Goal: Task Accomplishment & Management: Complete application form

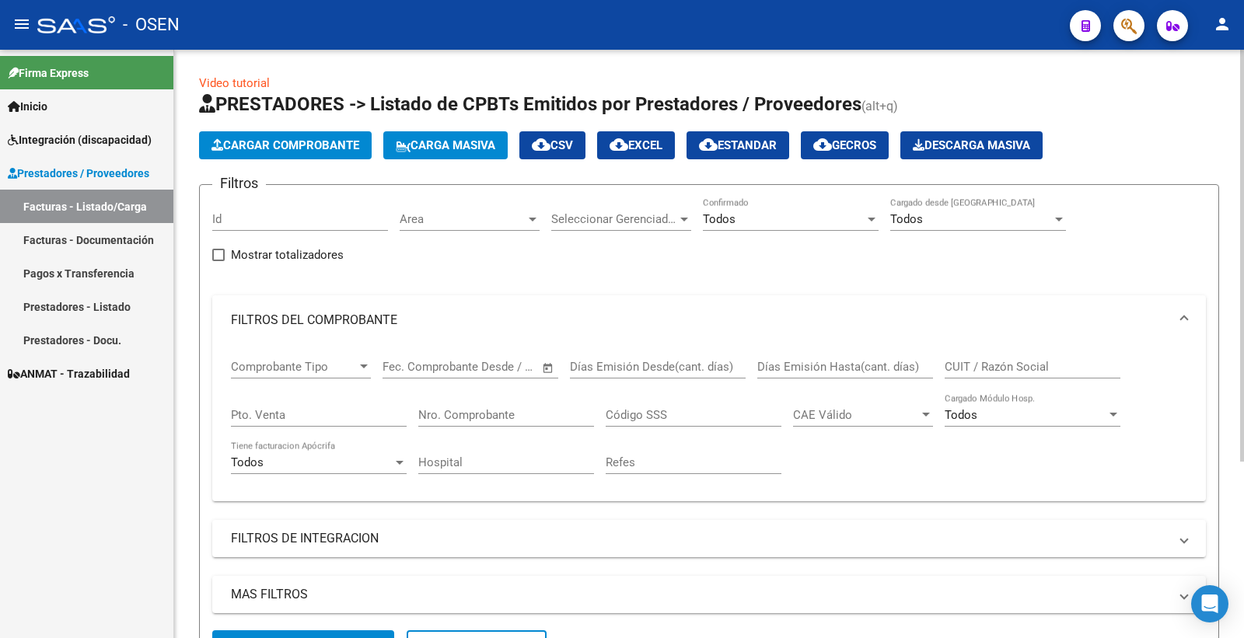
click at [619, 284] on div "Filtros Id Area Area Seleccionar Gerenciador Seleccionar Gerenciador Todos Conf…" at bounding box center [709, 413] width 994 height 433
click at [495, 413] on input "Nro. Comprobante" at bounding box center [506, 415] width 176 height 14
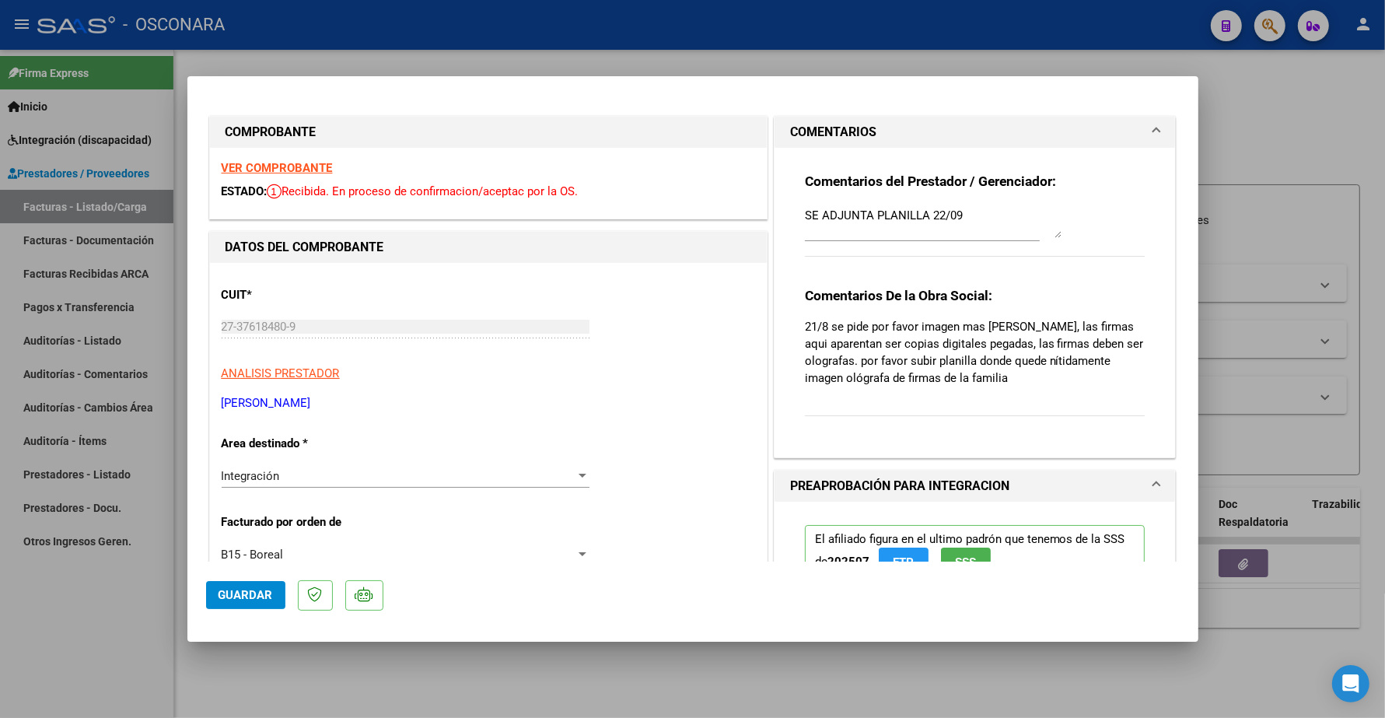
type input "$ 0,00"
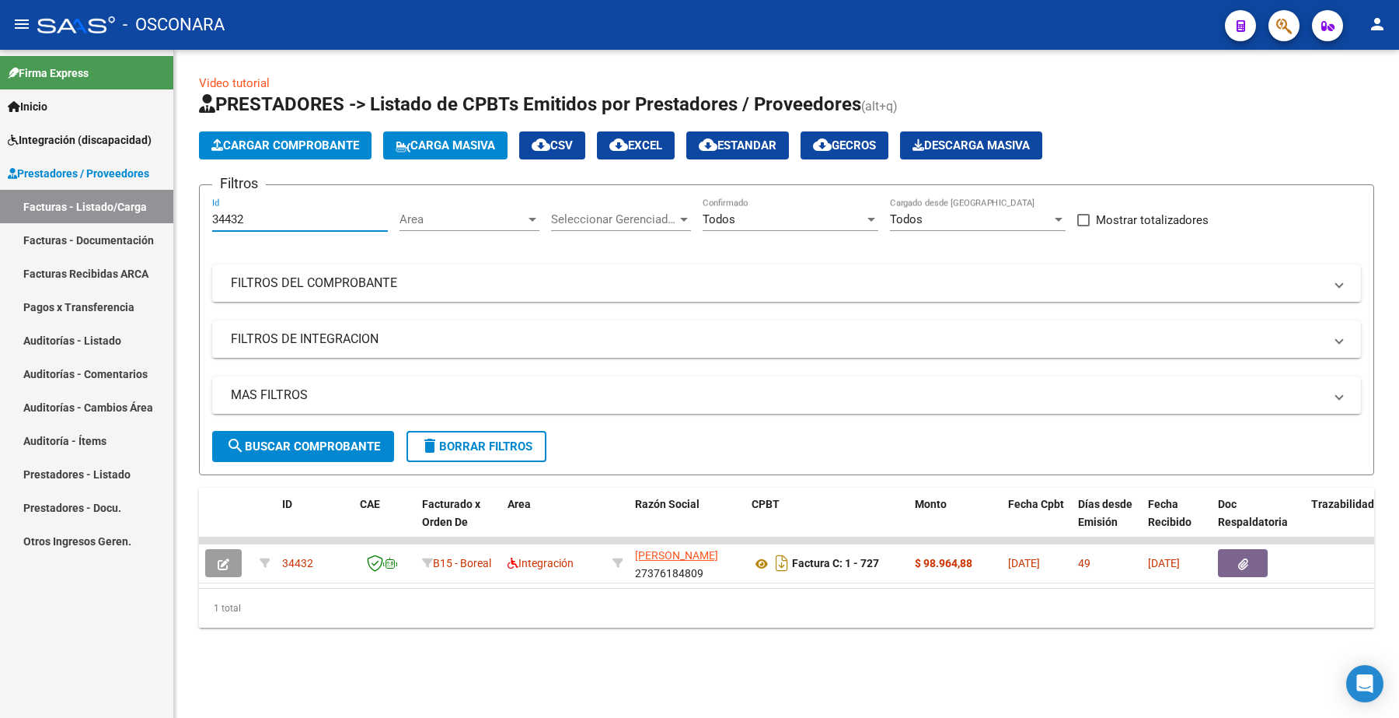
drag, startPoint x: 250, startPoint y: 215, endPoint x: 103, endPoint y: 211, distance: 147.8
click at [115, 218] on mat-sidenav-container "Firma Express Inicio Instructivos Contacto OS Integración (discapacidad) Certif…" at bounding box center [699, 384] width 1399 height 668
paste input "58"
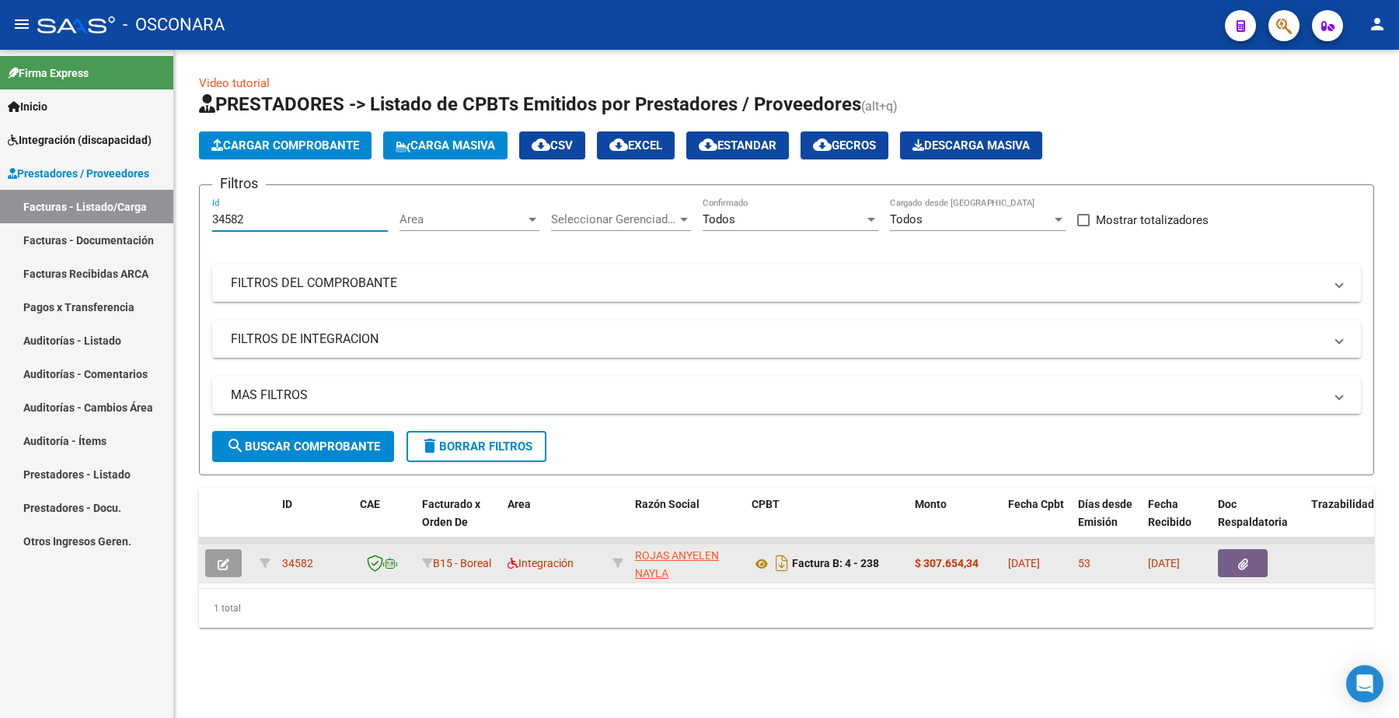
type input "34582"
click at [223, 566] on icon "button" at bounding box center [224, 564] width 12 height 12
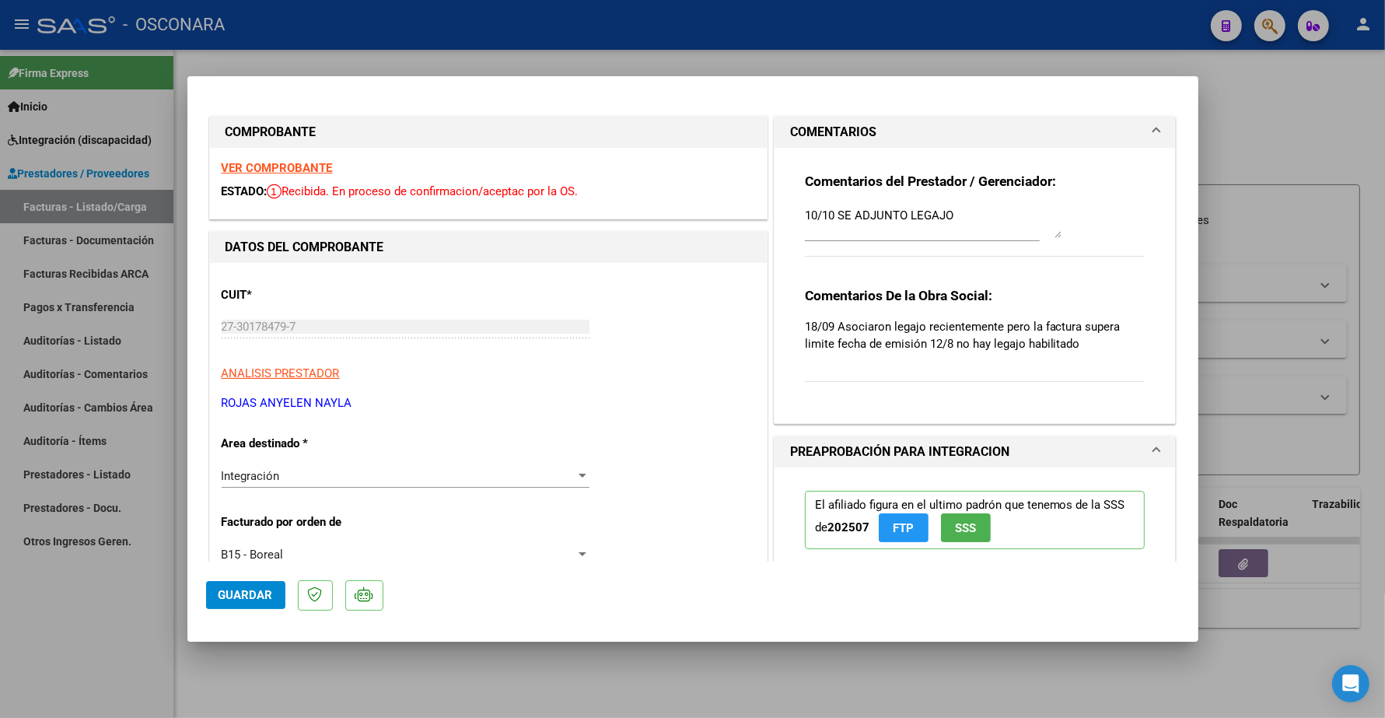
type input "$ 0,00"
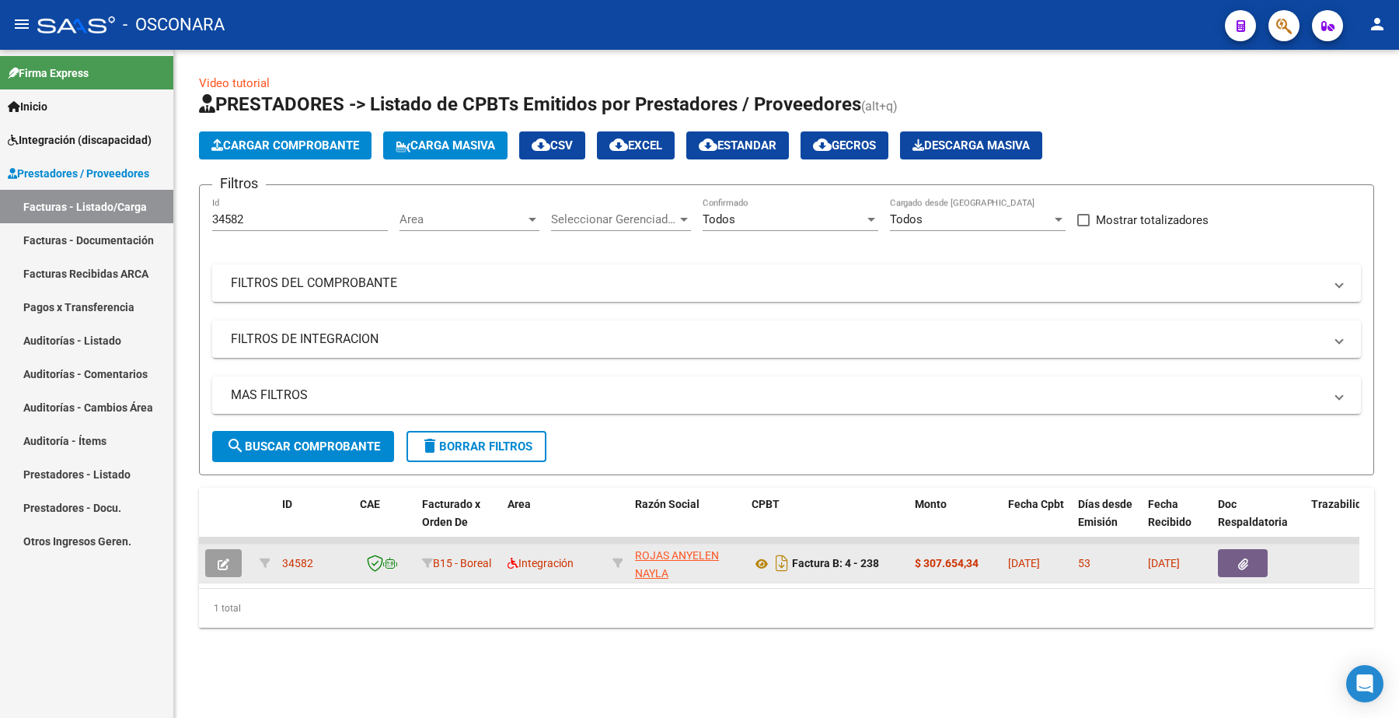
click at [220, 558] on icon "button" at bounding box center [224, 564] width 12 height 12
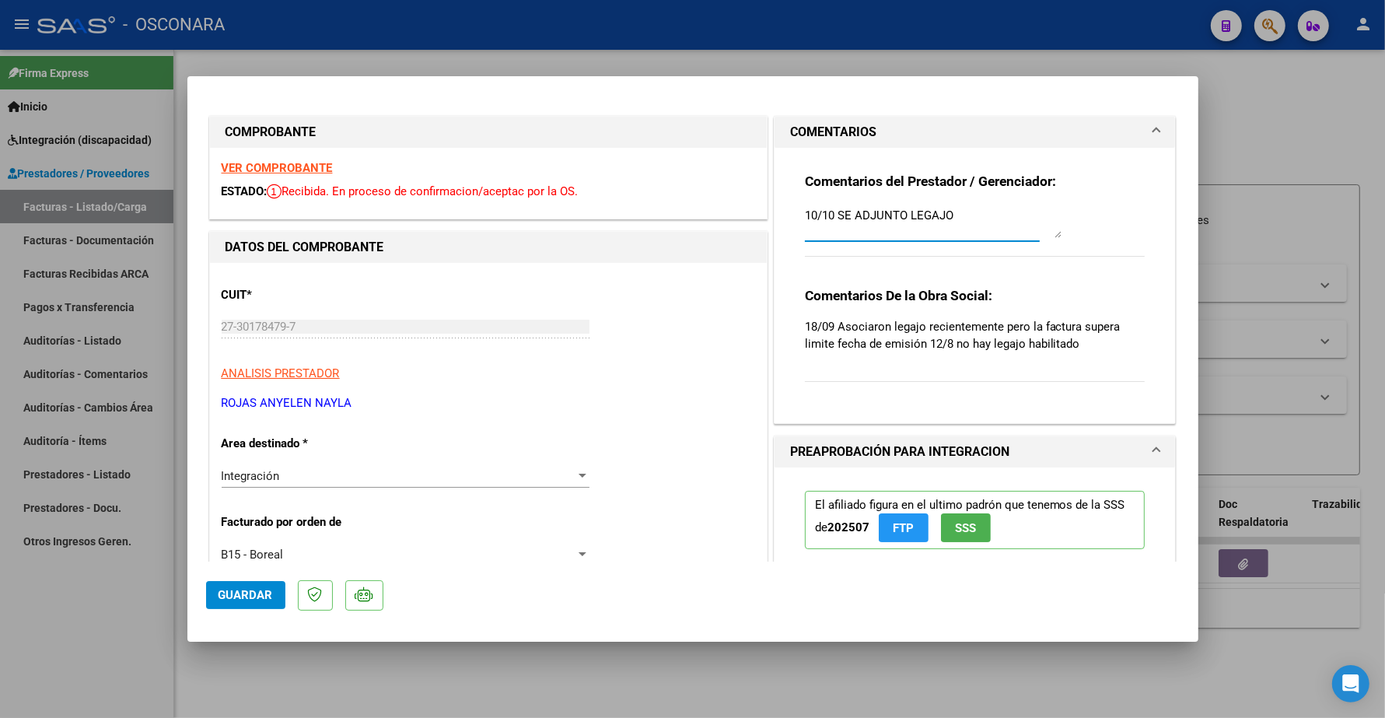
click at [825, 215] on textarea "10/10 SE ADJUNTO LEGAJO" at bounding box center [933, 222] width 257 height 31
click at [254, 596] on span "Guardar" at bounding box center [245, 595] width 54 height 14
click at [821, 216] on textarea "10/09 SE ADJUNTO LEGAJO" at bounding box center [933, 222] width 257 height 31
click at [825, 214] on textarea "10/09 SE ADJUNTO LEGAJO" at bounding box center [933, 222] width 257 height 31
type textarea "10/10 SE ADJUNTO LEGAJO"
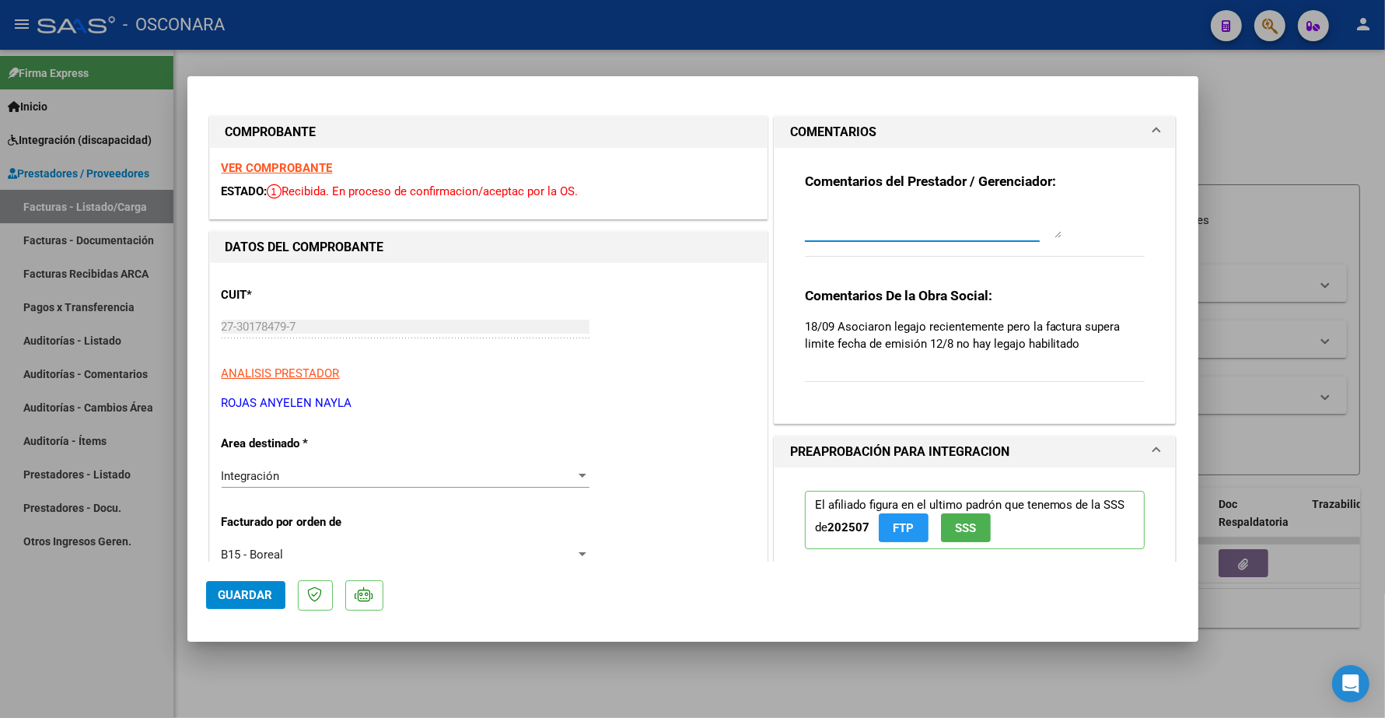
type input "$ 0,00"
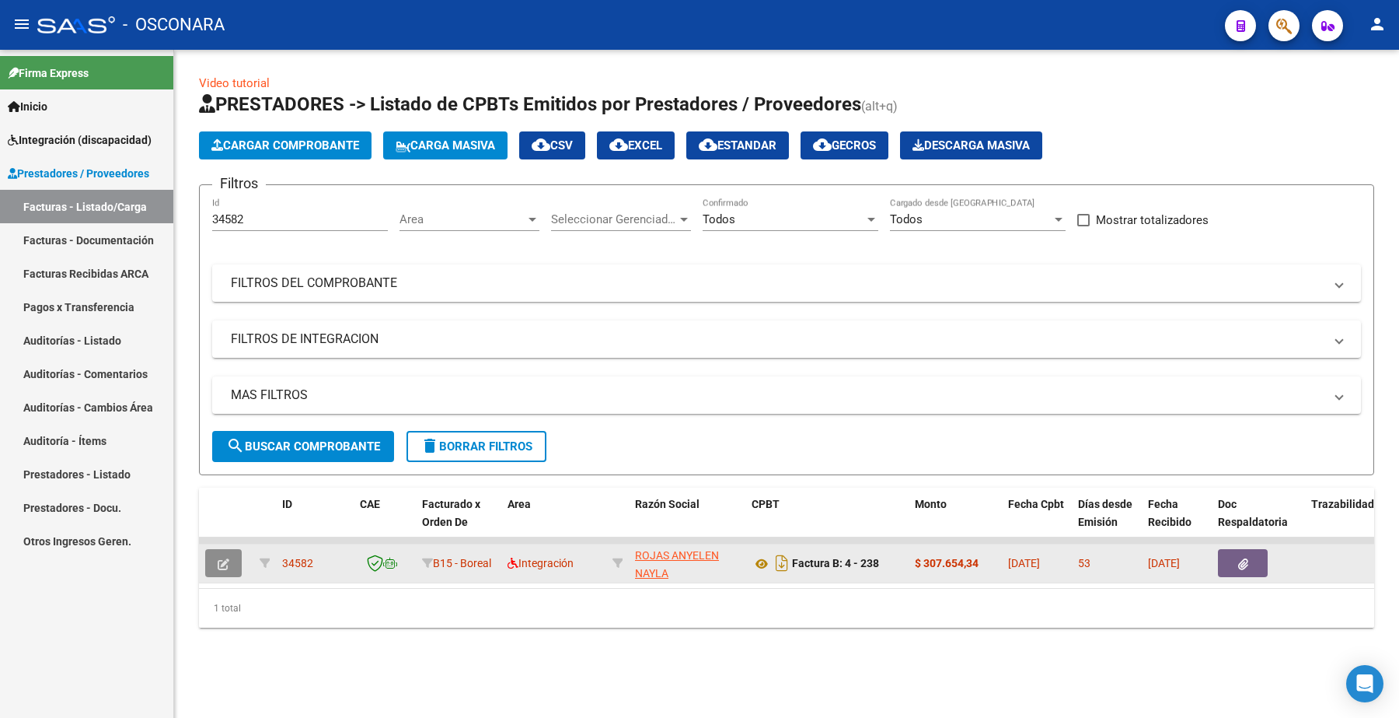
click at [222, 561] on icon "button" at bounding box center [224, 564] width 12 height 12
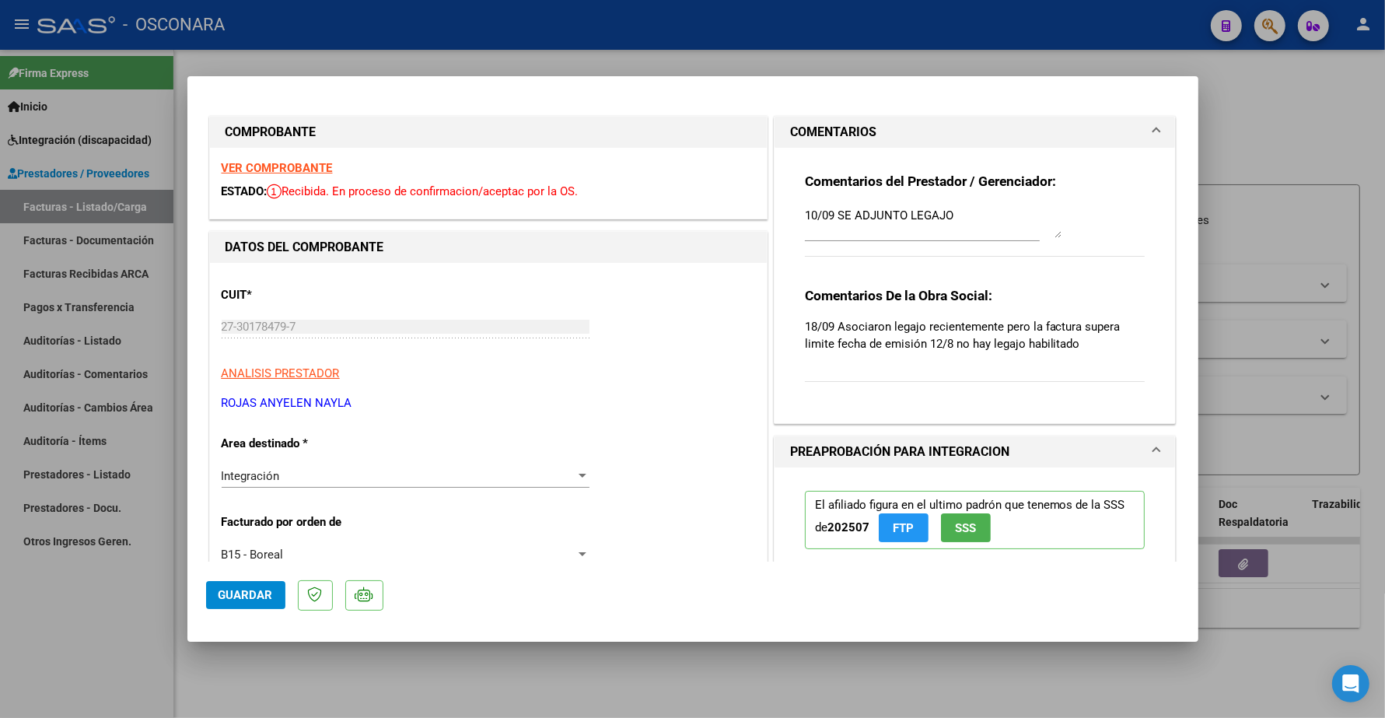
click at [313, 161] on strong "VER COMPROBANTE" at bounding box center [277, 168] width 111 height 14
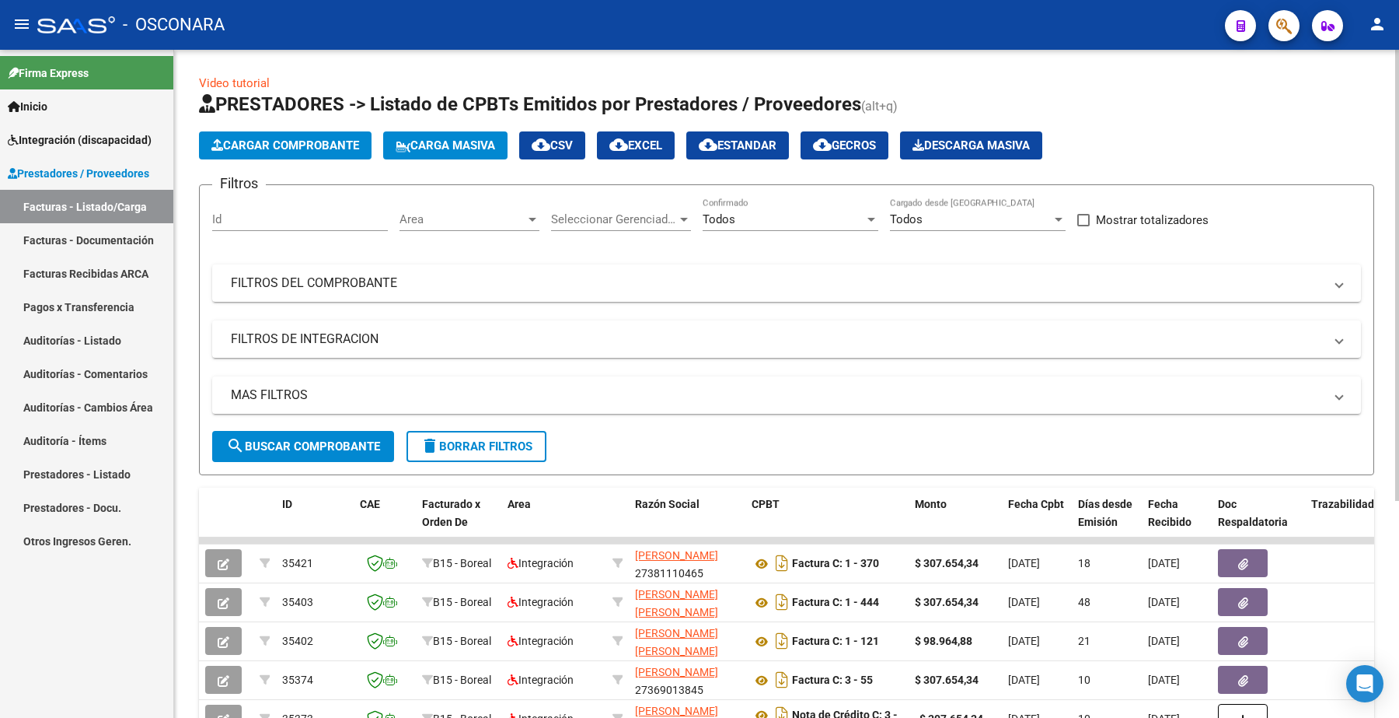
click at [270, 215] on input "Id" at bounding box center [300, 219] width 176 height 14
paste input "34546"
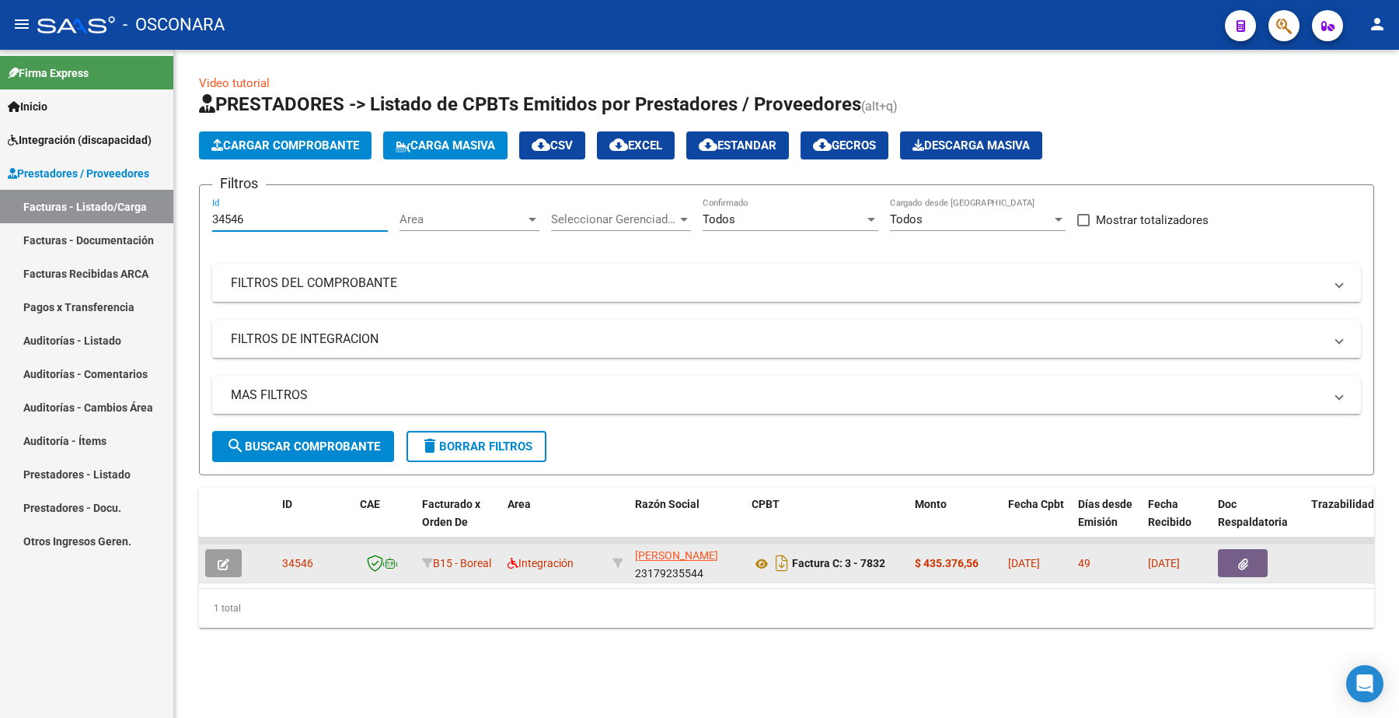
type input "34546"
click at [225, 560] on icon "button" at bounding box center [224, 564] width 12 height 12
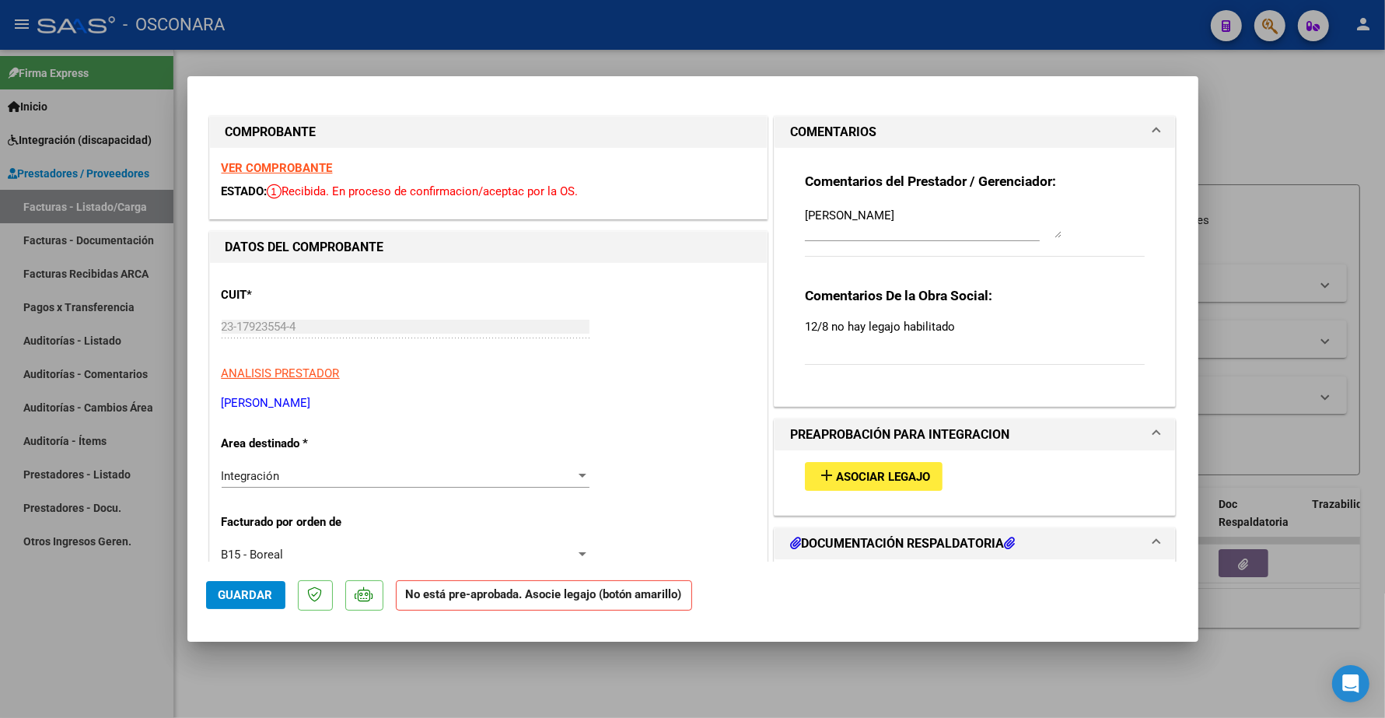
scroll to position [97, 0]
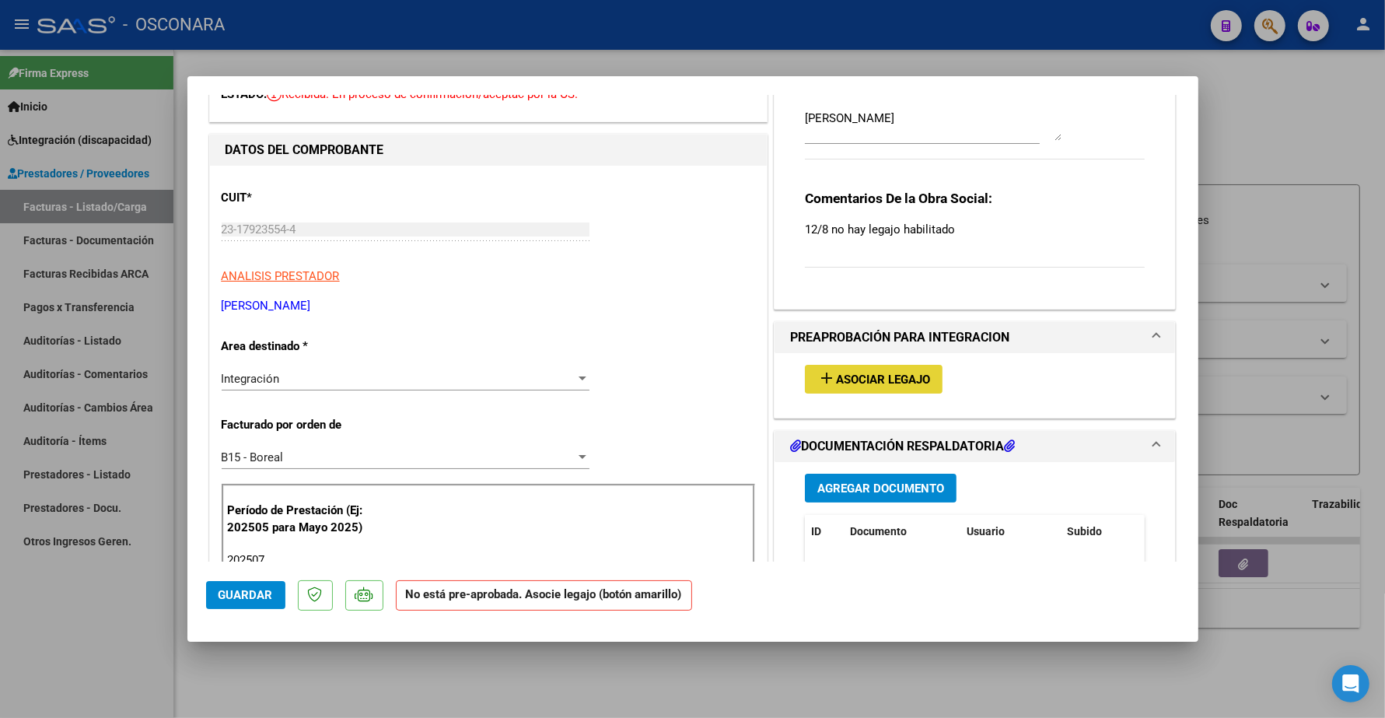
click at [865, 377] on span "Asociar Legajo" at bounding box center [883, 379] width 94 height 14
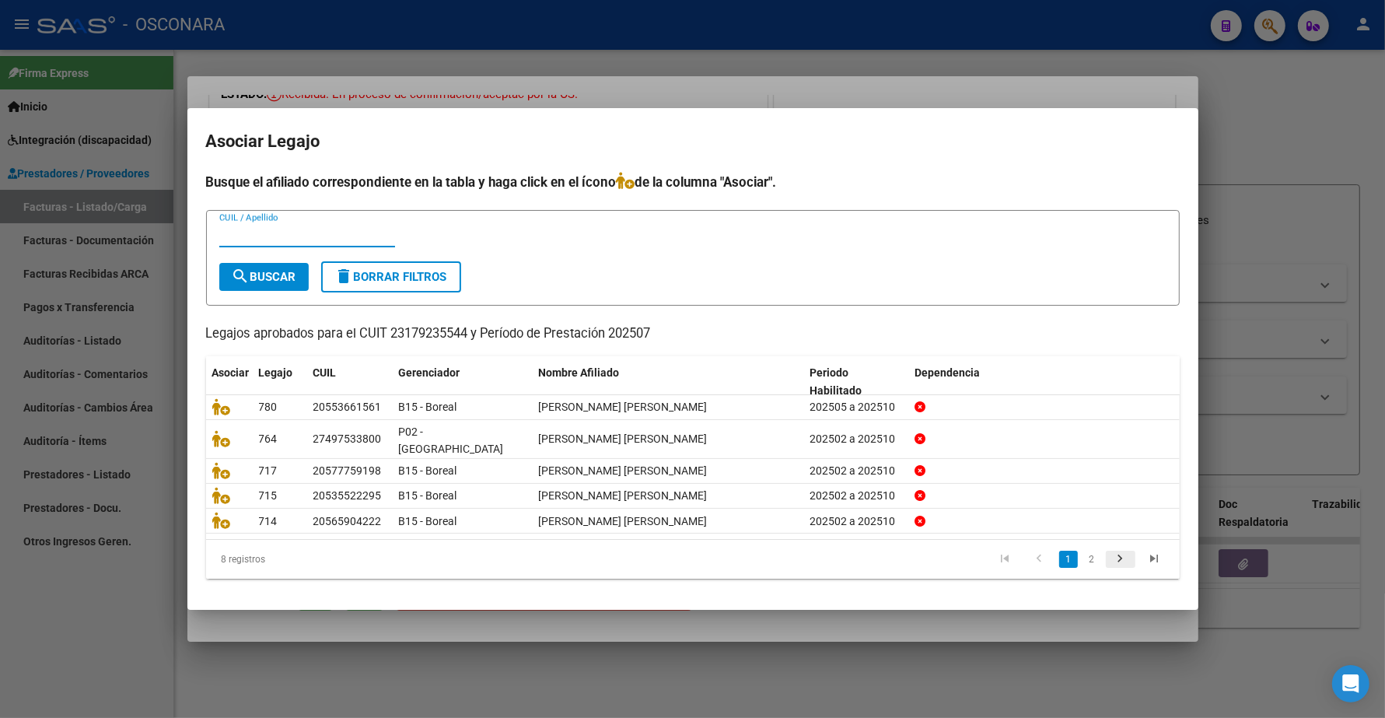
click at [1118, 554] on icon "go to next page" at bounding box center [1120, 560] width 20 height 19
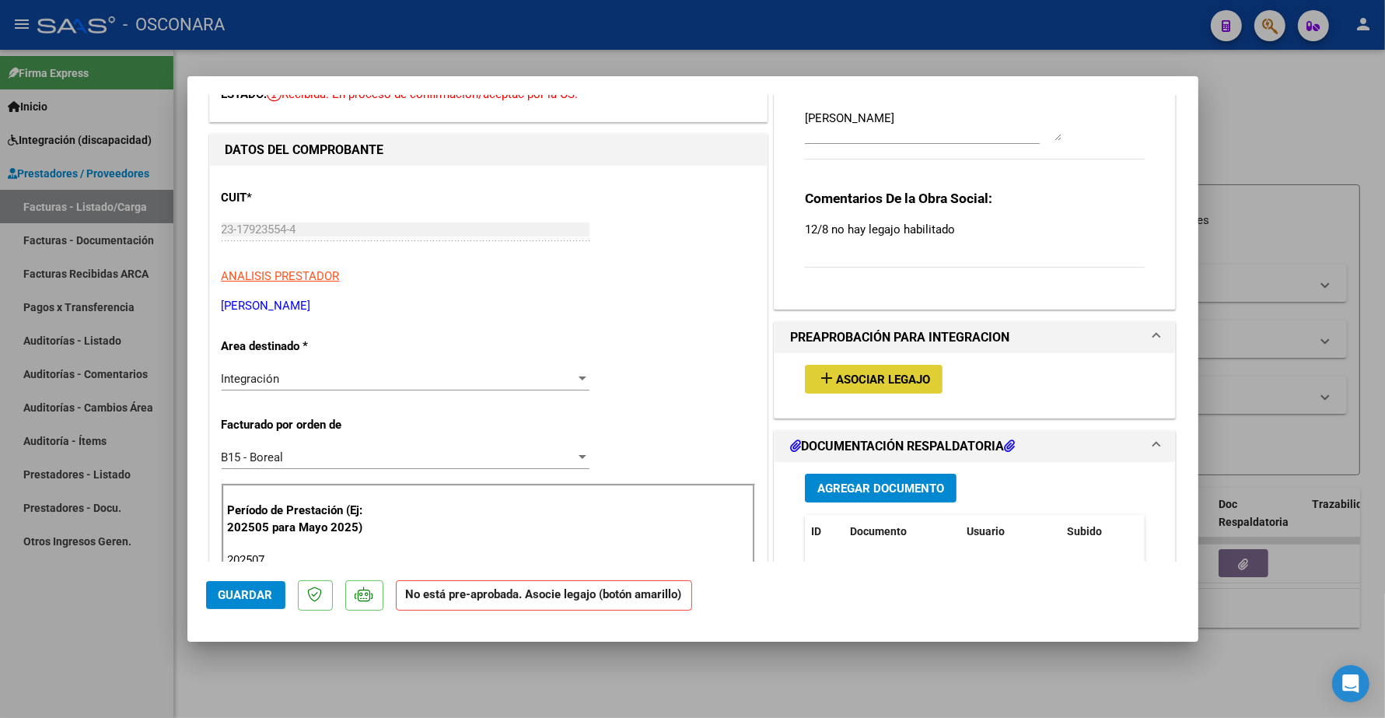
type input "$ 0,00"
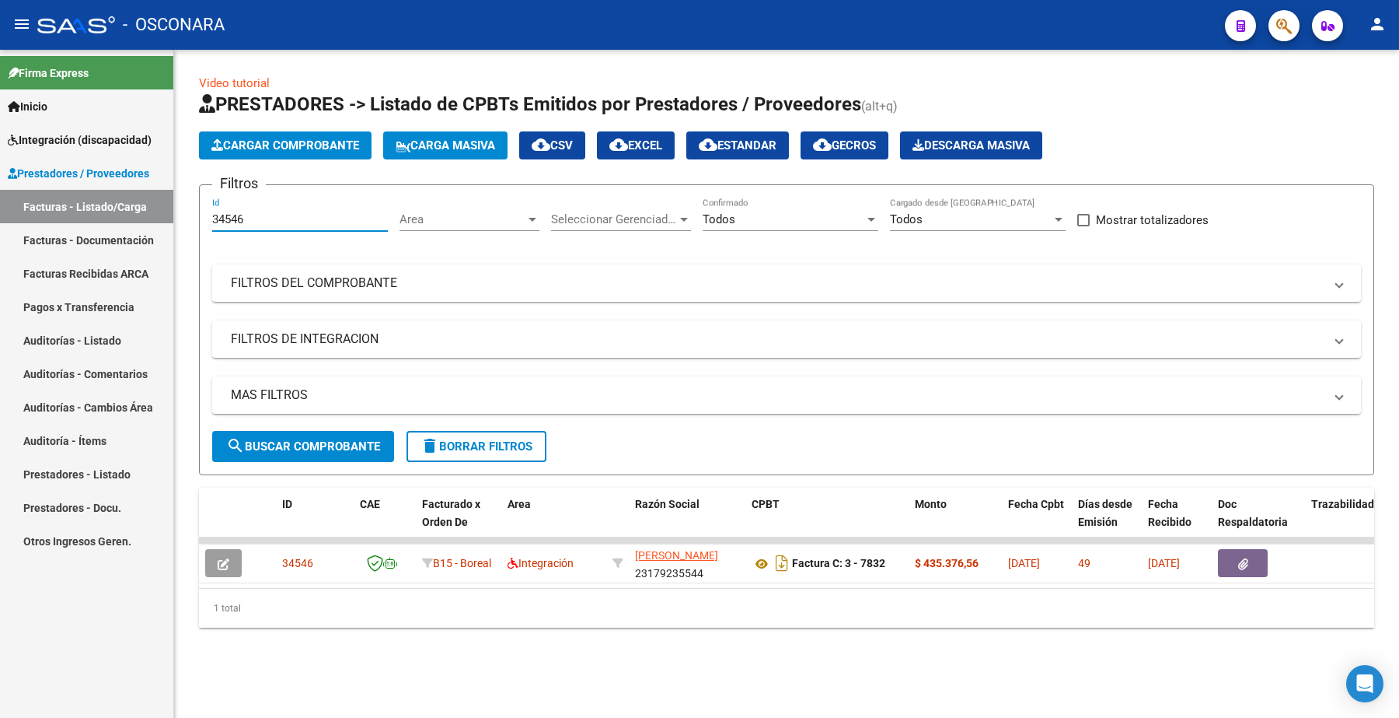
drag, startPoint x: 265, startPoint y: 216, endPoint x: 187, endPoint y: 226, distance: 79.2
click at [184, 226] on div "Video tutorial PRESTADORES -> Listado de CPBTs Emitidos por Prestadores / Prove…" at bounding box center [786, 363] width 1225 height 627
click at [239, 214] on input "Id" at bounding box center [300, 219] width 176 height 14
paste input "34546"
type input "34546"
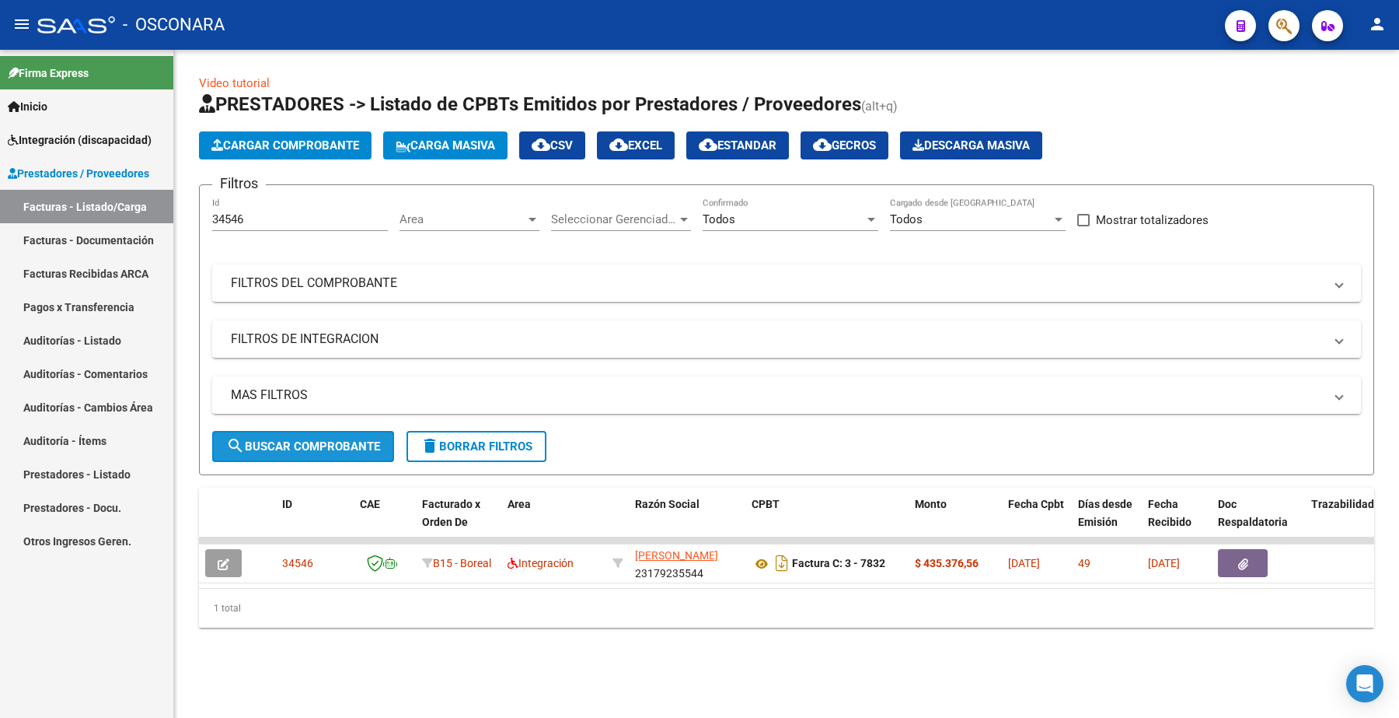
click at [299, 445] on span "search Buscar Comprobante" at bounding box center [303, 446] width 154 height 14
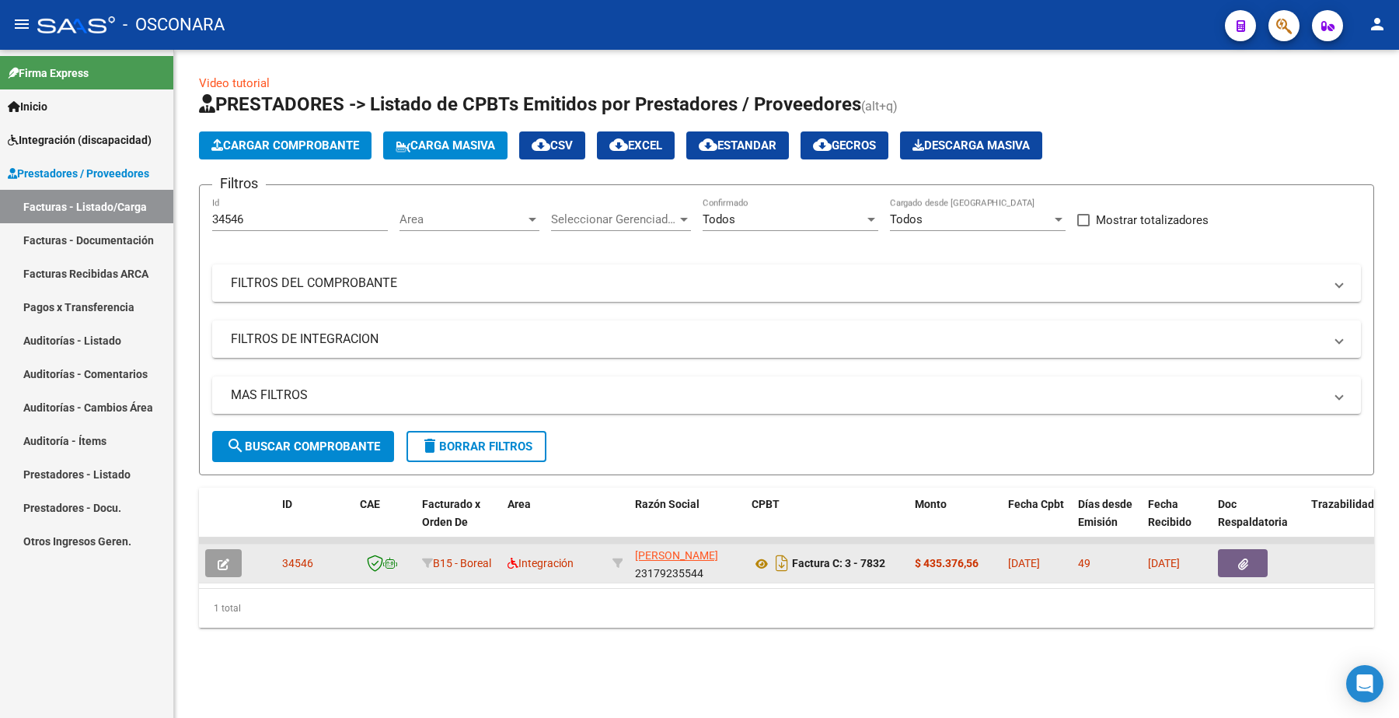
click at [227, 564] on icon "button" at bounding box center [224, 564] width 12 height 12
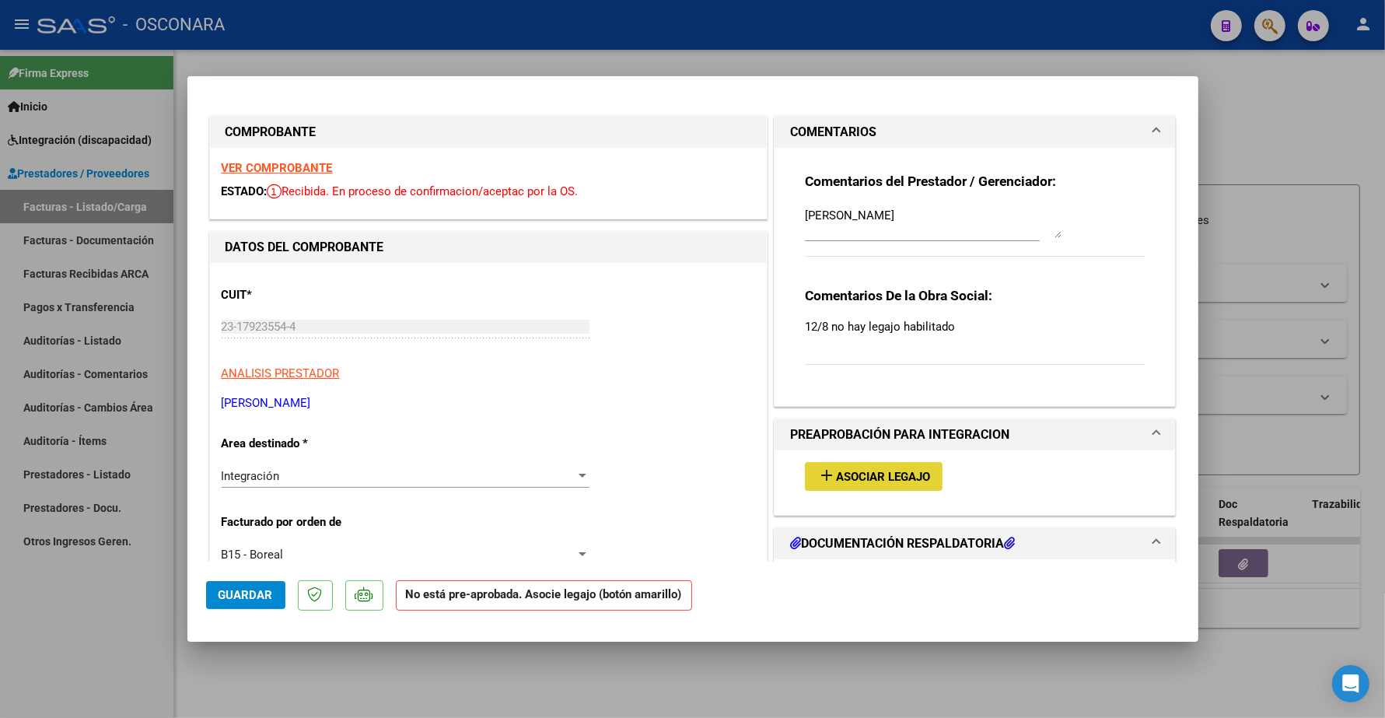
click at [865, 467] on button "add Asociar Legajo" at bounding box center [874, 476] width 138 height 29
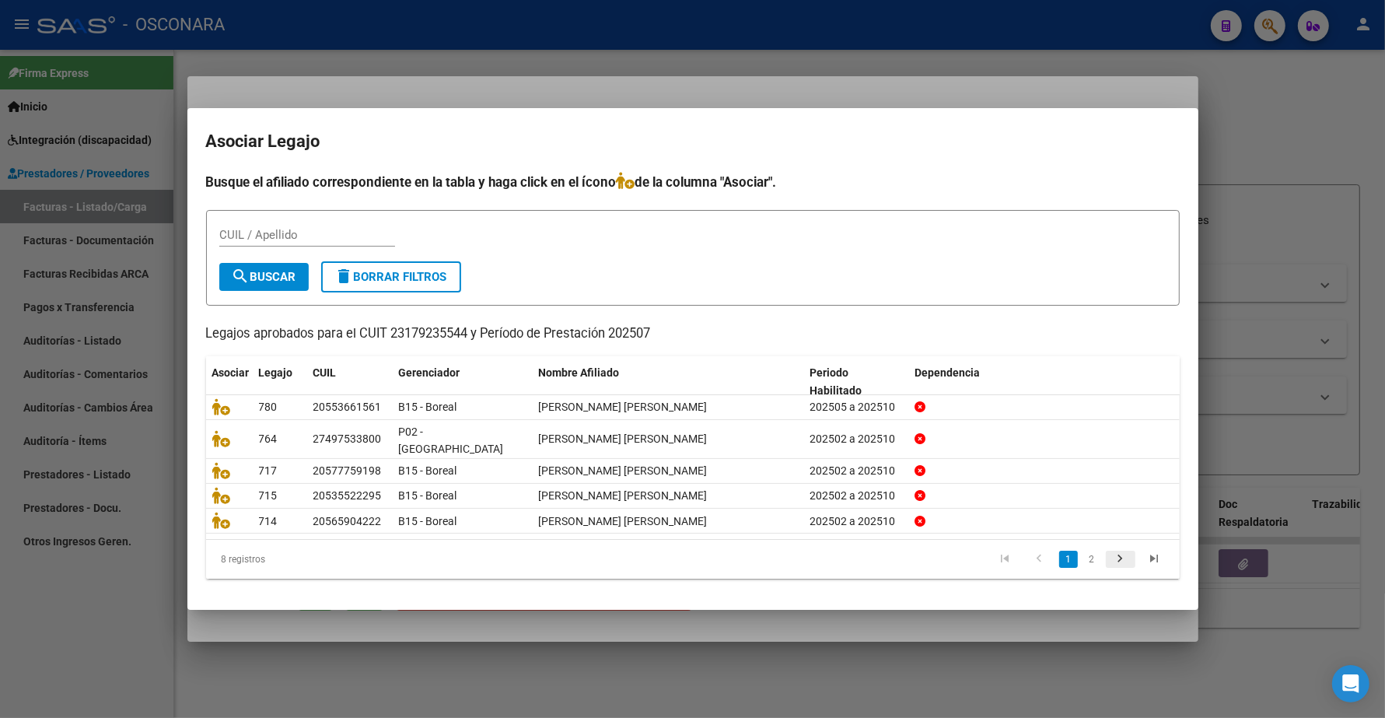
click at [1126, 552] on icon "go to next page" at bounding box center [1120, 560] width 20 height 19
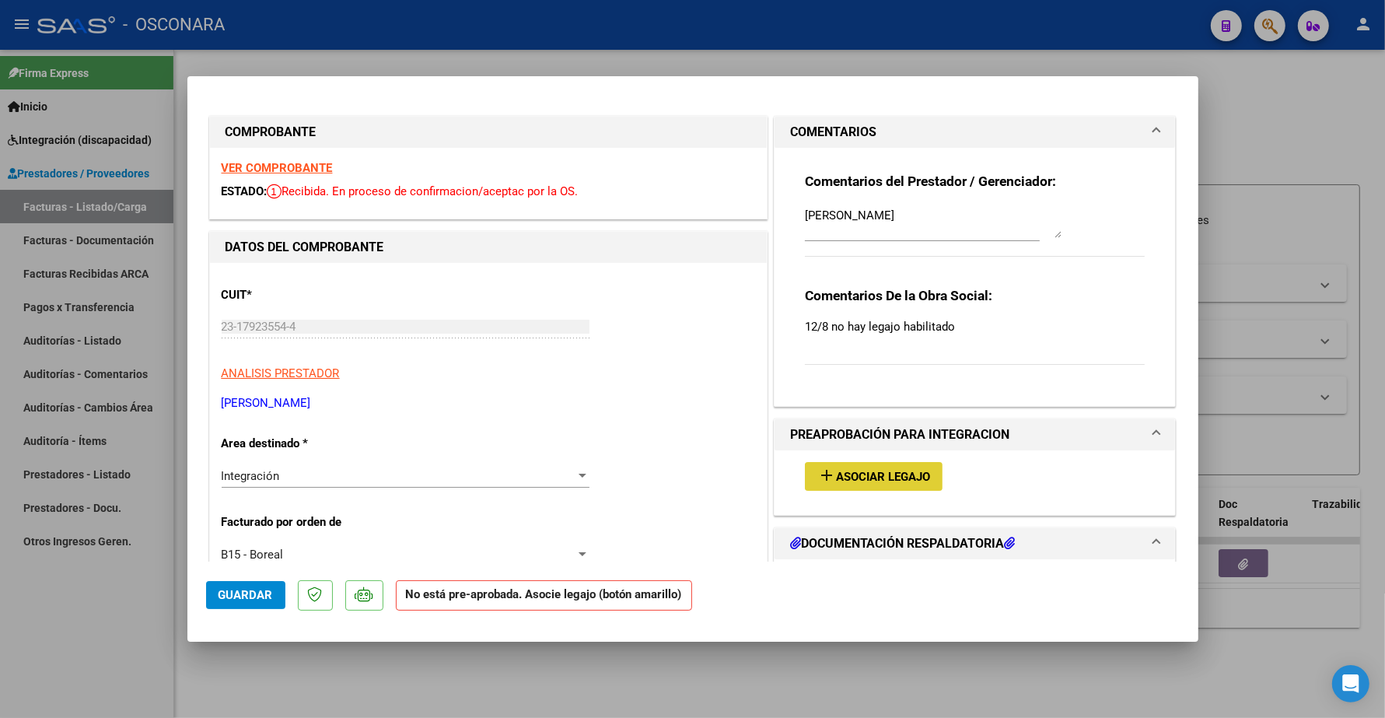
type input "$ 0,00"
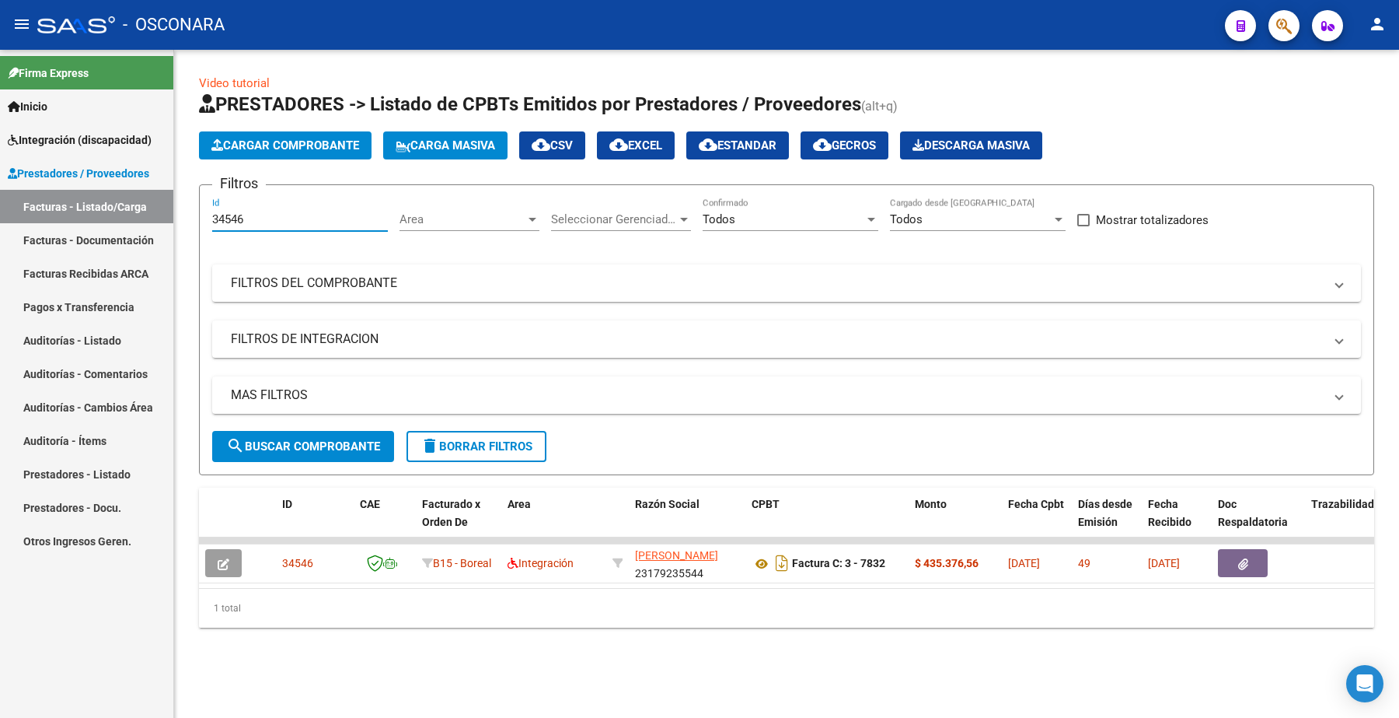
drag, startPoint x: 263, startPoint y: 220, endPoint x: 117, endPoint y: 218, distance: 145.4
click at [118, 218] on mat-sidenav-container "Firma Express Inicio Instructivos Contacto OS Integración (discapacidad) Certif…" at bounding box center [699, 384] width 1399 height 668
paste input "409"
type input "34409"
click at [355, 434] on button "search Buscar Comprobante" at bounding box center [303, 446] width 182 height 31
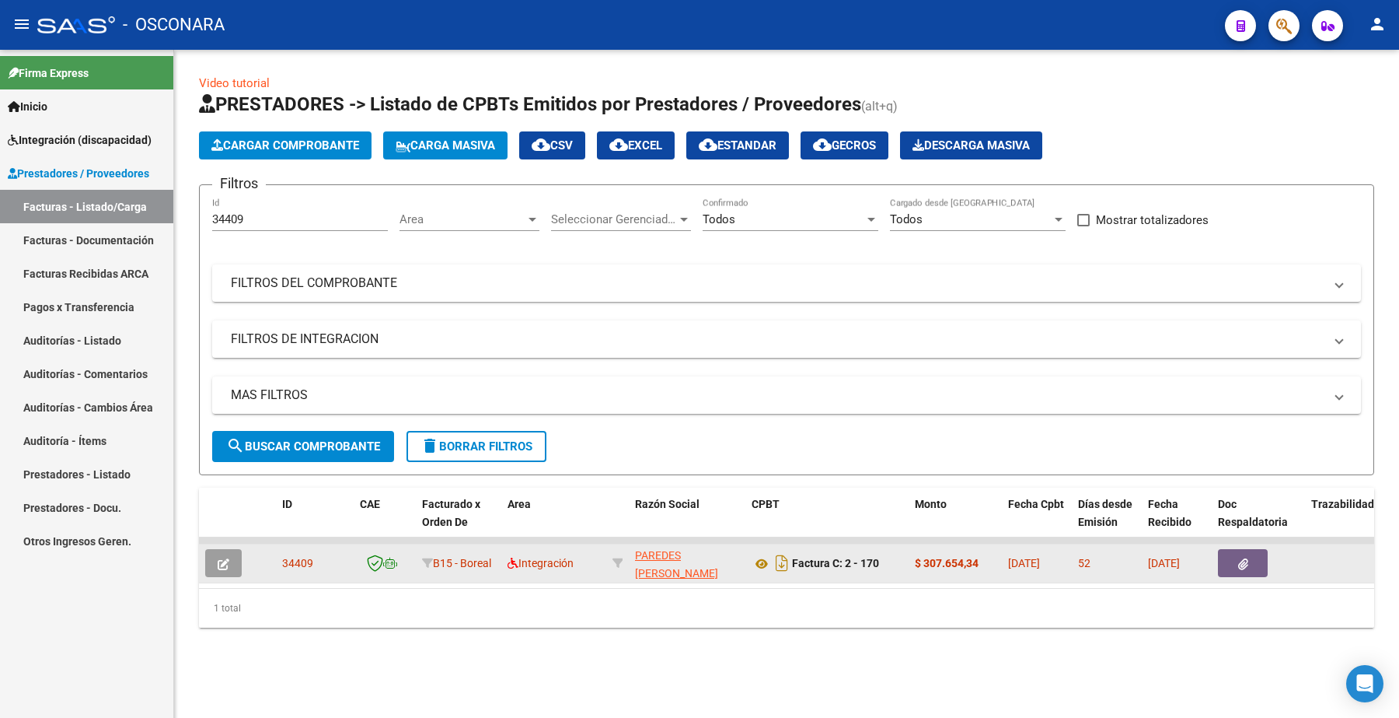
click at [207, 564] on button "button" at bounding box center [223, 563] width 37 height 28
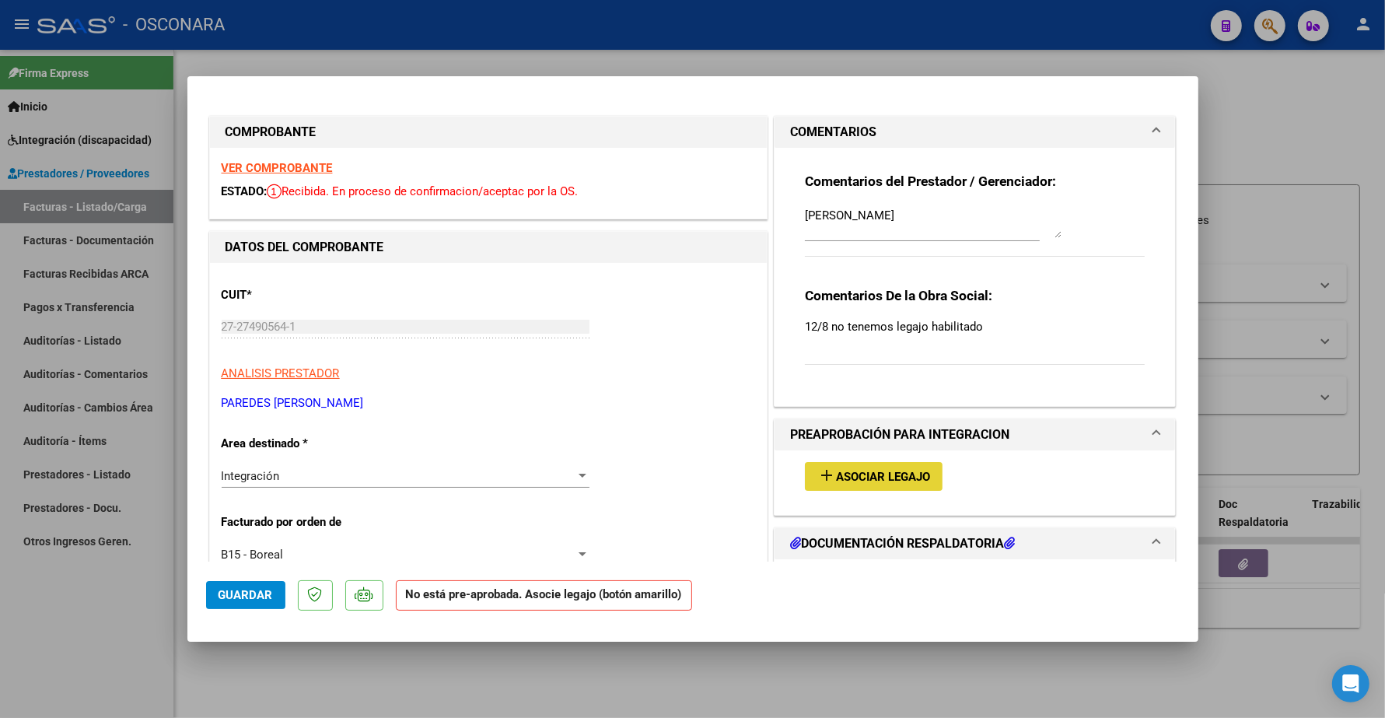
click at [883, 476] on span "Asociar Legajo" at bounding box center [883, 477] width 94 height 14
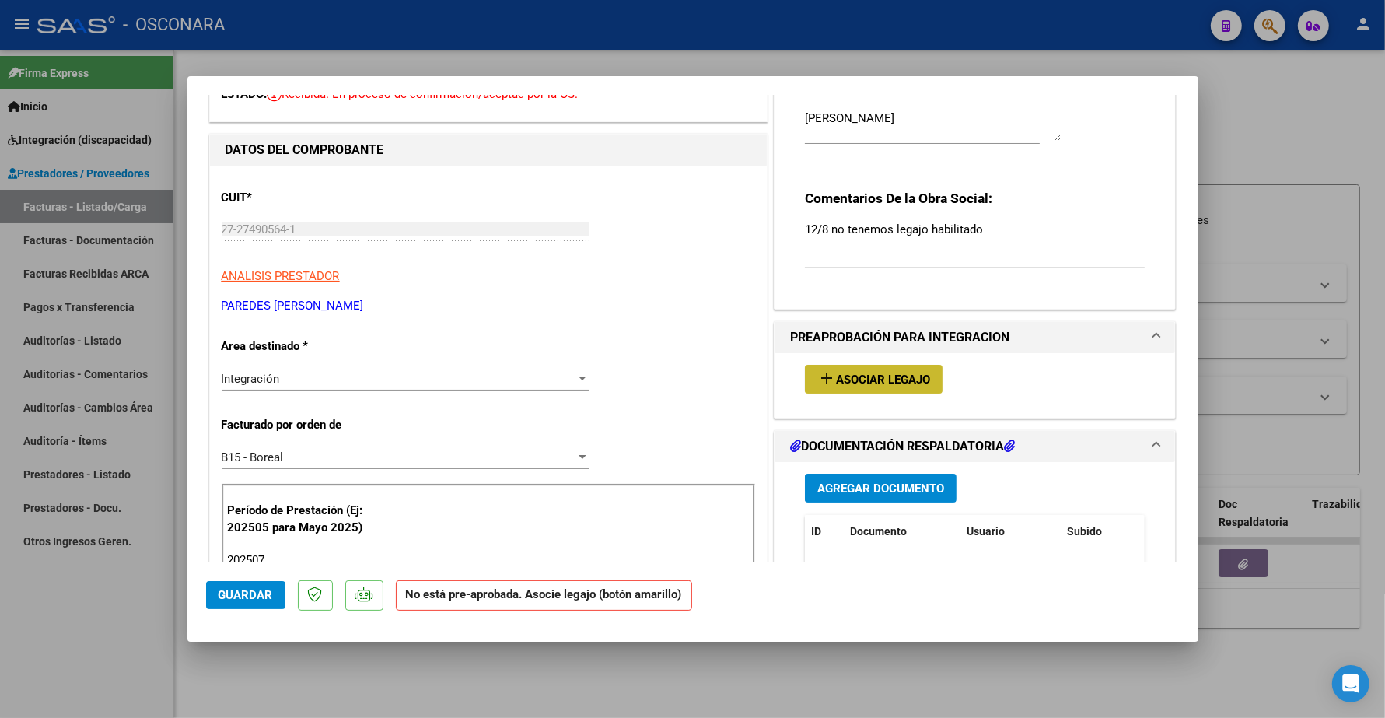
click at [856, 379] on span "Asociar Legajo" at bounding box center [883, 379] width 94 height 14
type input "$ 0,00"
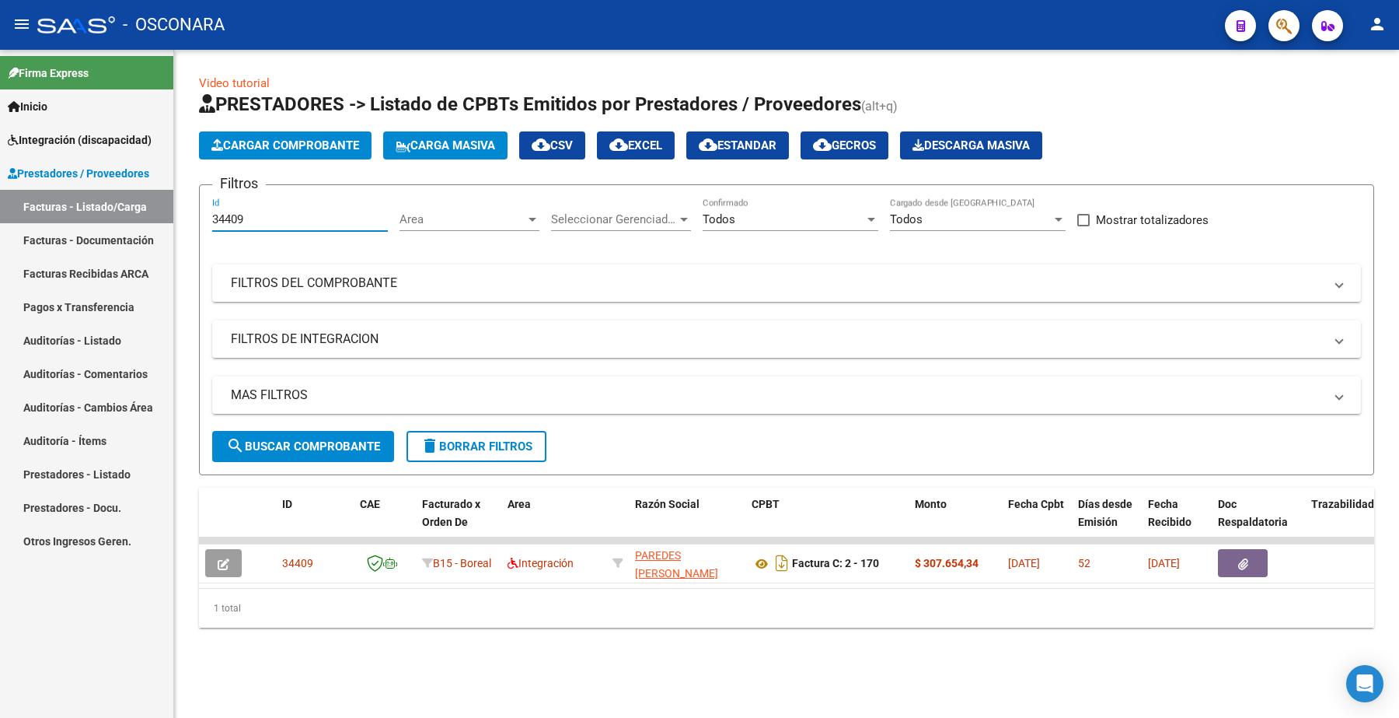
drag, startPoint x: 282, startPoint y: 215, endPoint x: 148, endPoint y: 224, distance: 134.0
click at [152, 231] on mat-sidenav-container "Firma Express Inicio Instructivos Contacto OS Integración (discapacidad) Certif…" at bounding box center [699, 384] width 1399 height 668
paste input "3880"
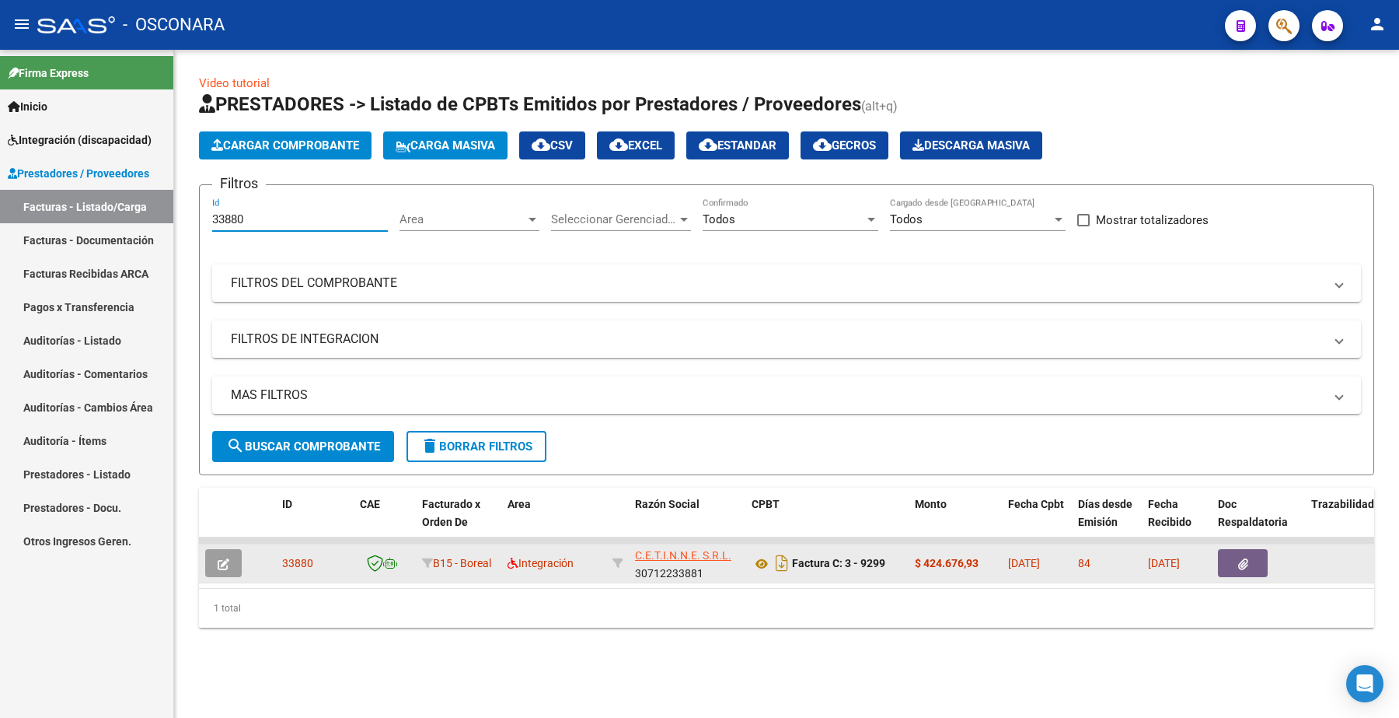
type input "33880"
click at [212, 560] on button "button" at bounding box center [223, 563] width 37 height 28
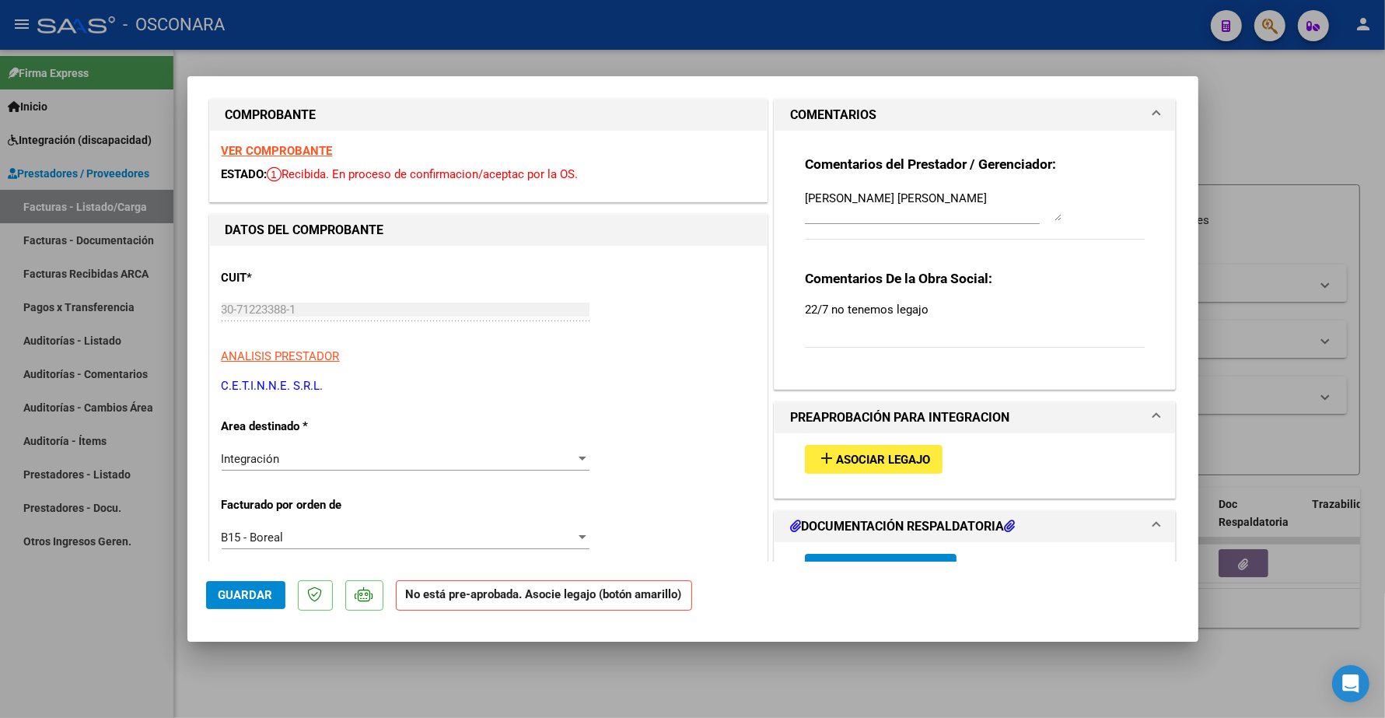
scroll to position [0, 0]
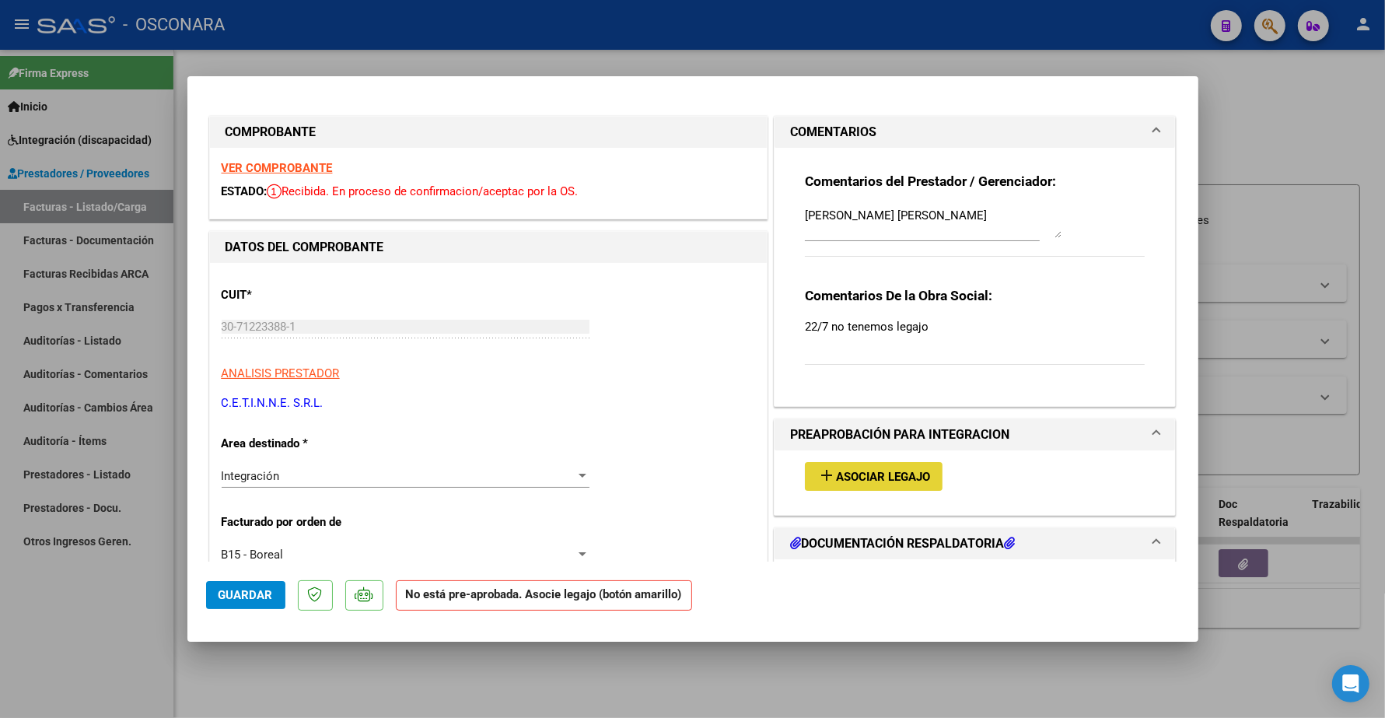
click at [858, 466] on button "add Asociar Legajo" at bounding box center [874, 476] width 138 height 29
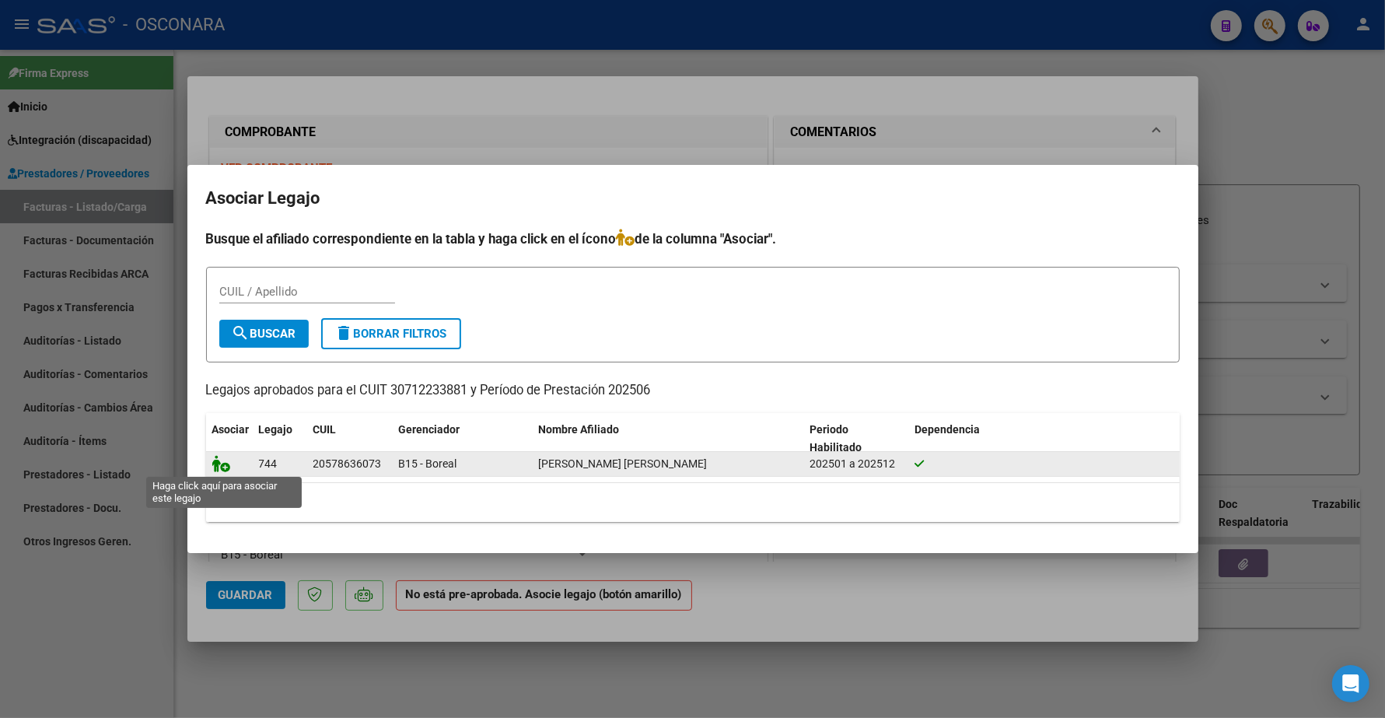
click at [222, 457] on icon at bounding box center [221, 463] width 19 height 17
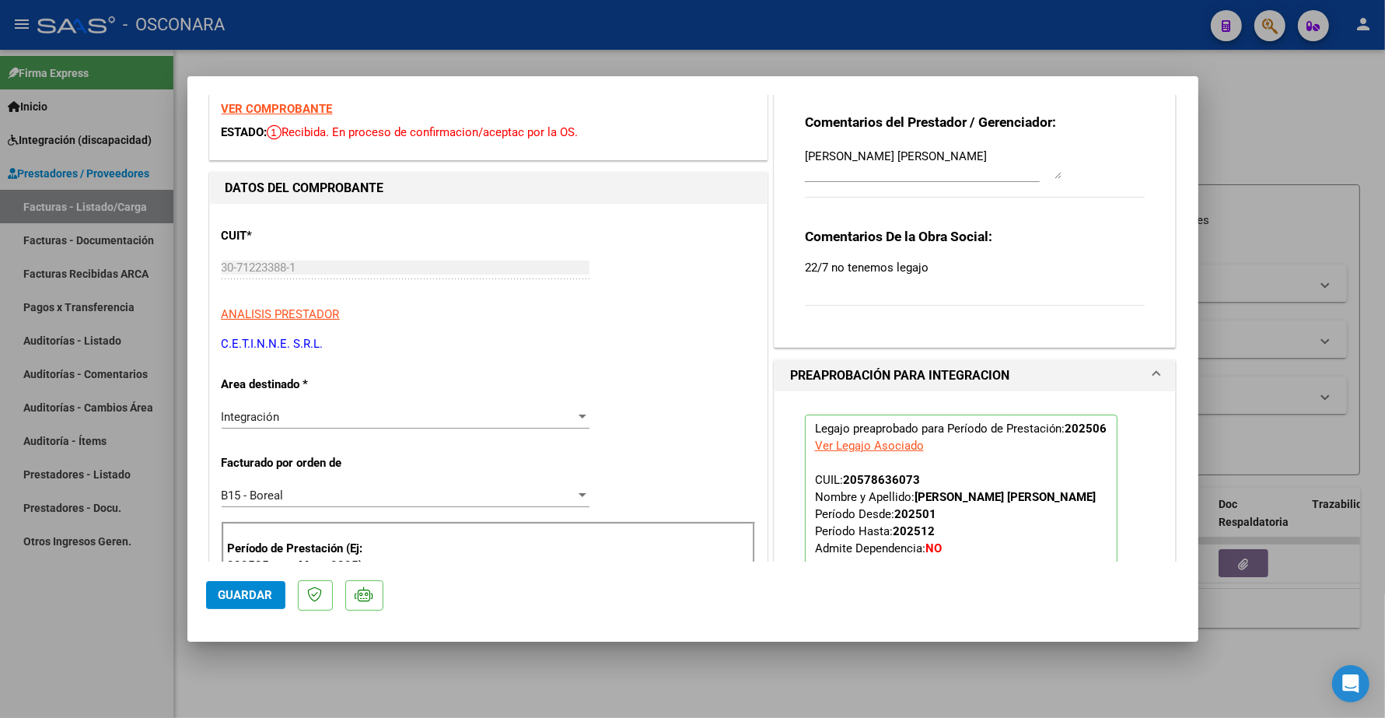
scroll to position [292, 0]
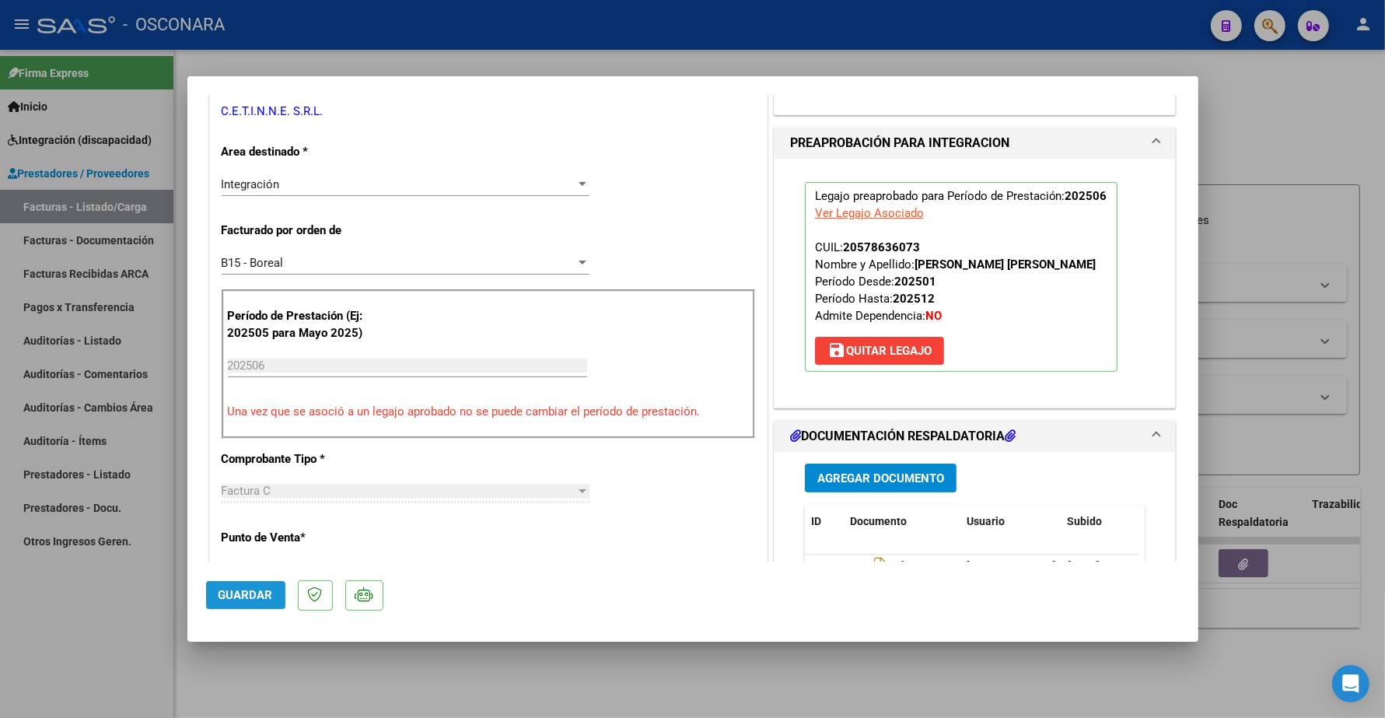
click at [255, 591] on span "Guardar" at bounding box center [245, 595] width 54 height 14
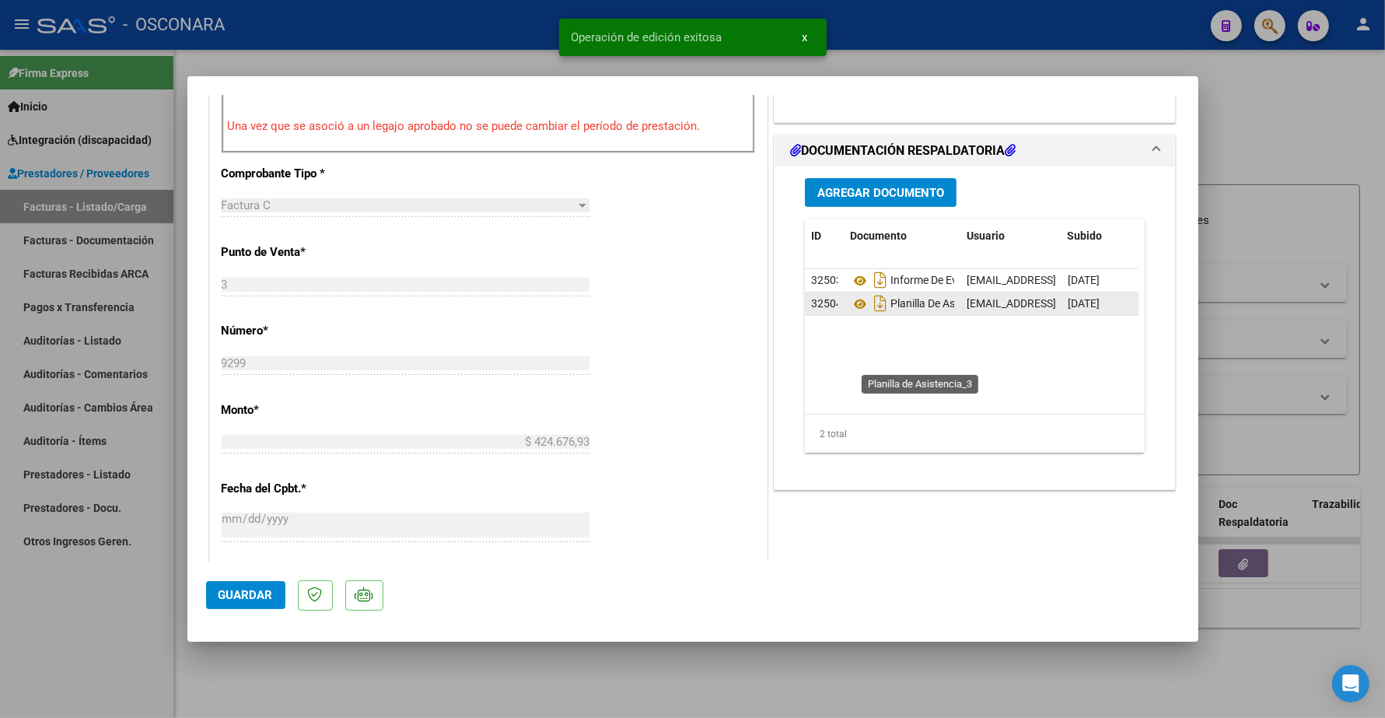
scroll to position [583, 0]
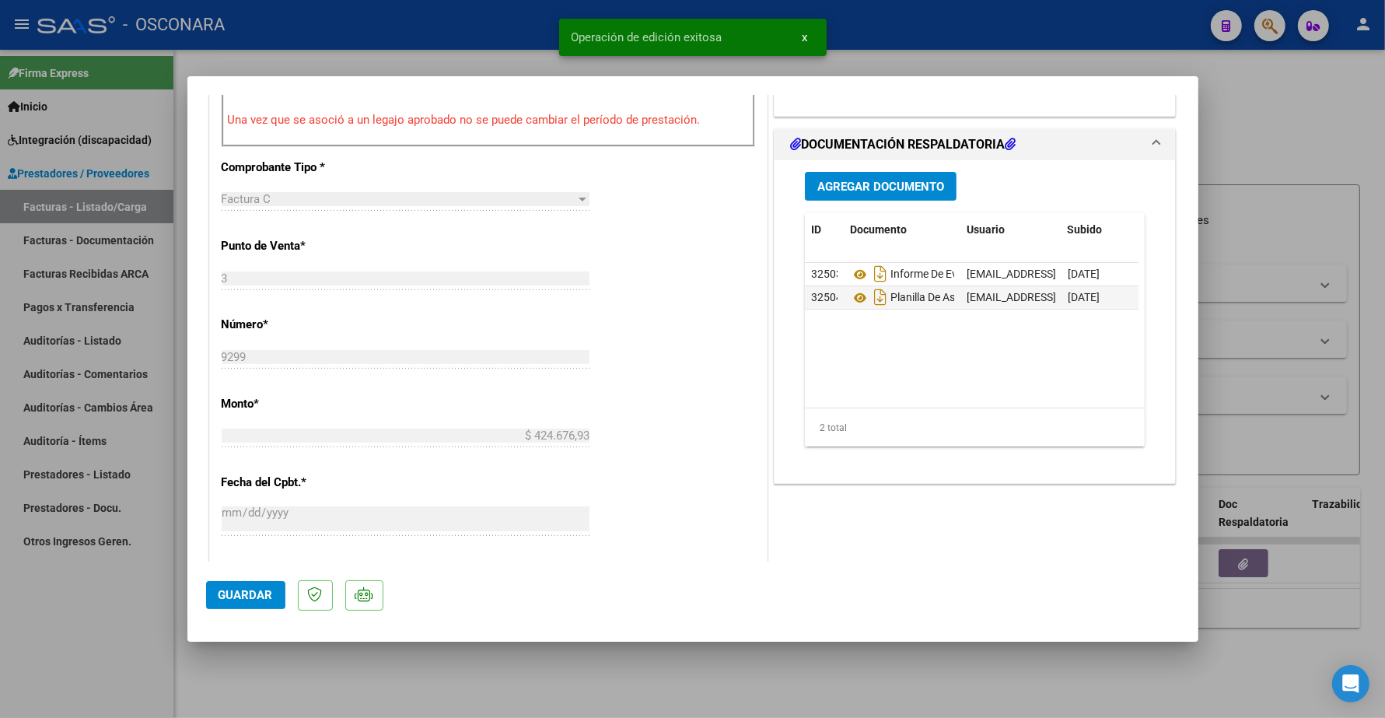
type input "$ 0,00"
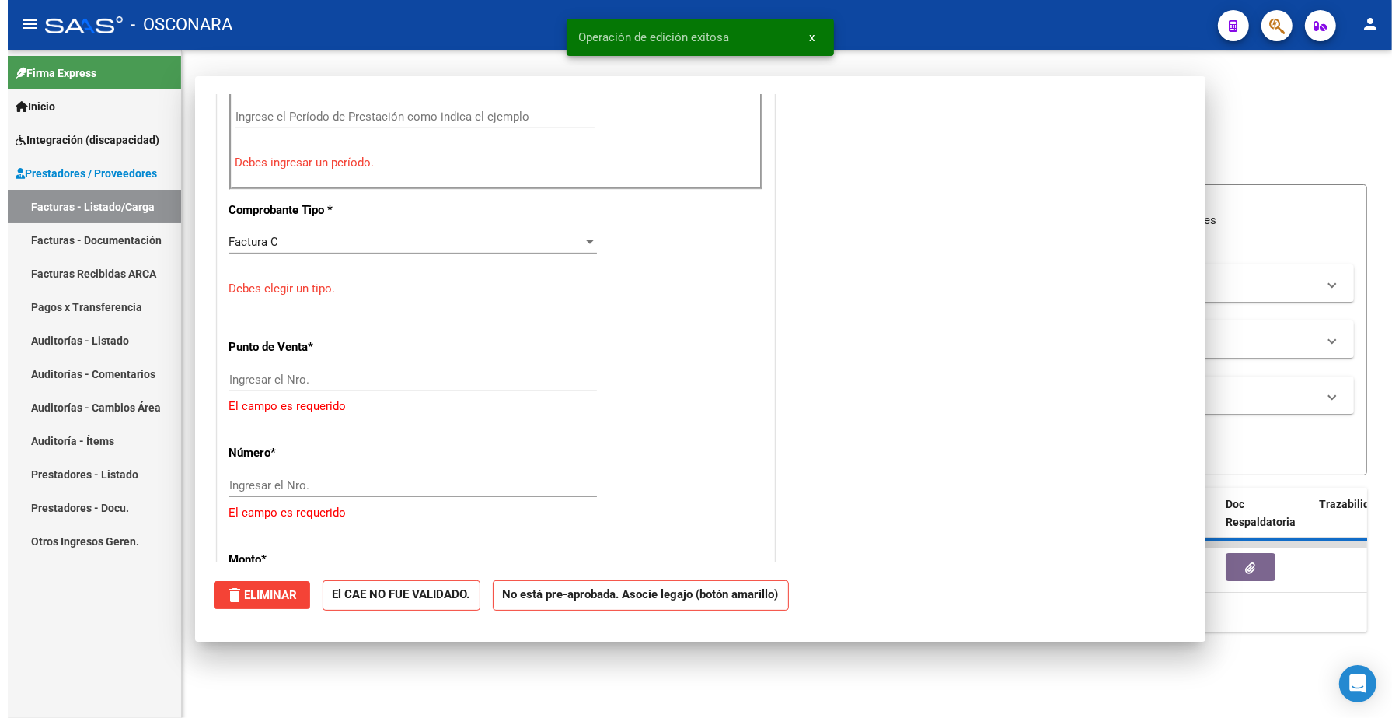
scroll to position [626, 0]
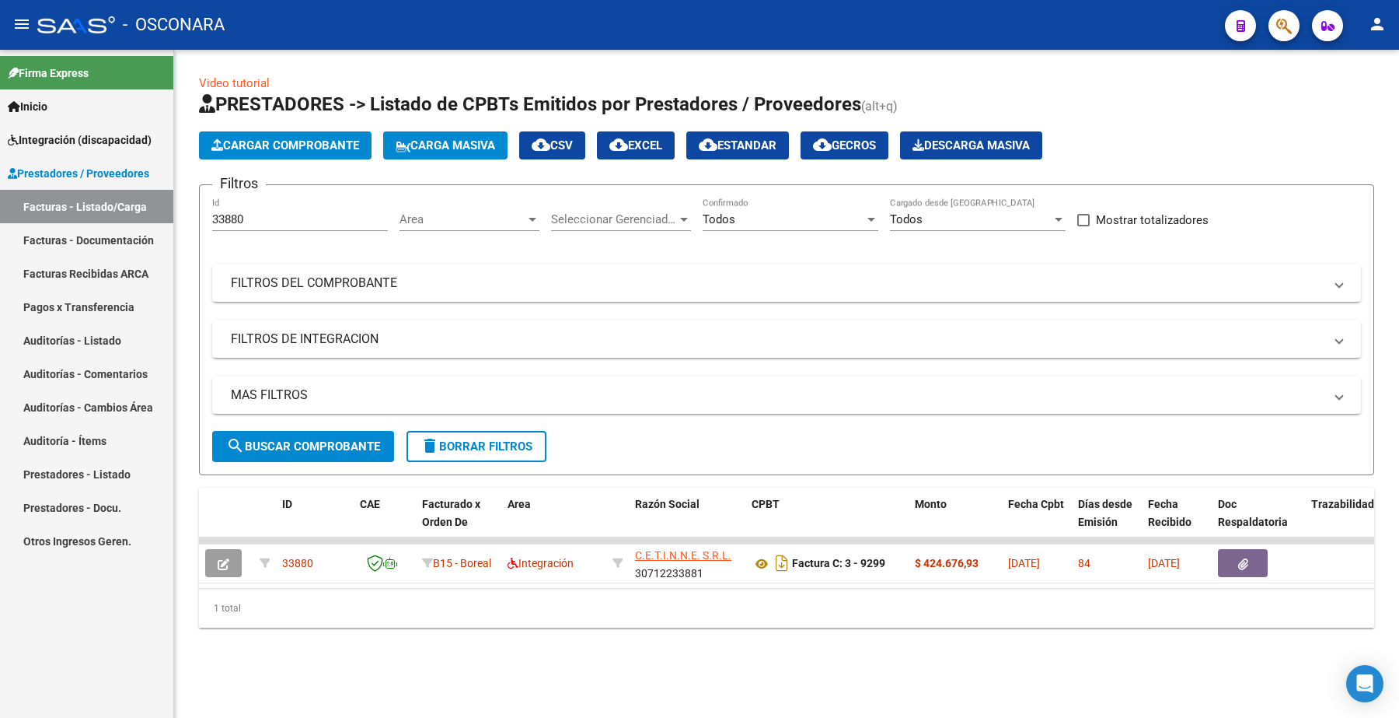
drag, startPoint x: 245, startPoint y: 226, endPoint x: 126, endPoint y: 218, distance: 119.2
click at [126, 218] on mat-sidenav-container "Firma Express Inicio Instructivos Contacto OS Integración (discapacidad) Certif…" at bounding box center [699, 384] width 1399 height 668
paste input "723"
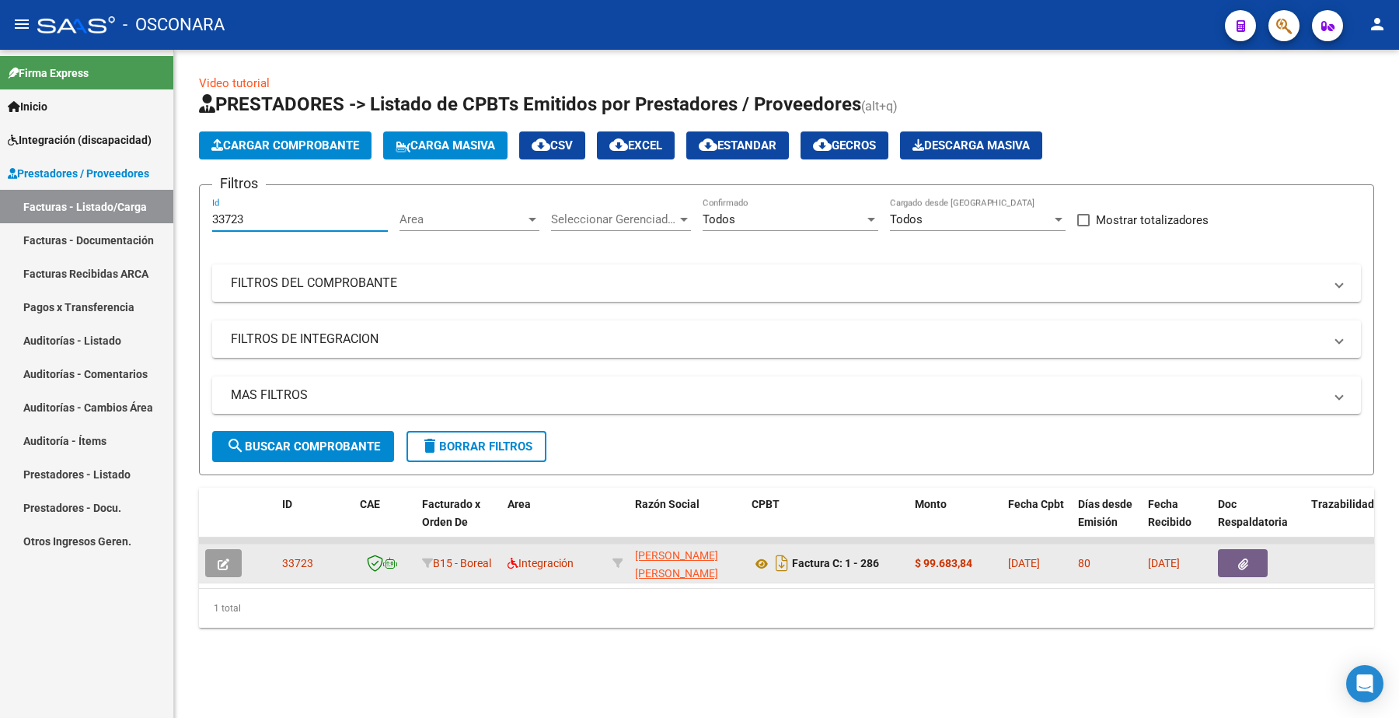
type input "33723"
click at [224, 565] on span "button" at bounding box center [224, 563] width 12 height 14
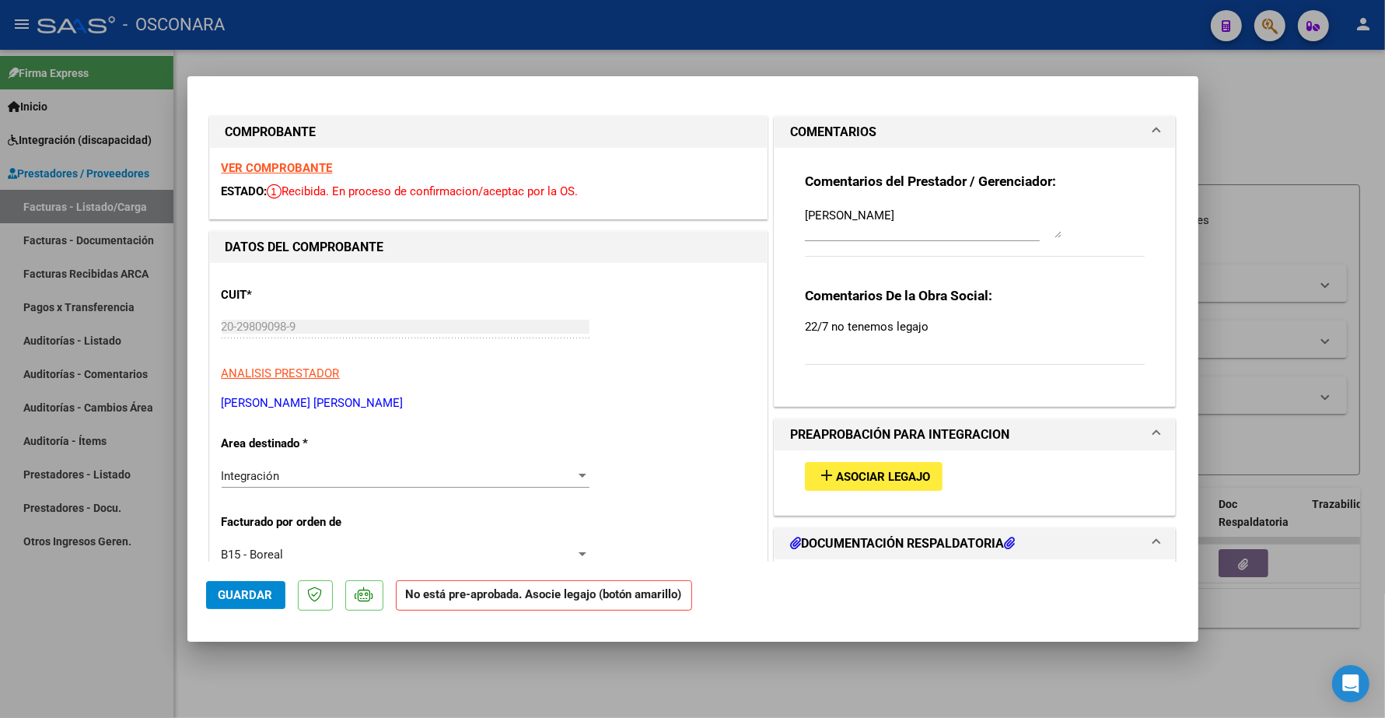
click at [877, 472] on span "Asociar Legajo" at bounding box center [883, 477] width 94 height 14
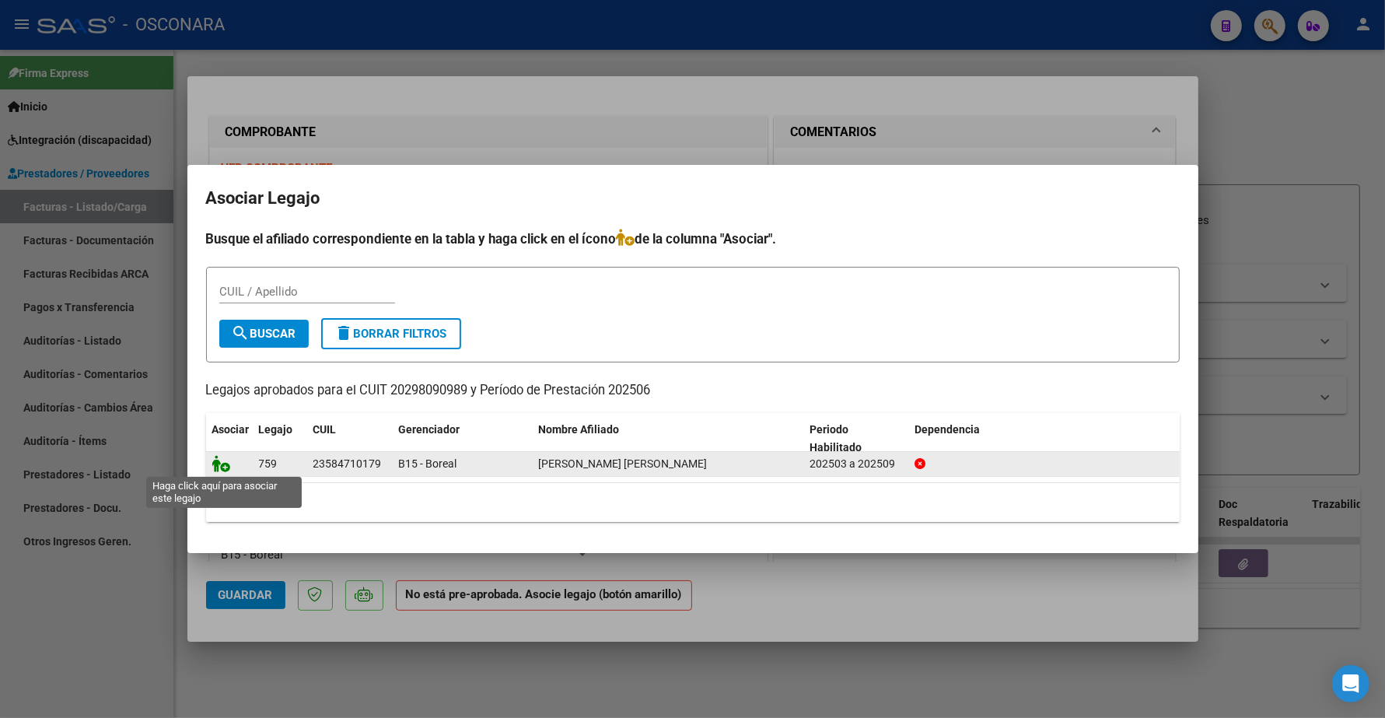
click at [222, 468] on icon at bounding box center [221, 463] width 19 height 17
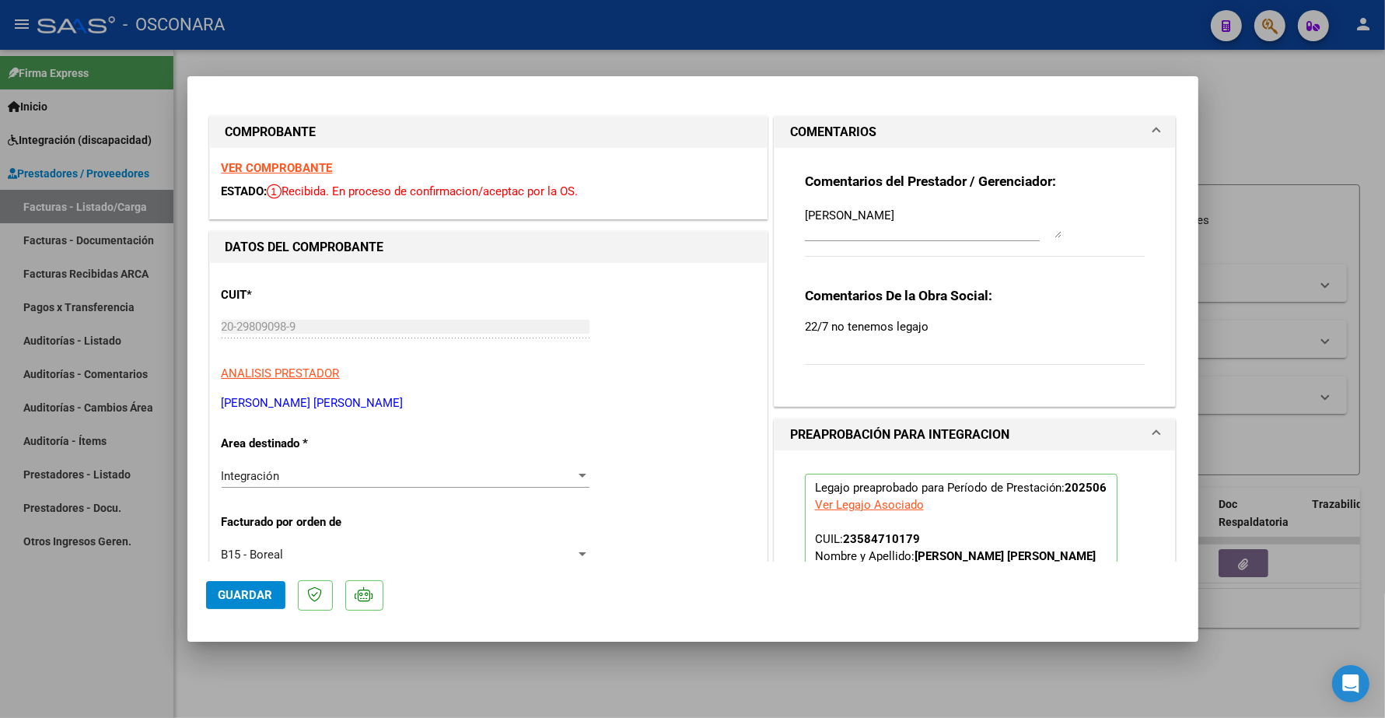
type input "$ 0,00"
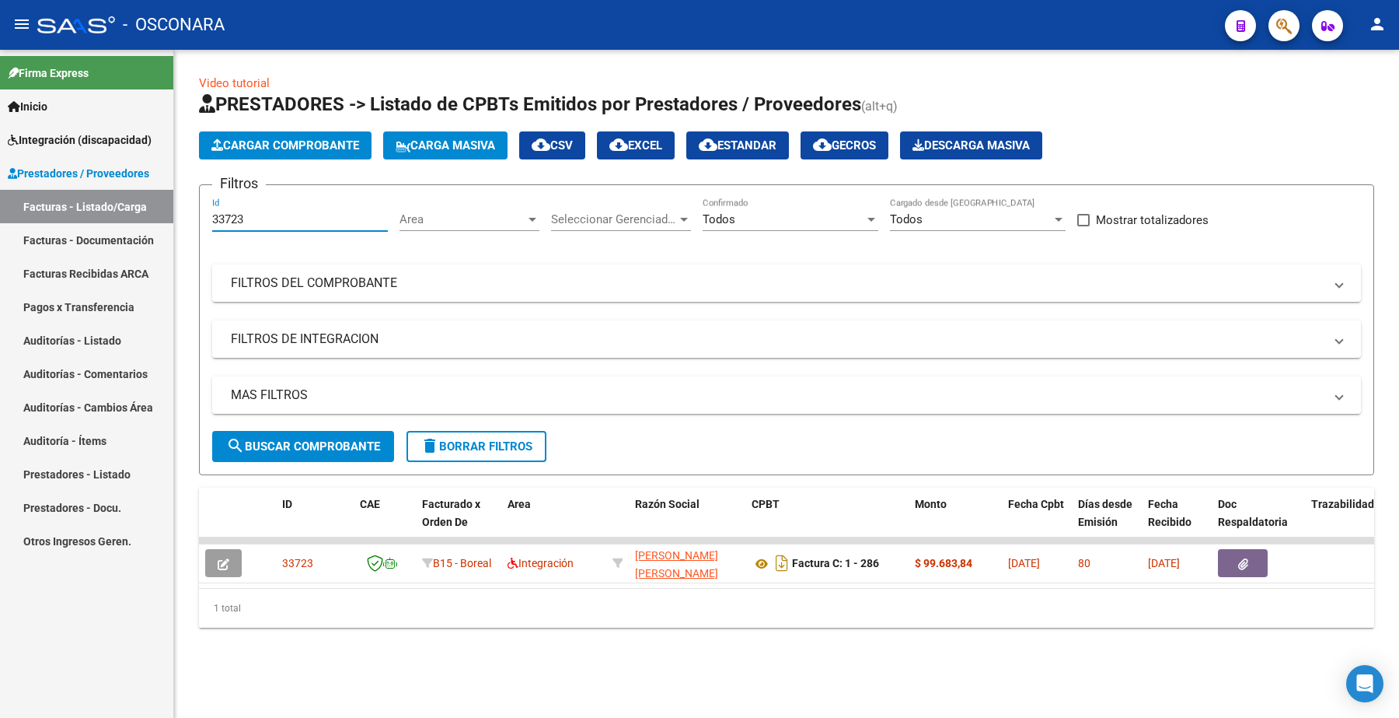
drag, startPoint x: 246, startPoint y: 223, endPoint x: 212, endPoint y: 215, distance: 34.3
click at [215, 216] on input "33723" at bounding box center [300, 219] width 176 height 14
click at [323, 285] on mat-panel-title "FILTROS DEL COMPROBANTE" at bounding box center [777, 282] width 1093 height 17
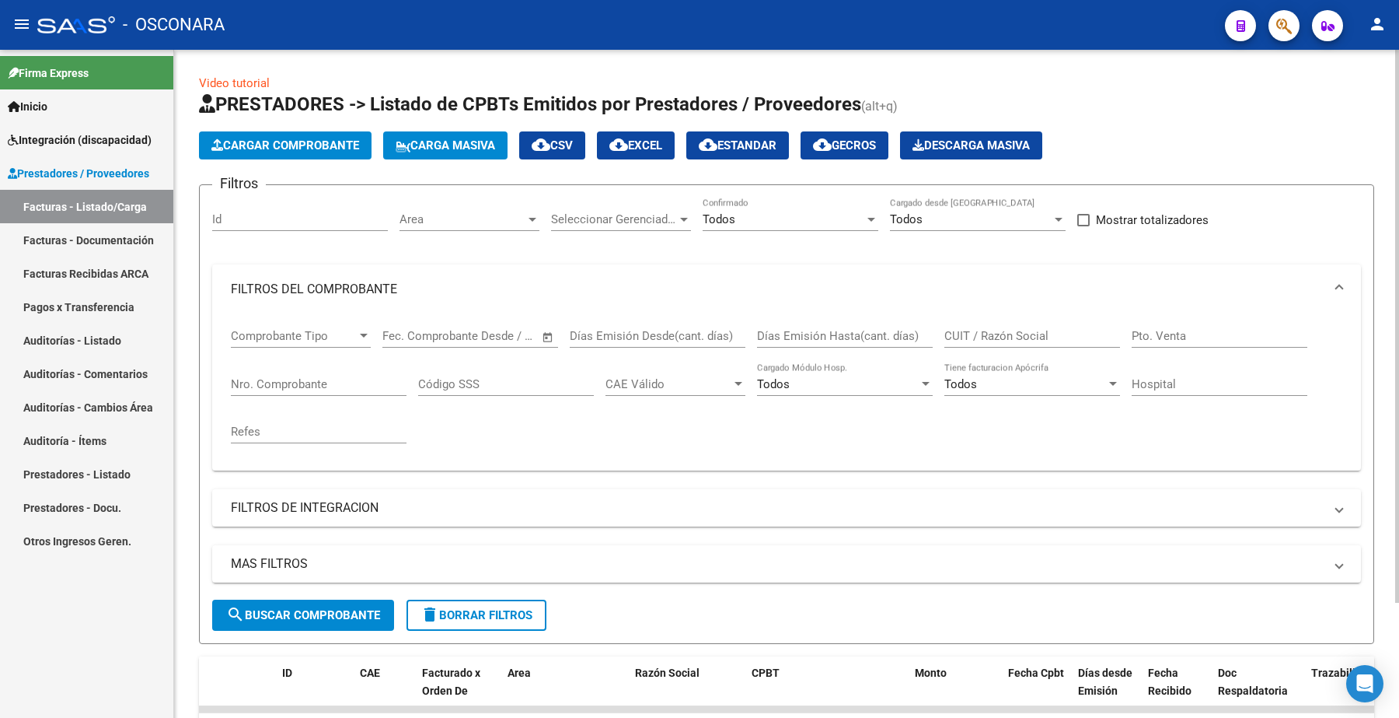
click at [306, 377] on input "Nro. Comprobante" at bounding box center [319, 384] width 176 height 14
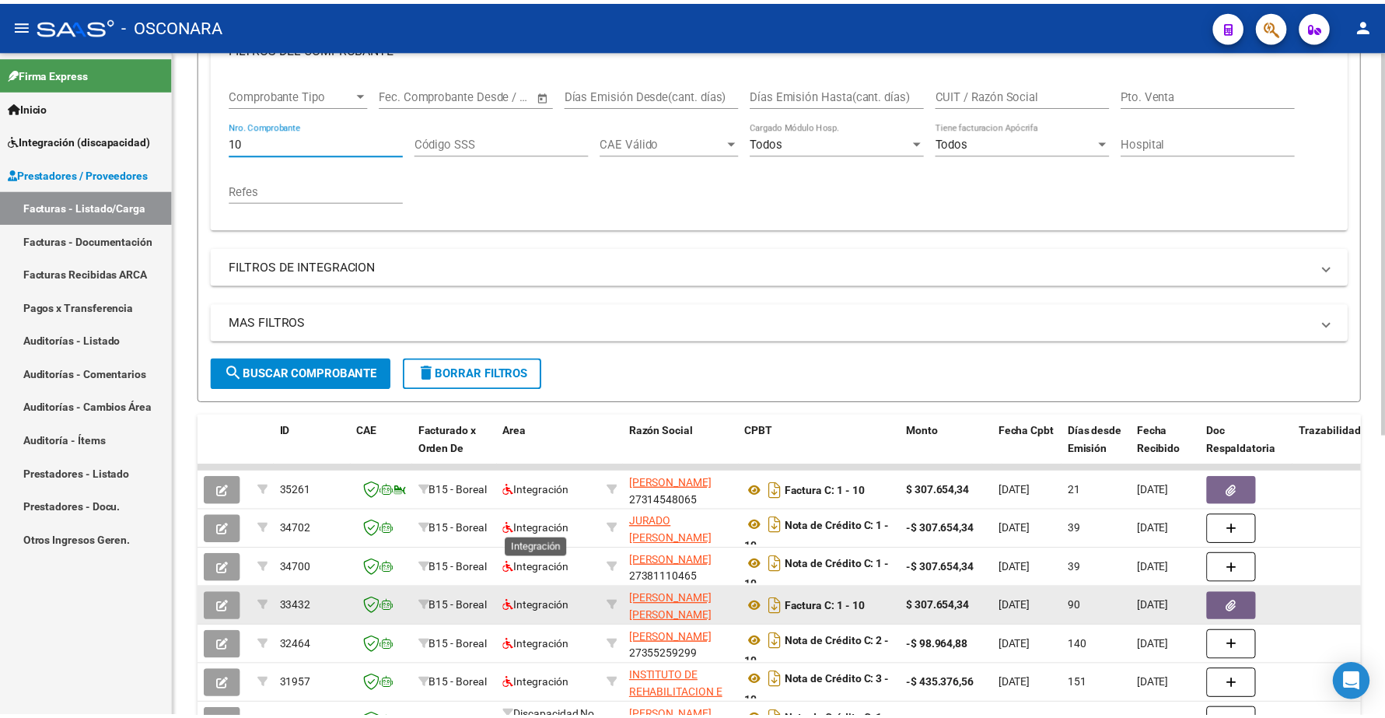
scroll to position [339, 0]
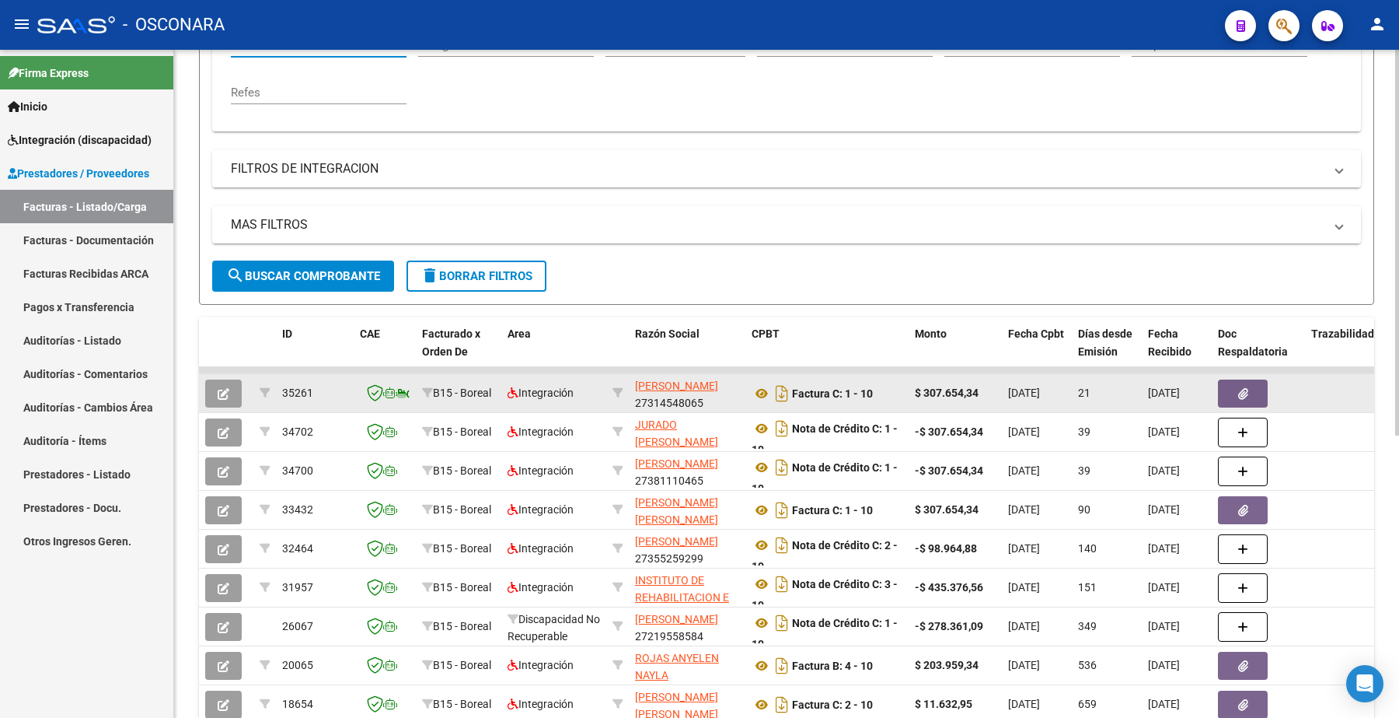
type input "10"
click at [220, 394] on icon "button" at bounding box center [224, 394] width 12 height 12
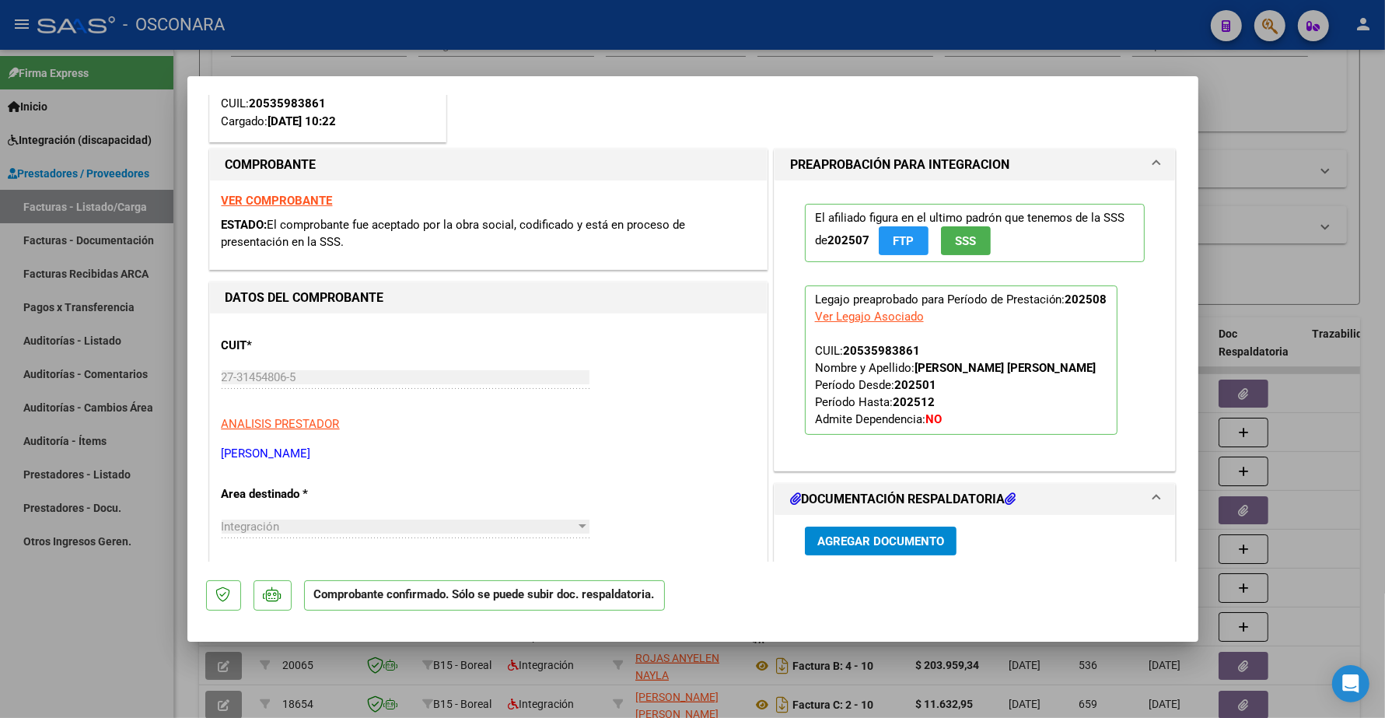
scroll to position [0, 0]
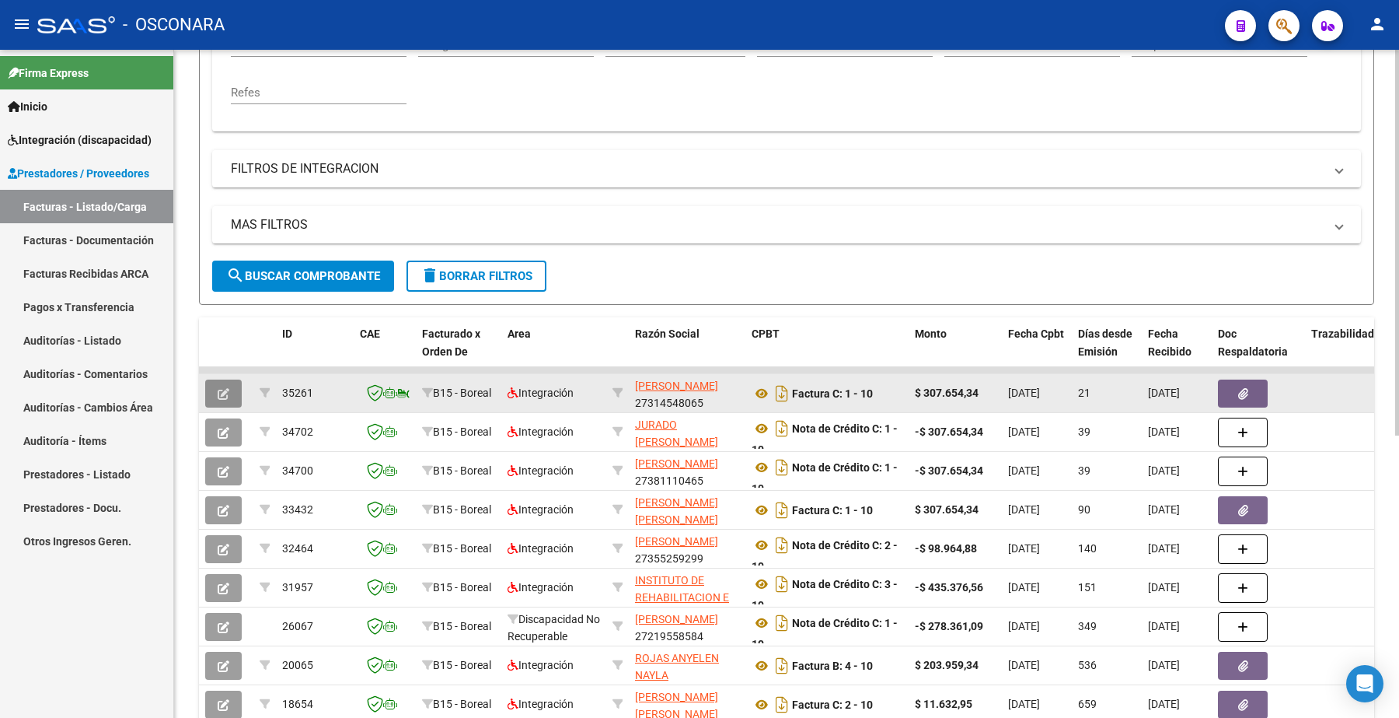
click at [222, 388] on icon "button" at bounding box center [224, 394] width 12 height 12
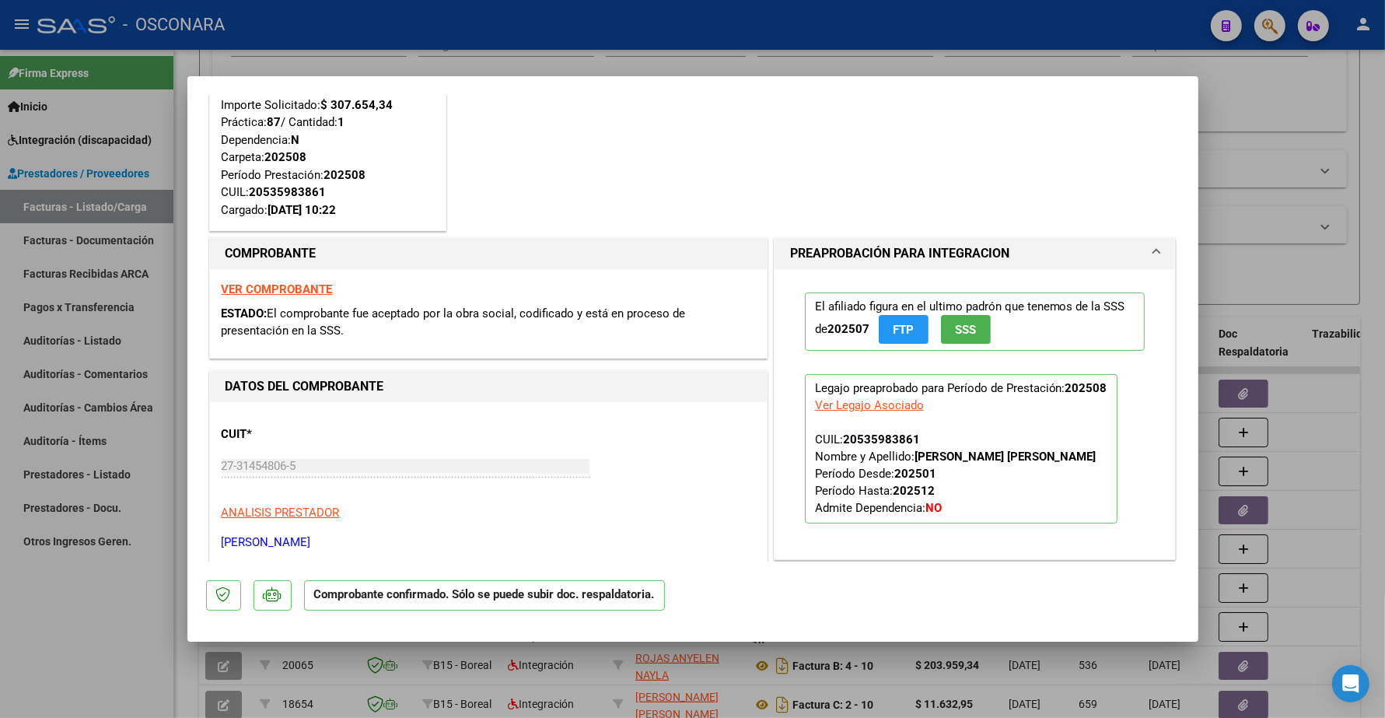
scroll to position [97, 0]
click at [308, 293] on strong "VER COMPROBANTE" at bounding box center [277, 290] width 111 height 14
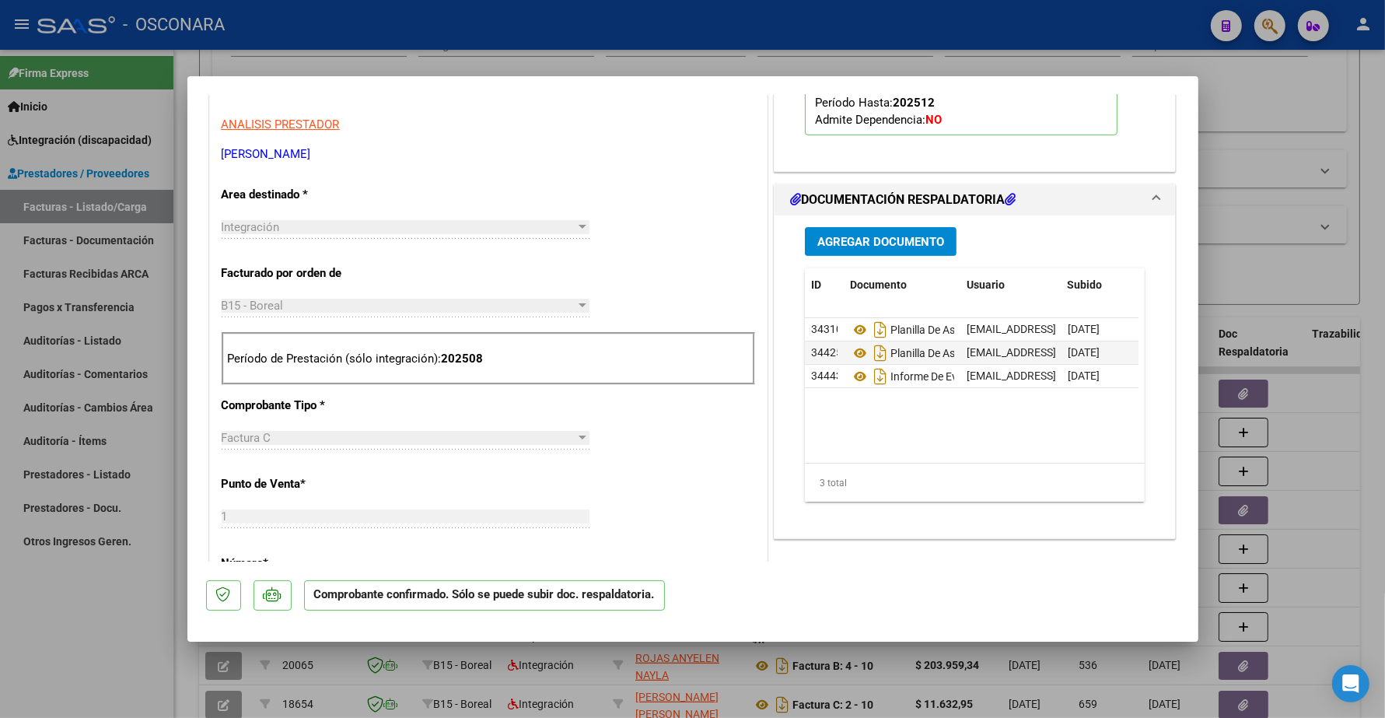
scroll to position [389, 0]
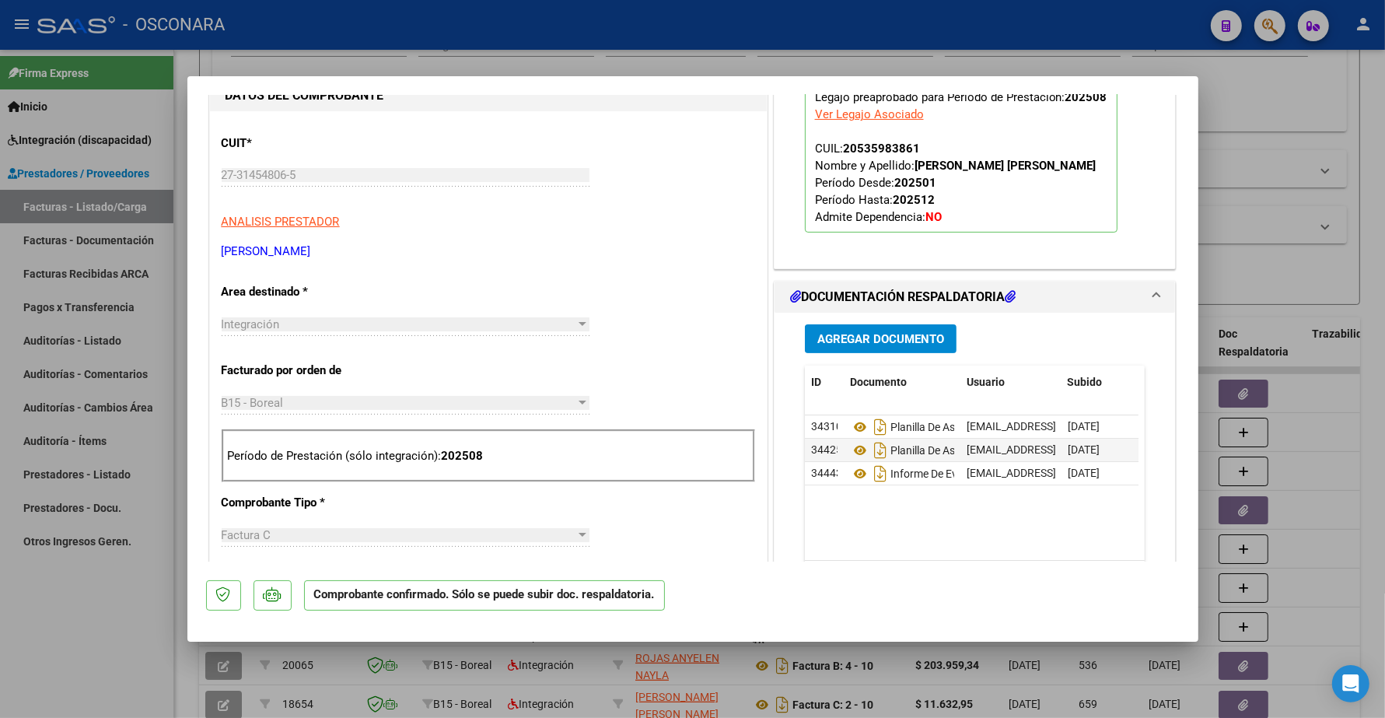
click at [463, 461] on strong "202508" at bounding box center [463, 456] width 42 height 14
click at [471, 456] on strong "202508" at bounding box center [463, 456] width 42 height 14
click at [467, 455] on strong "202508" at bounding box center [463, 456] width 42 height 14
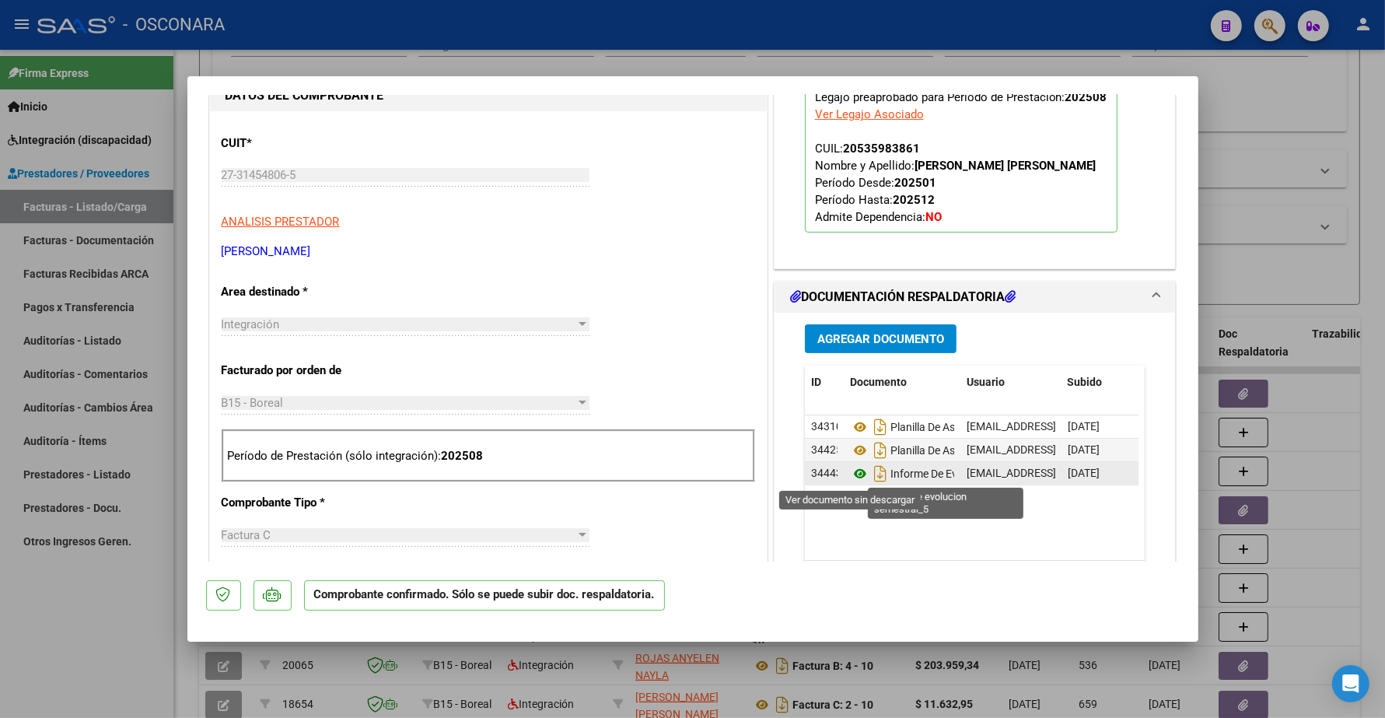
click at [852, 474] on icon at bounding box center [860, 473] width 20 height 19
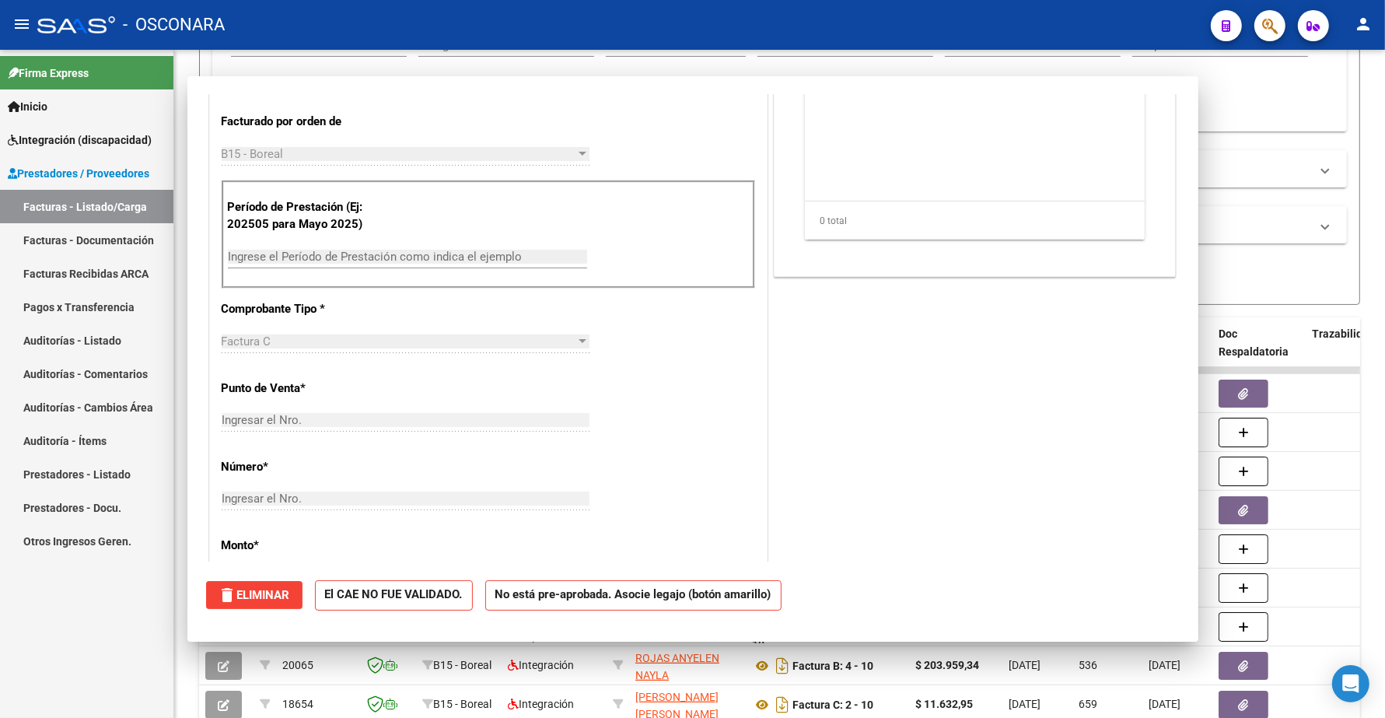
scroll to position [0, 0]
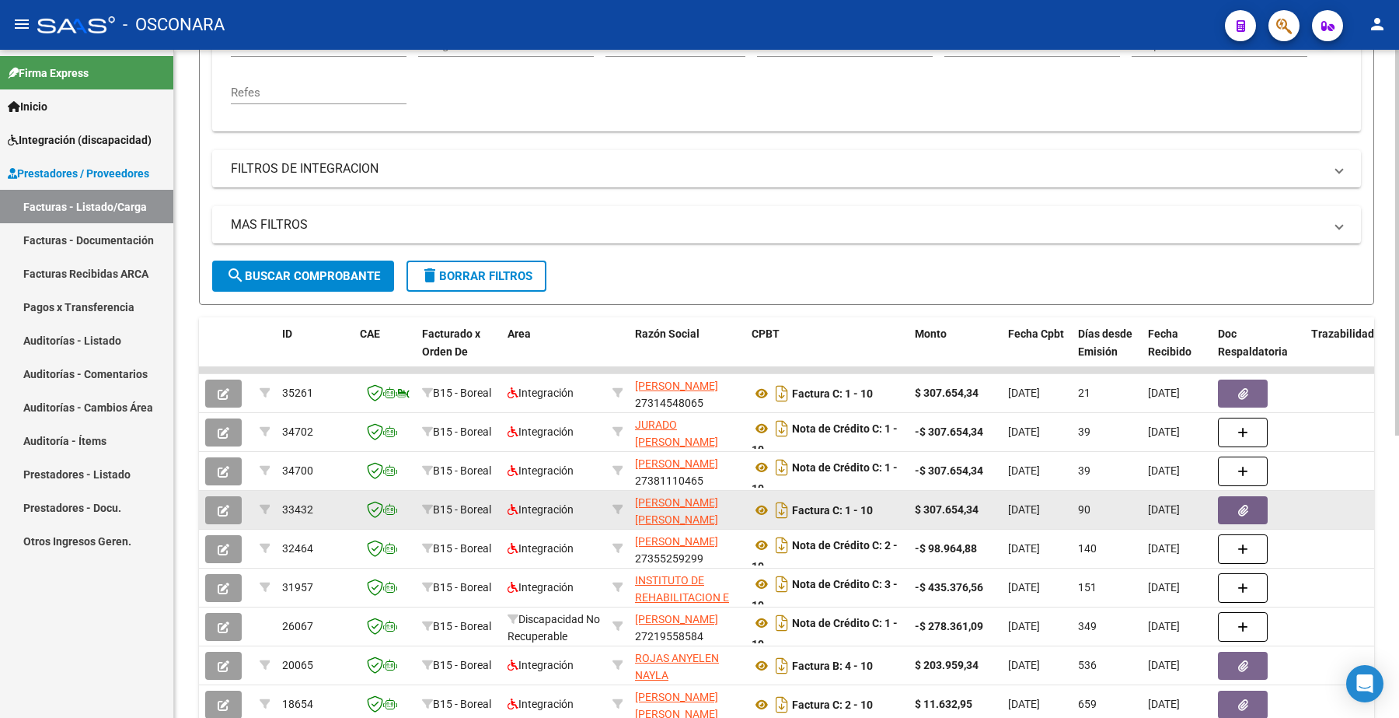
click at [239, 508] on button "button" at bounding box center [223, 510] width 37 height 28
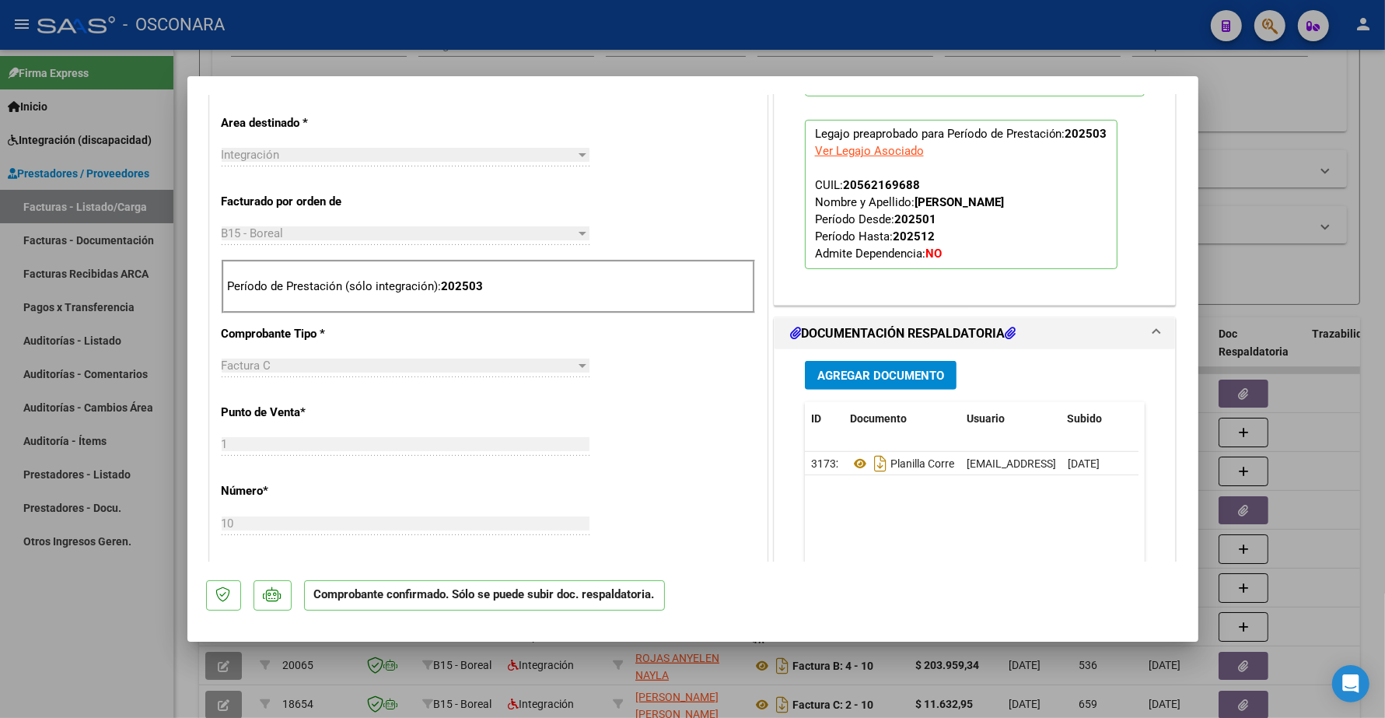
scroll to position [680, 0]
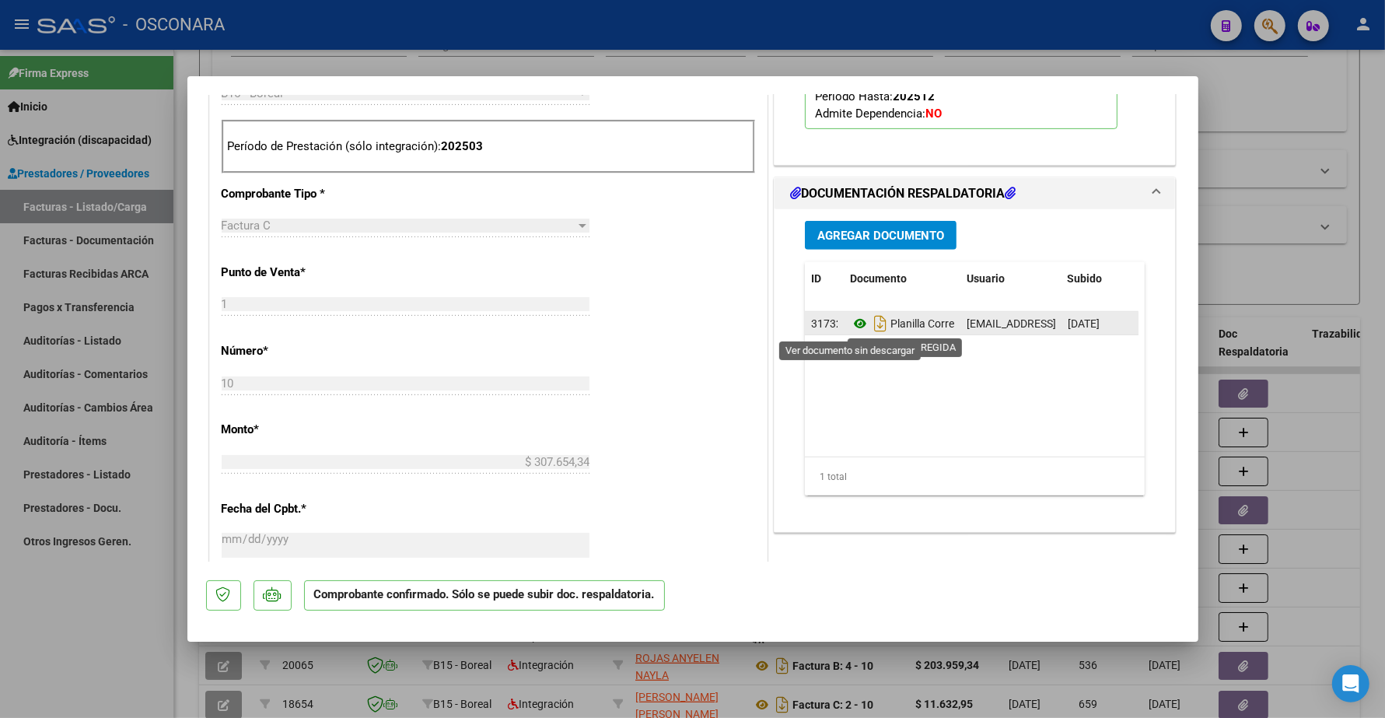
click at [850, 323] on icon at bounding box center [860, 323] width 20 height 19
type input "$ 0,00"
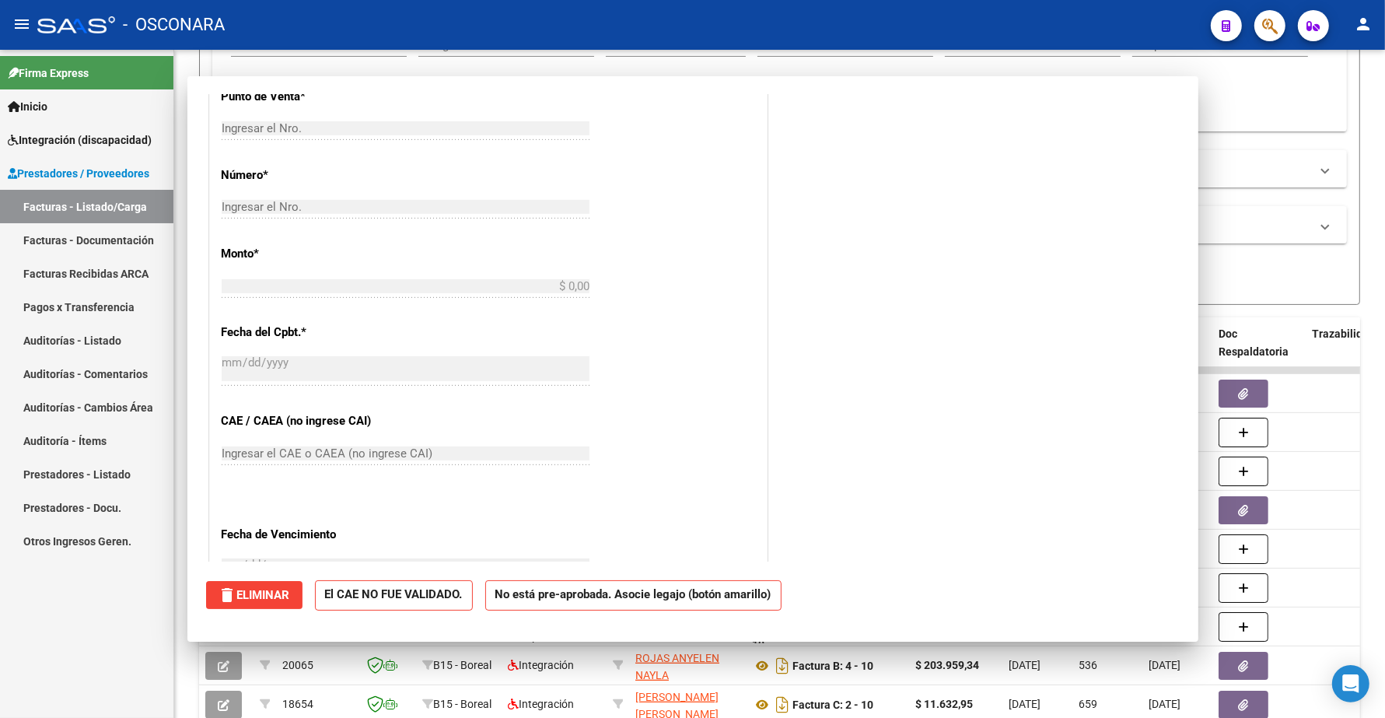
scroll to position [449, 0]
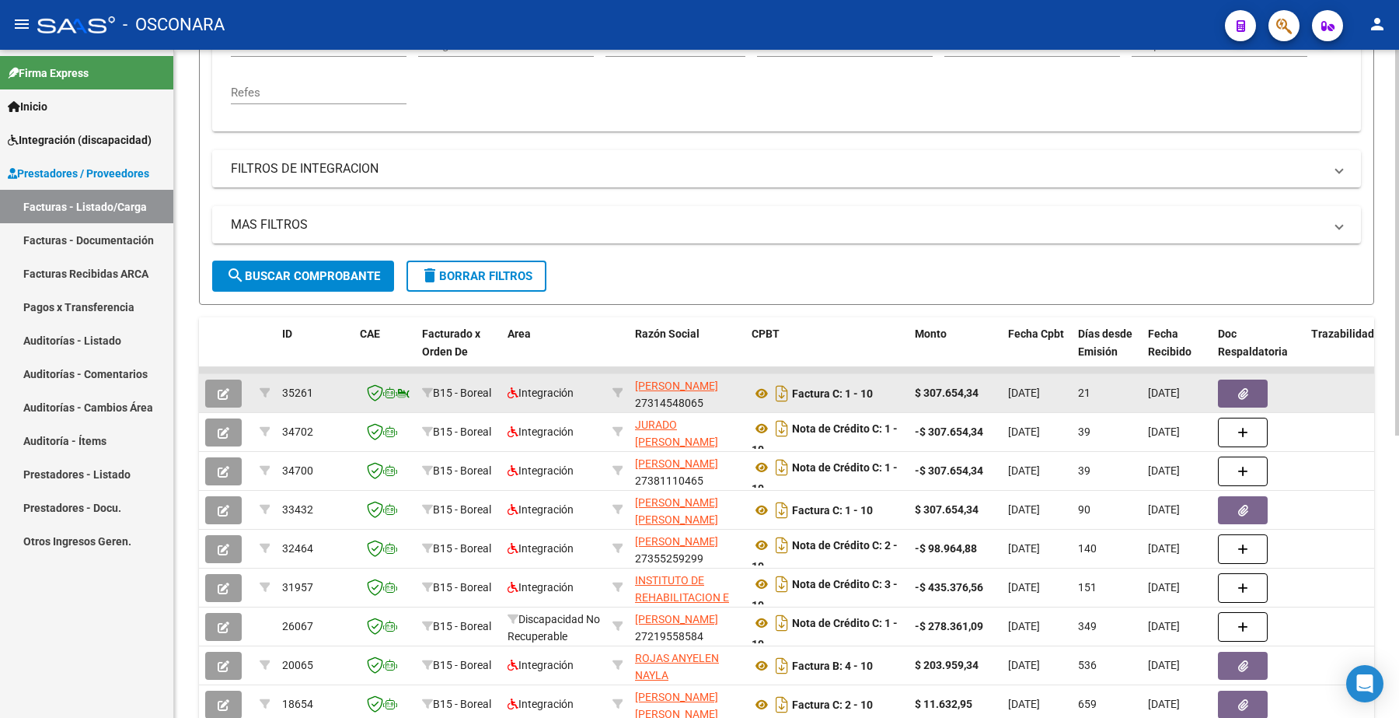
click at [229, 389] on button "button" at bounding box center [223, 393] width 37 height 28
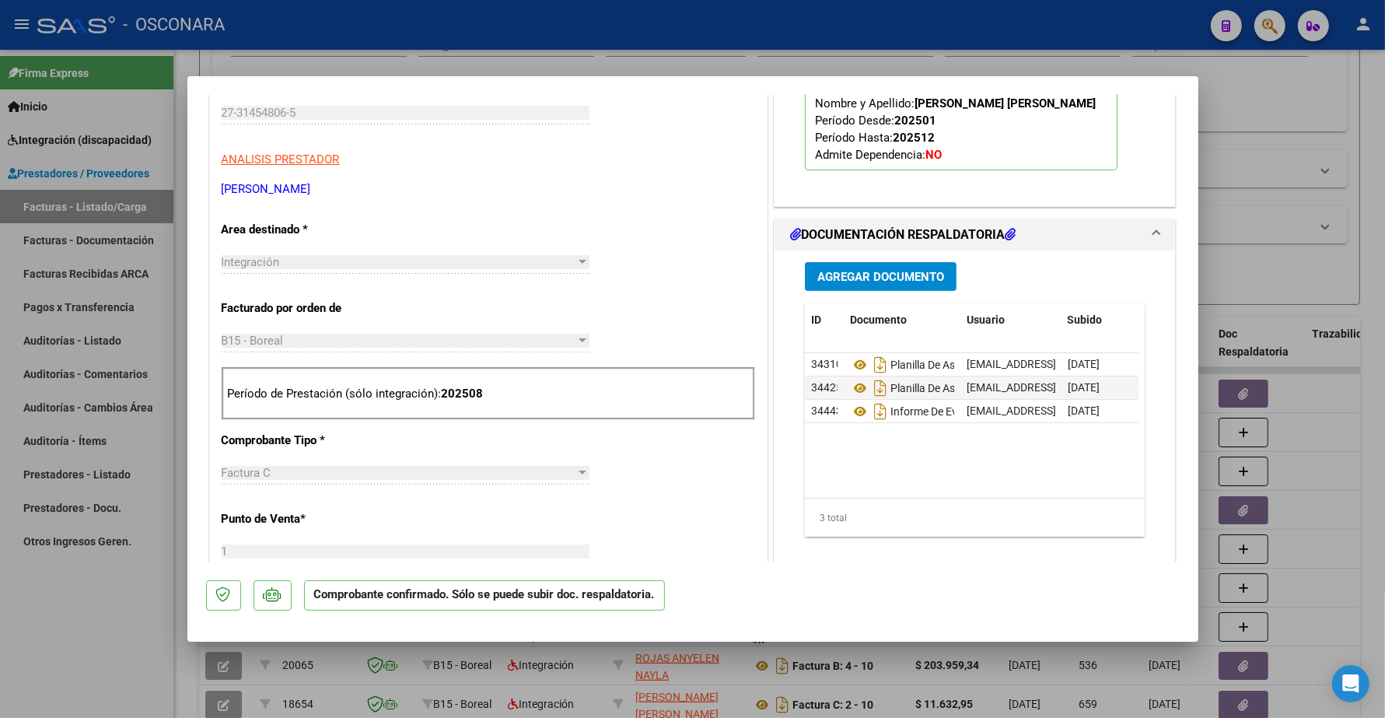
scroll to position [486, 0]
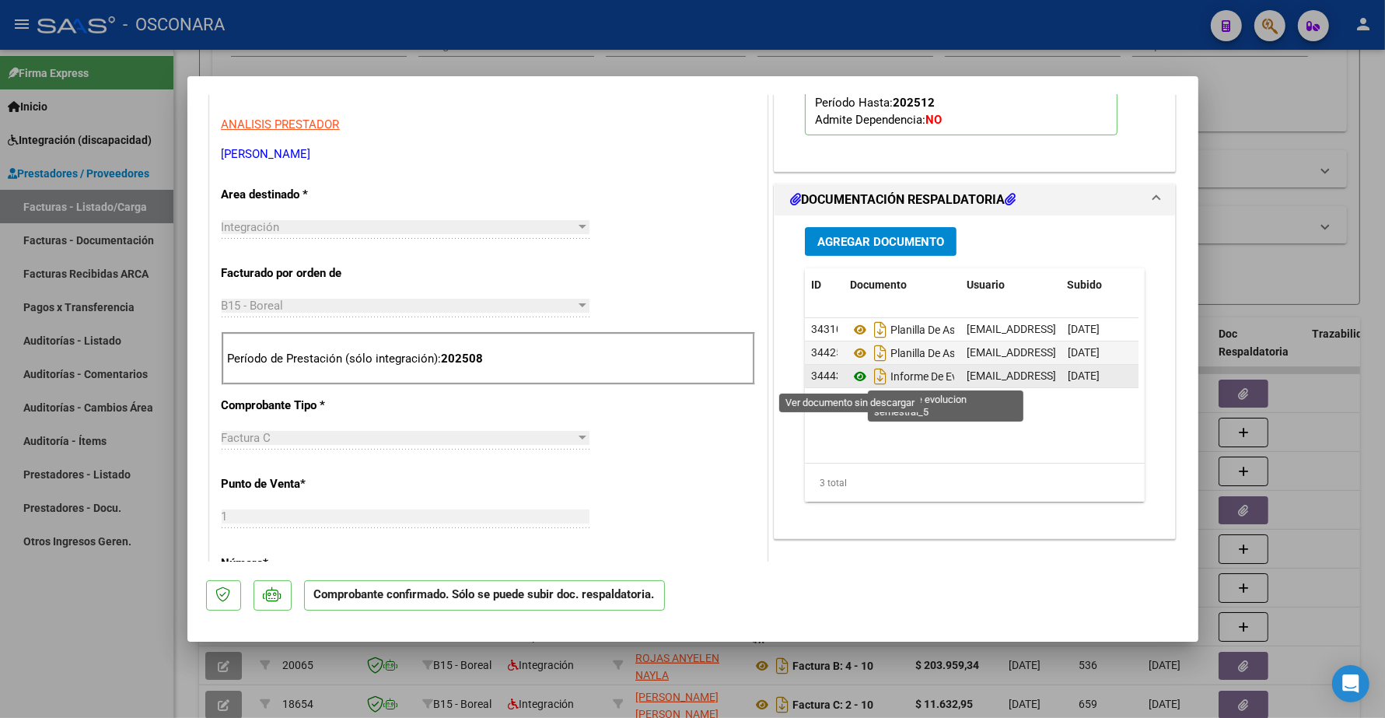
click at [850, 376] on icon at bounding box center [860, 376] width 20 height 19
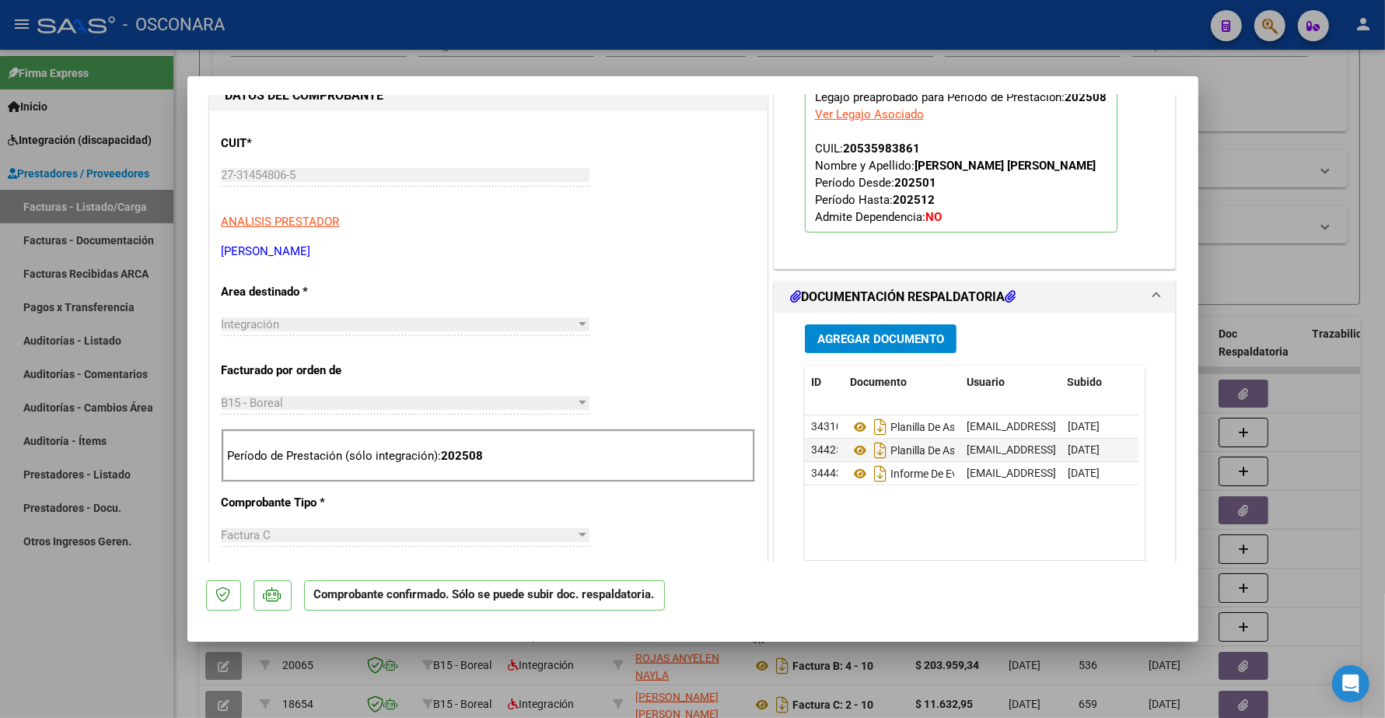
scroll to position [0, 0]
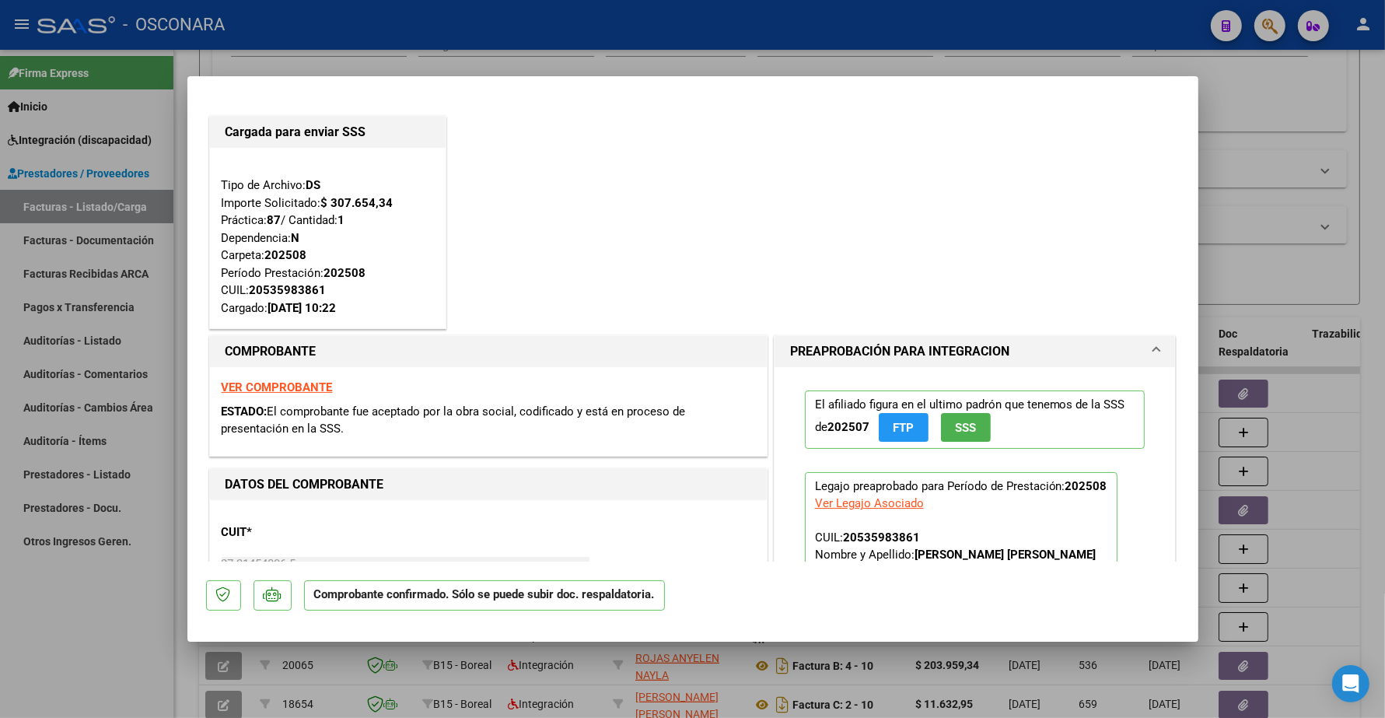
click at [206, 89] on mat-dialog-container "Cargada para enviar SSS Tipo de Archivo: DS Importe Solicitado: $ 307.654,34 Pr…" at bounding box center [692, 358] width 1011 height 564
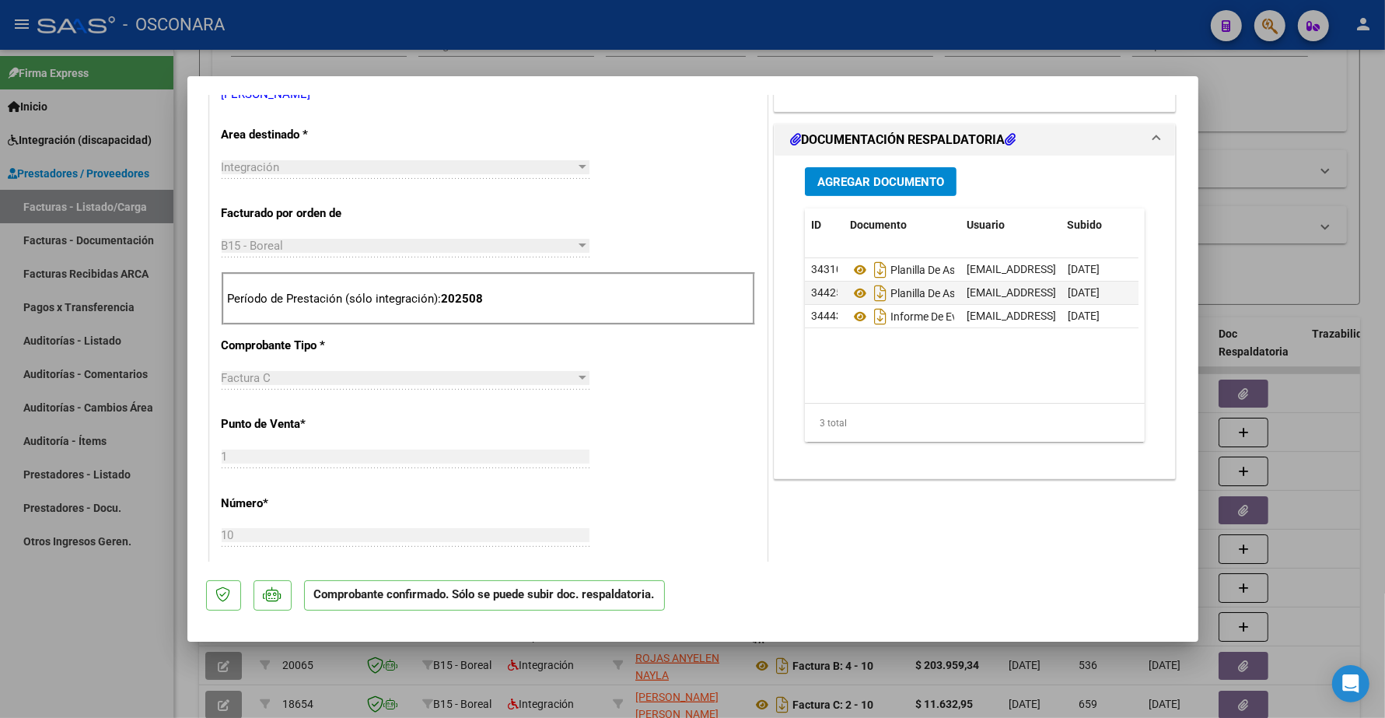
scroll to position [879, 0]
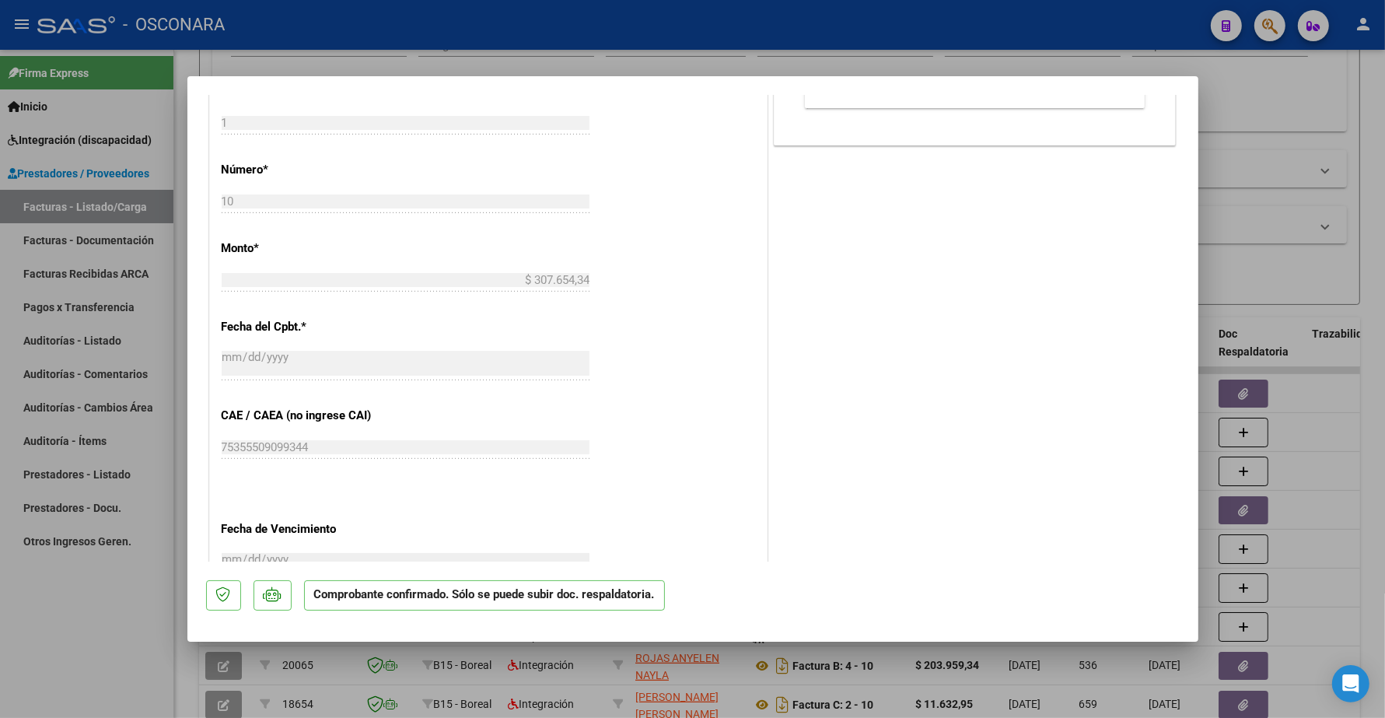
click at [1272, 89] on div at bounding box center [692, 359] width 1385 height 718
type input "$ 0,00"
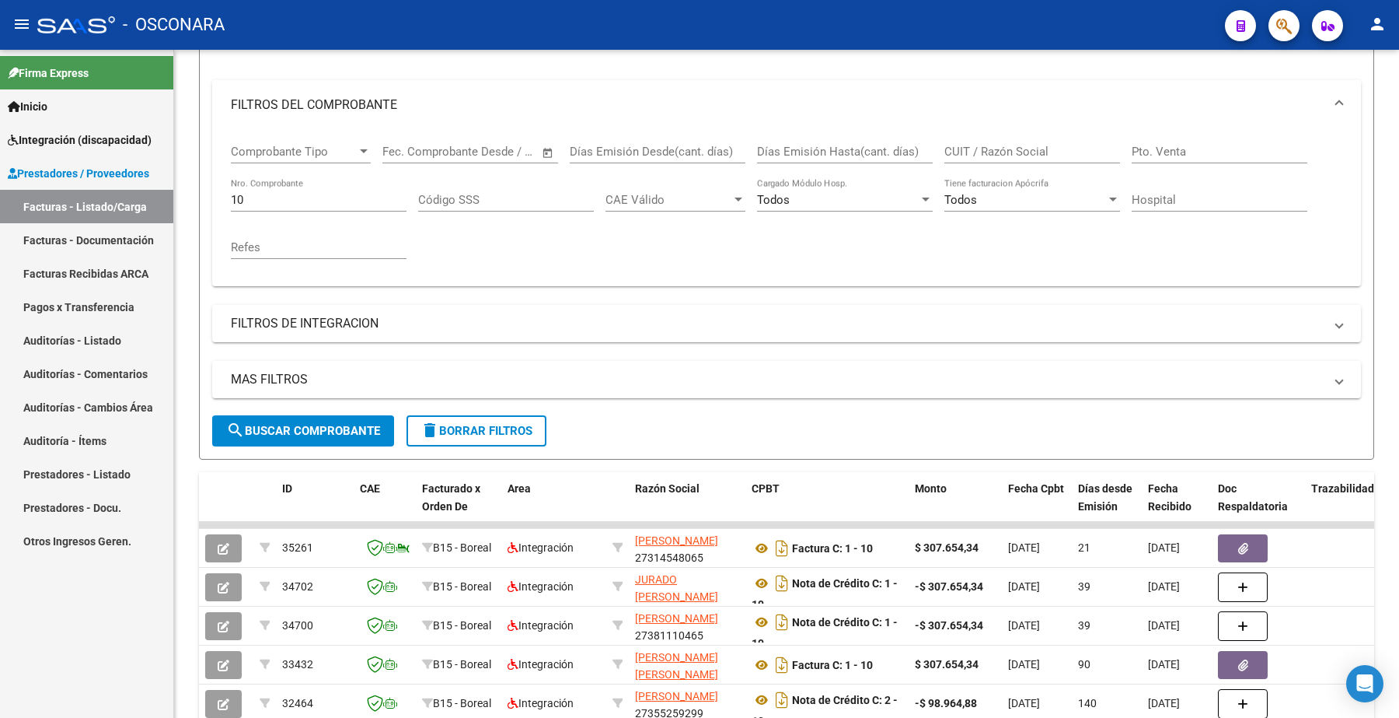
scroll to position [145, 0]
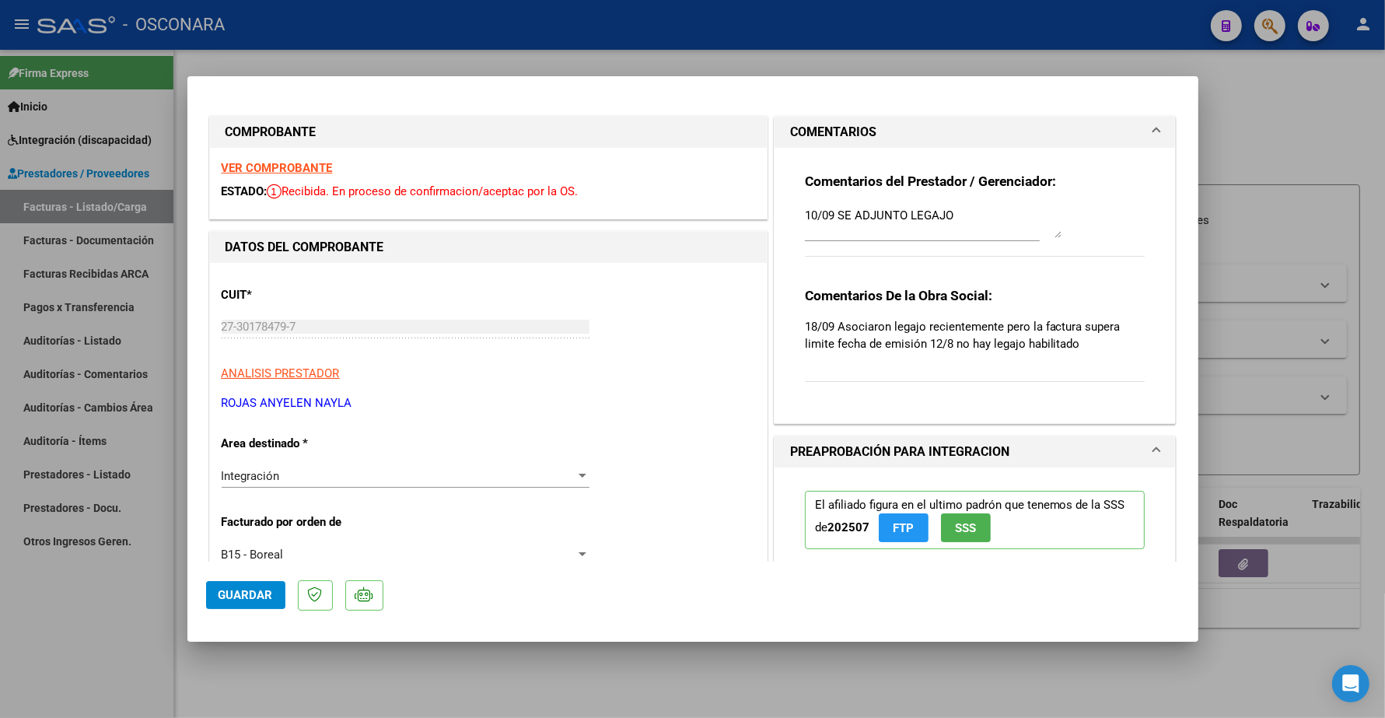
type input "$ 0,00"
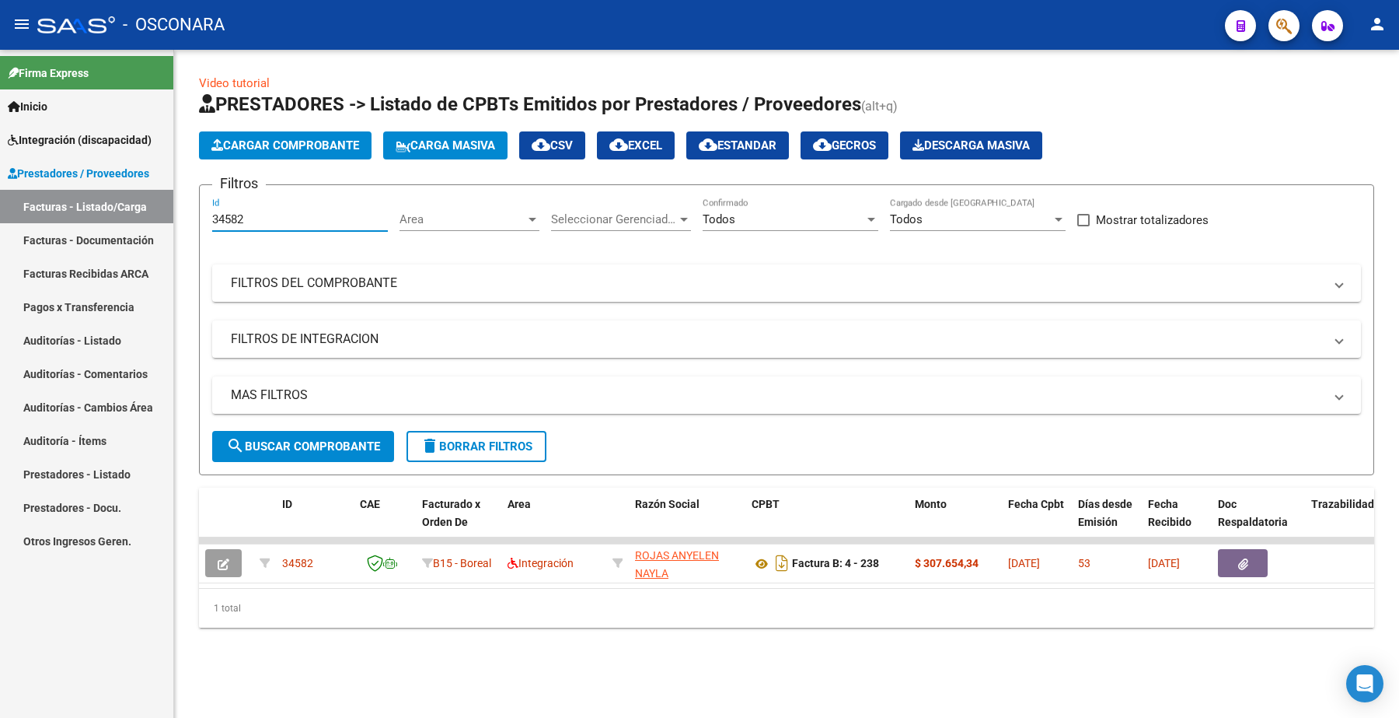
drag, startPoint x: 270, startPoint y: 222, endPoint x: 168, endPoint y: 222, distance: 101.8
click at [168, 222] on mat-sidenav-container "Firma Express Inicio Instructivos Contacto OS Integración (discapacidad) Certif…" at bounding box center [699, 384] width 1399 height 668
paste input "5187"
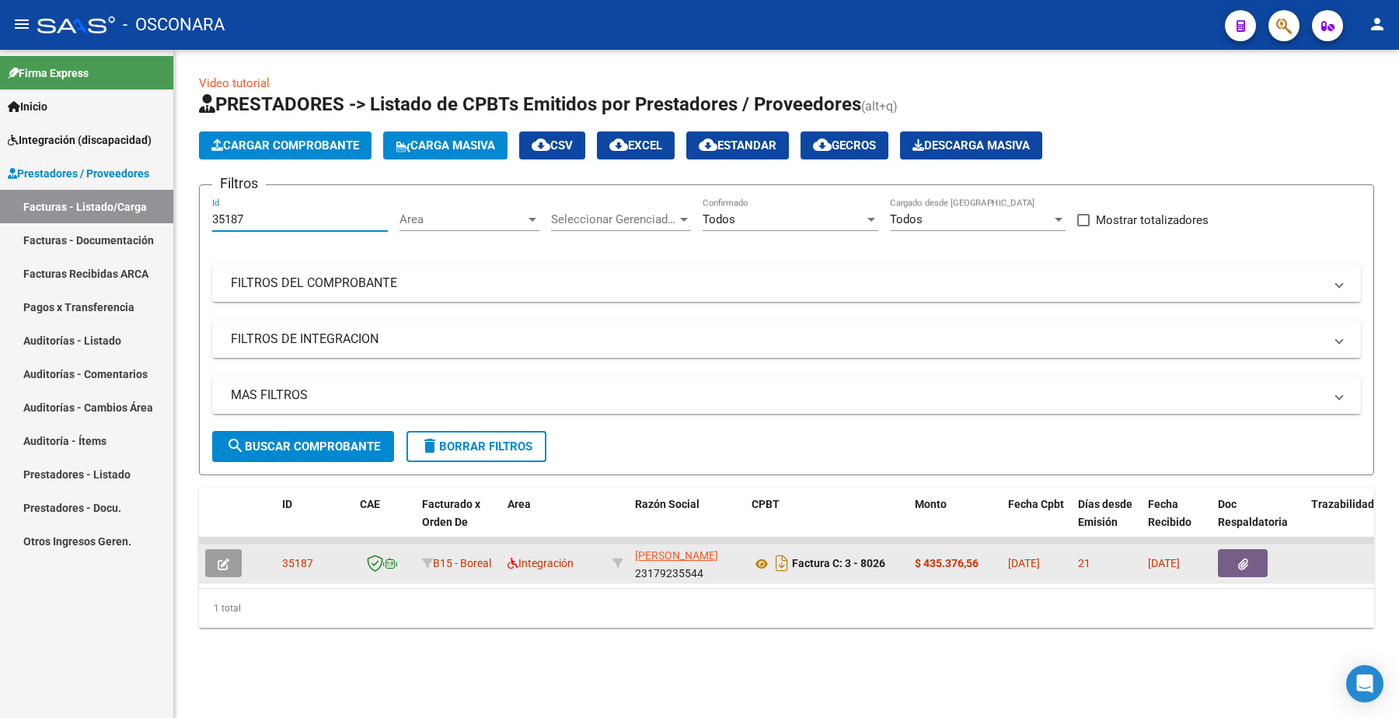
type input "35187"
click at [226, 562] on icon "button" at bounding box center [224, 564] width 12 height 12
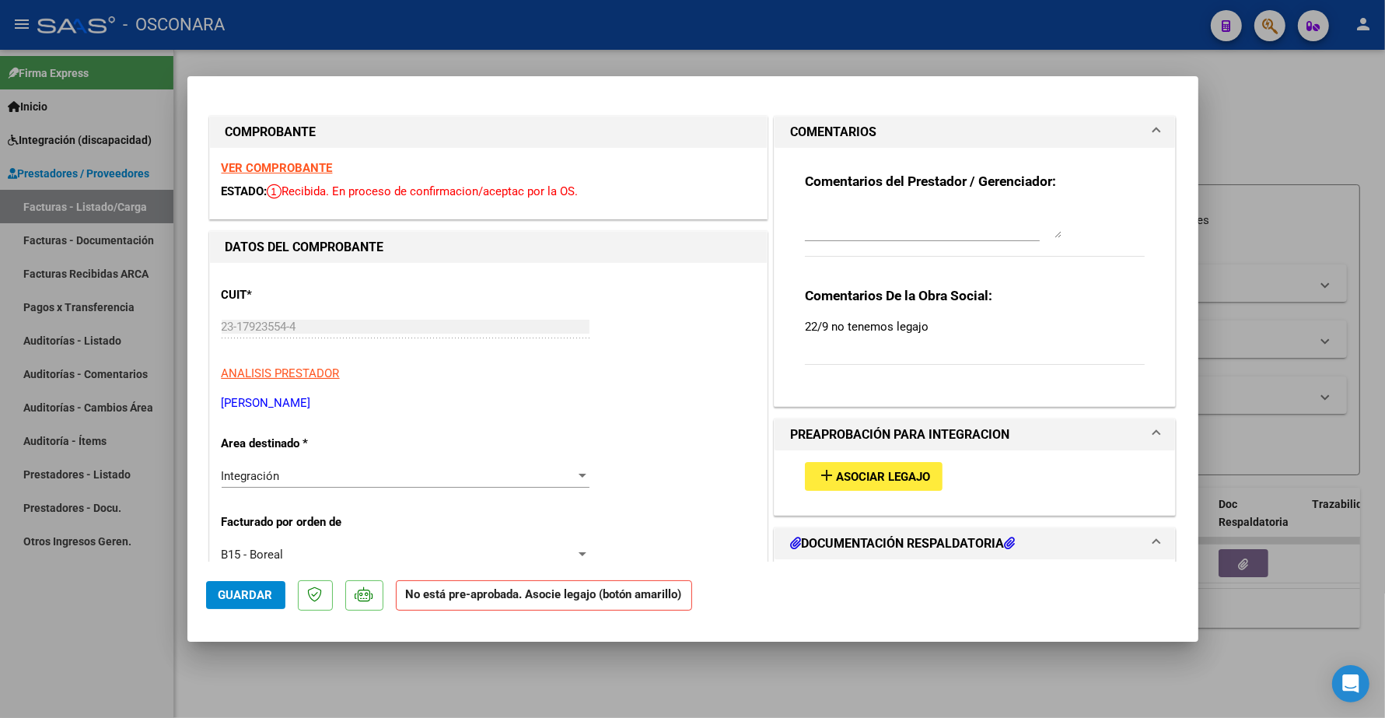
drag, startPoint x: 795, startPoint y: 324, endPoint x: 925, endPoint y: 323, distance: 129.8
click at [925, 323] on p "22/9 no tenemos legajo" at bounding box center [975, 326] width 341 height 17
click at [920, 323] on p "22/9 no tenemos legajo" at bounding box center [975, 326] width 341 height 17
drag, startPoint x: 795, startPoint y: 325, endPoint x: 934, endPoint y: 316, distance: 139.4
click at [934, 316] on div "Comentarios De la Obra Social: 22/9 no tenemos legajo" at bounding box center [975, 334] width 341 height 95
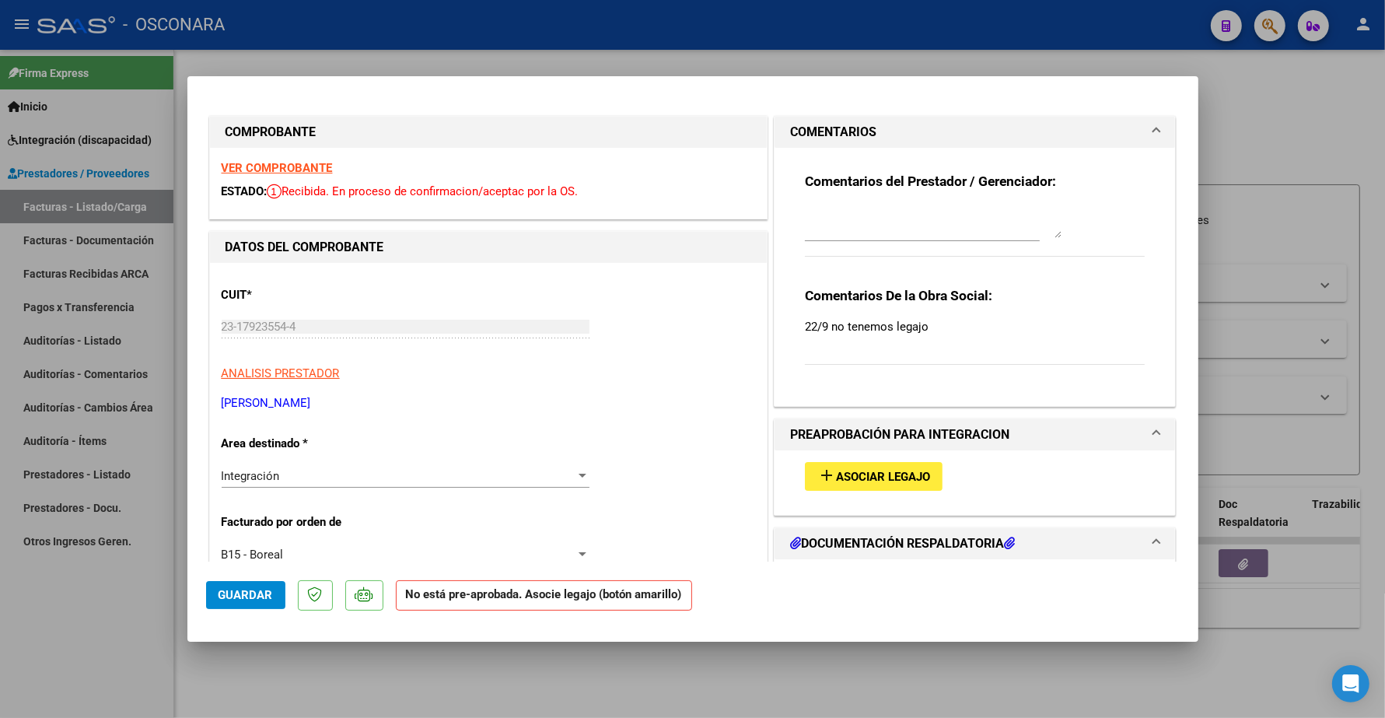
click at [304, 164] on strong "VER COMPROBANTE" at bounding box center [277, 168] width 111 height 14
click at [857, 218] on textarea at bounding box center [933, 222] width 257 height 31
paste textarea "[PERSON_NAME]"
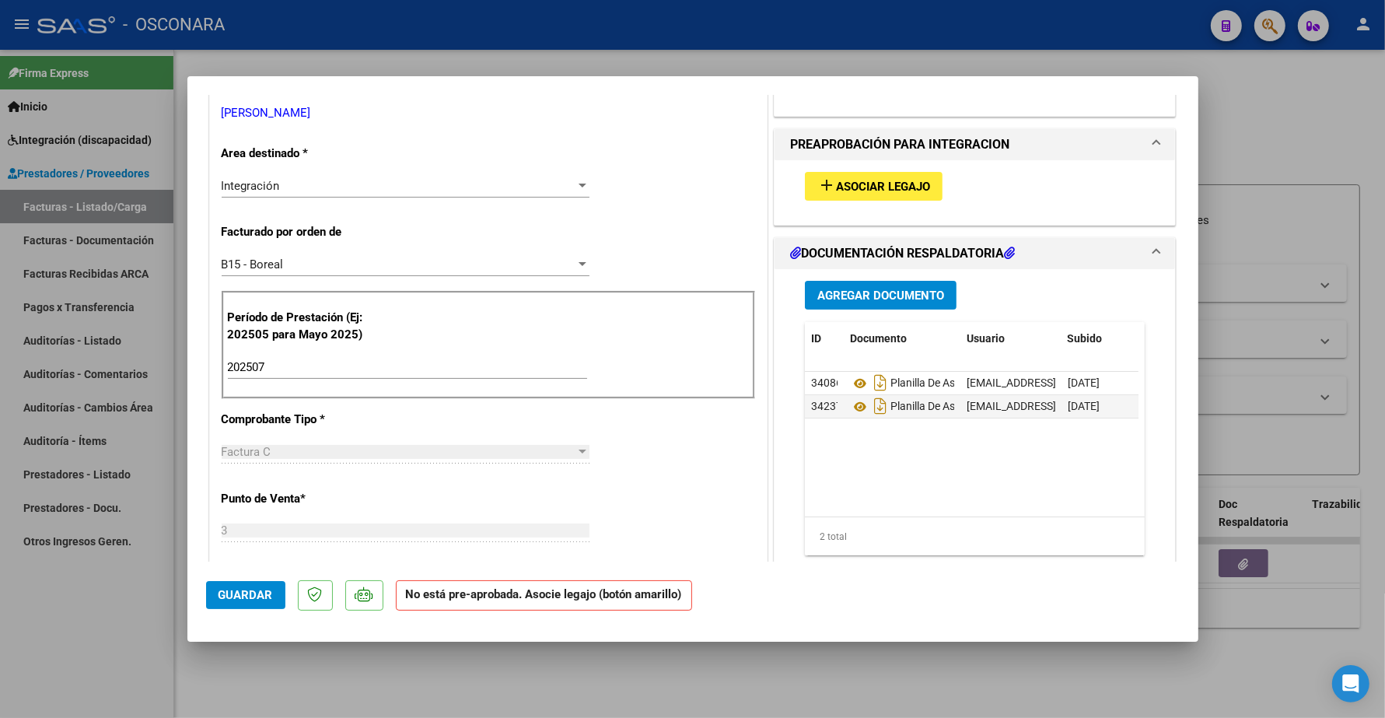
scroll to position [389, 0]
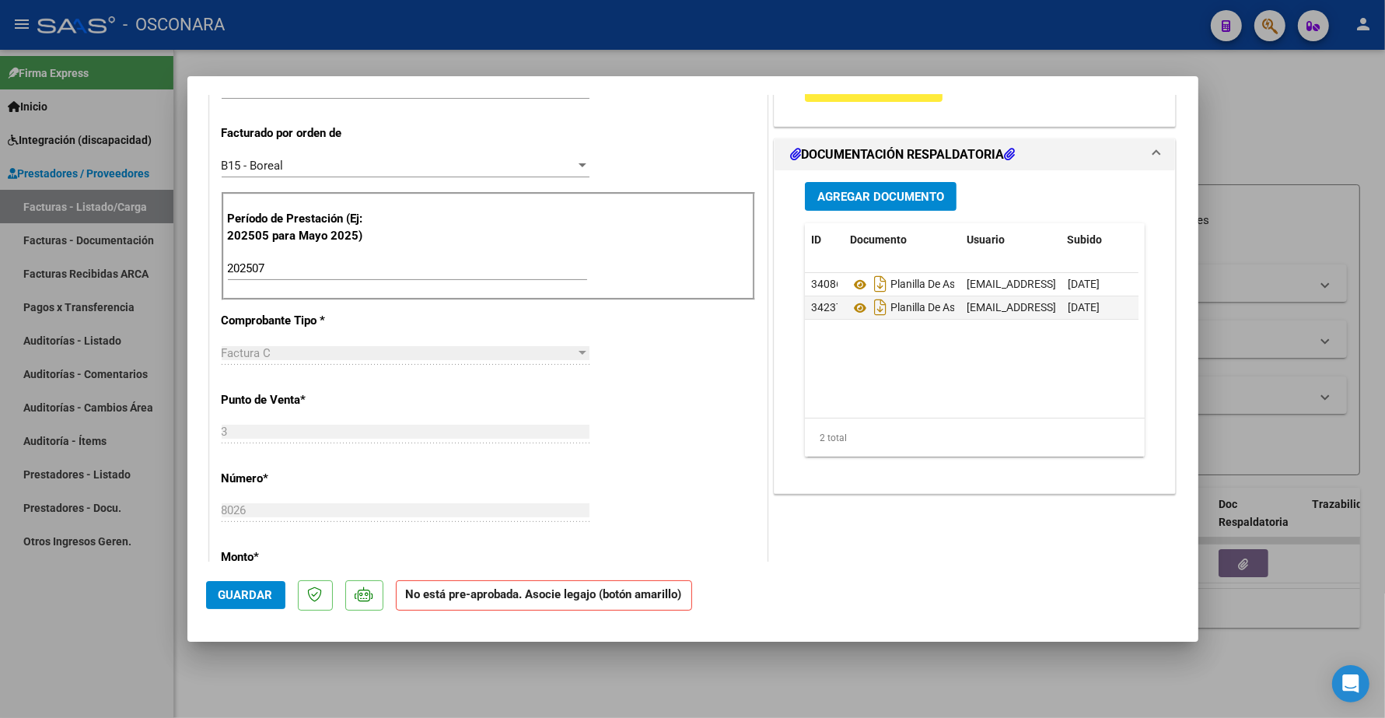
type textarea "[PERSON_NAME]"
click at [253, 589] on span "Guardar" at bounding box center [245, 595] width 54 height 14
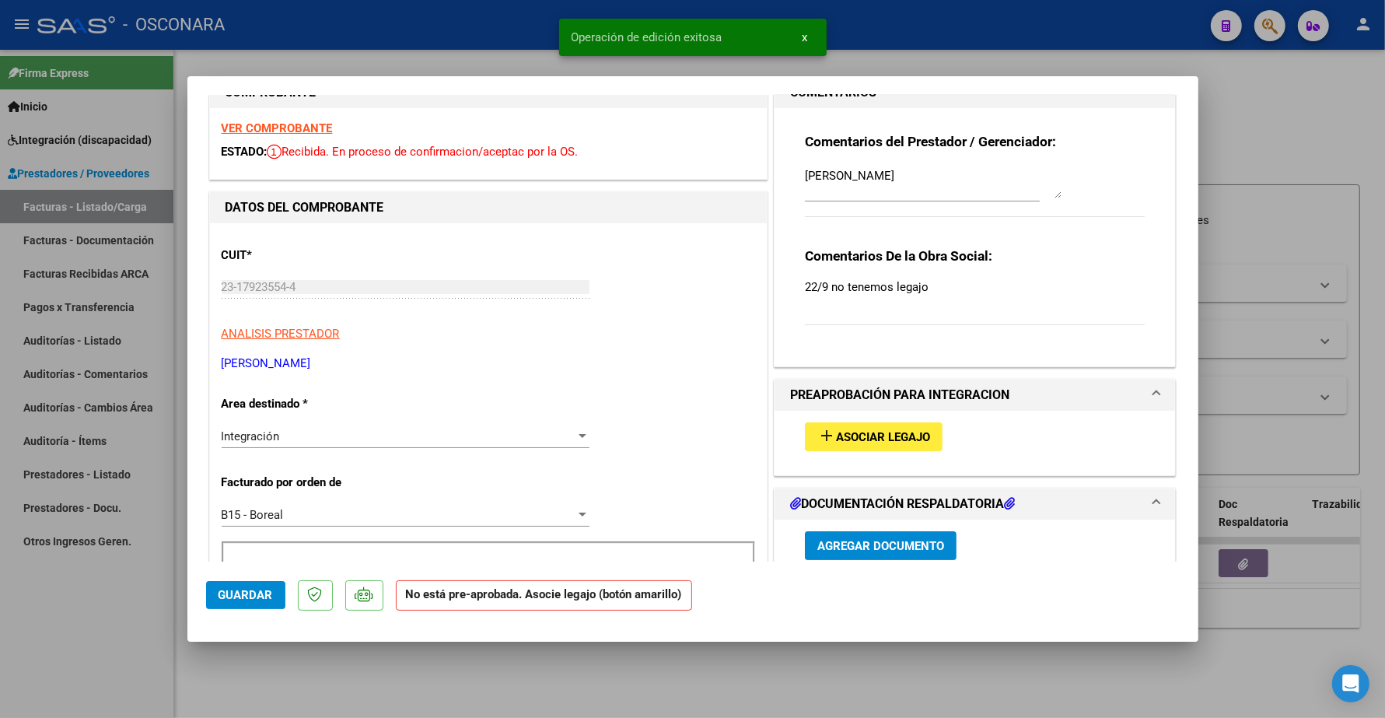
scroll to position [0, 0]
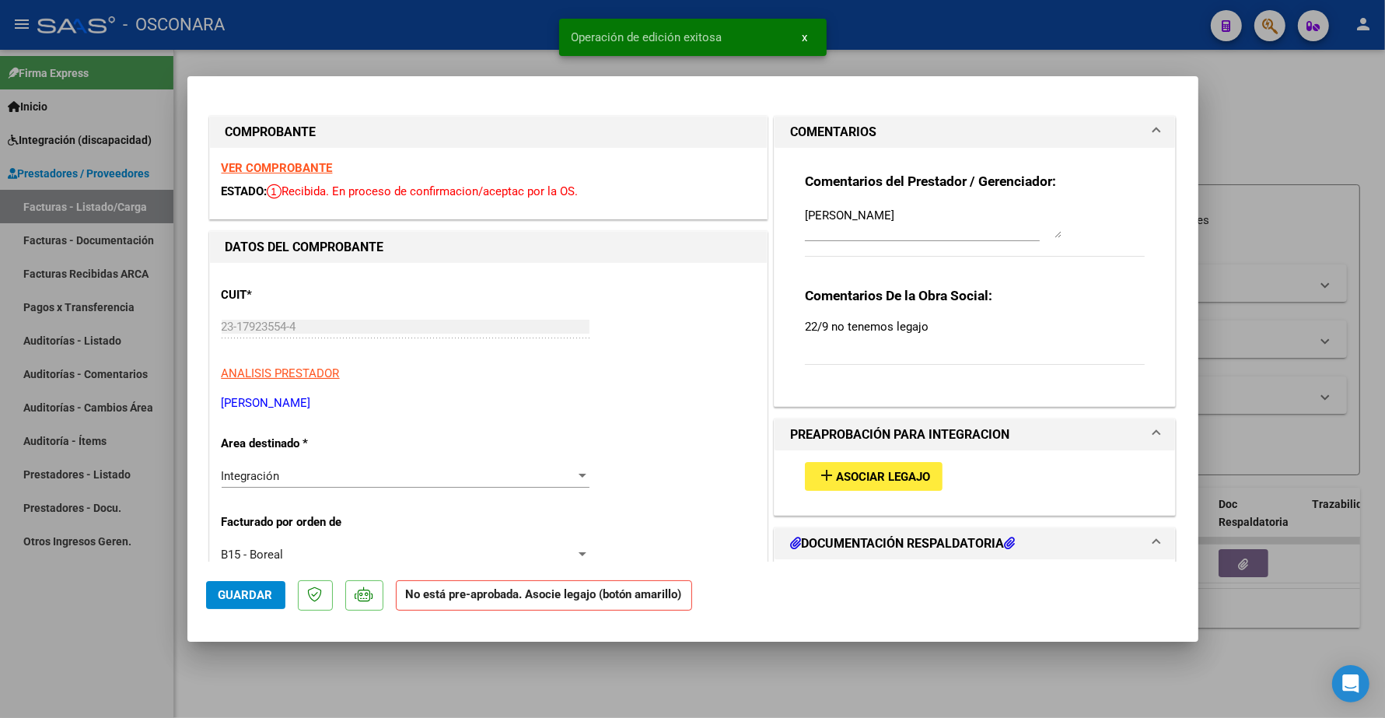
type input "$ 0,00"
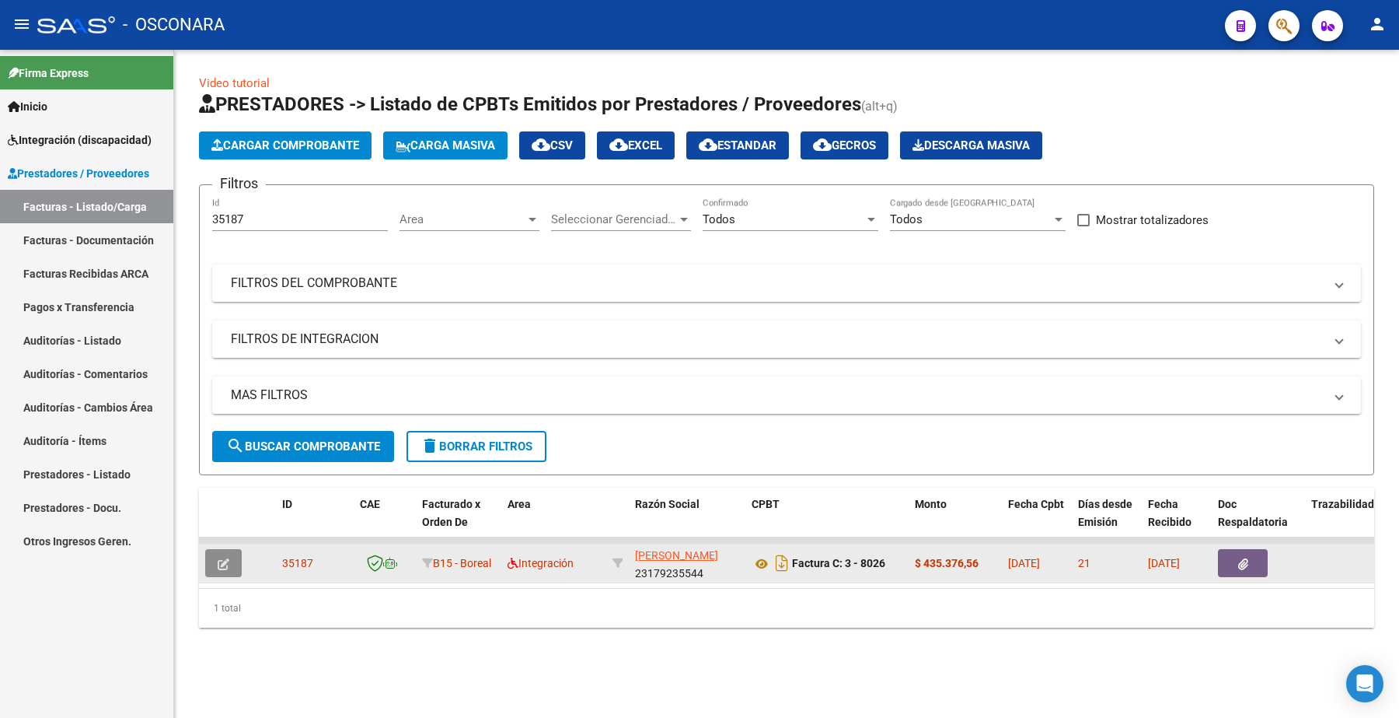
click at [223, 564] on icon "button" at bounding box center [224, 564] width 12 height 12
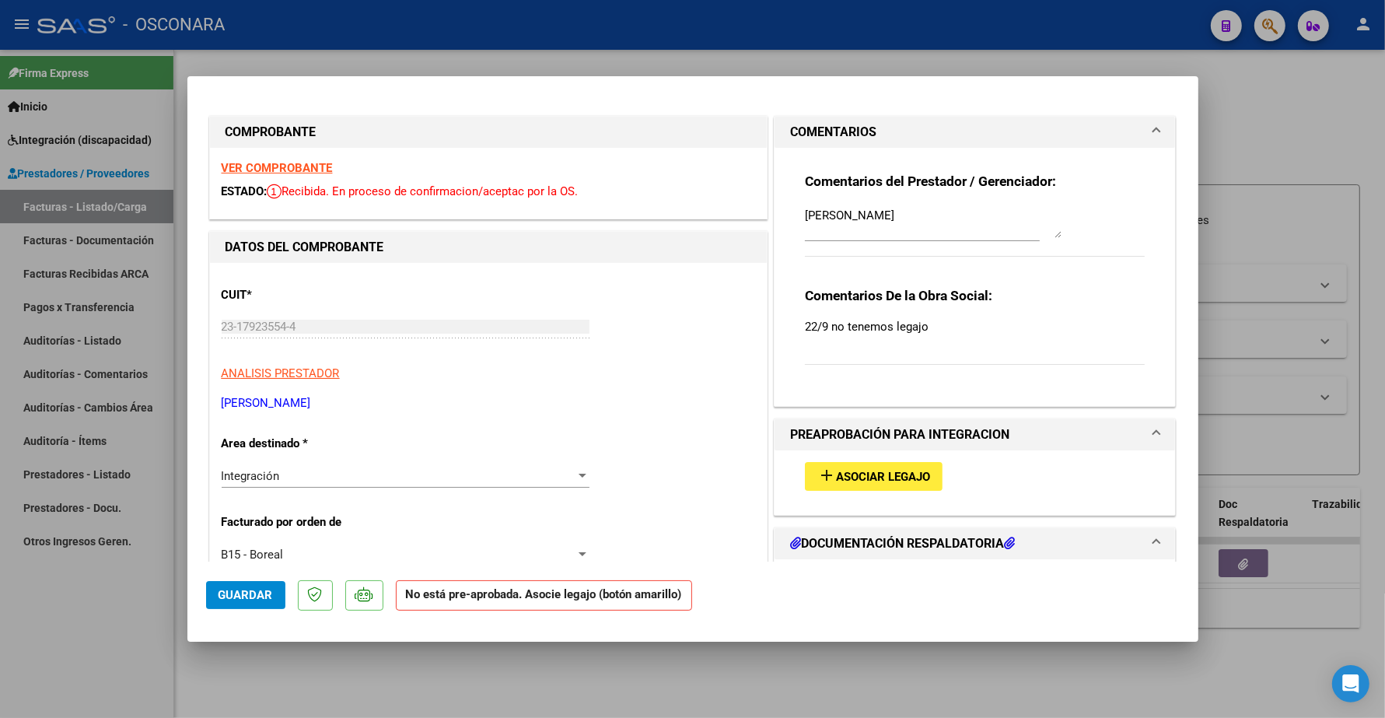
click at [259, 596] on span "Guardar" at bounding box center [245, 595] width 54 height 14
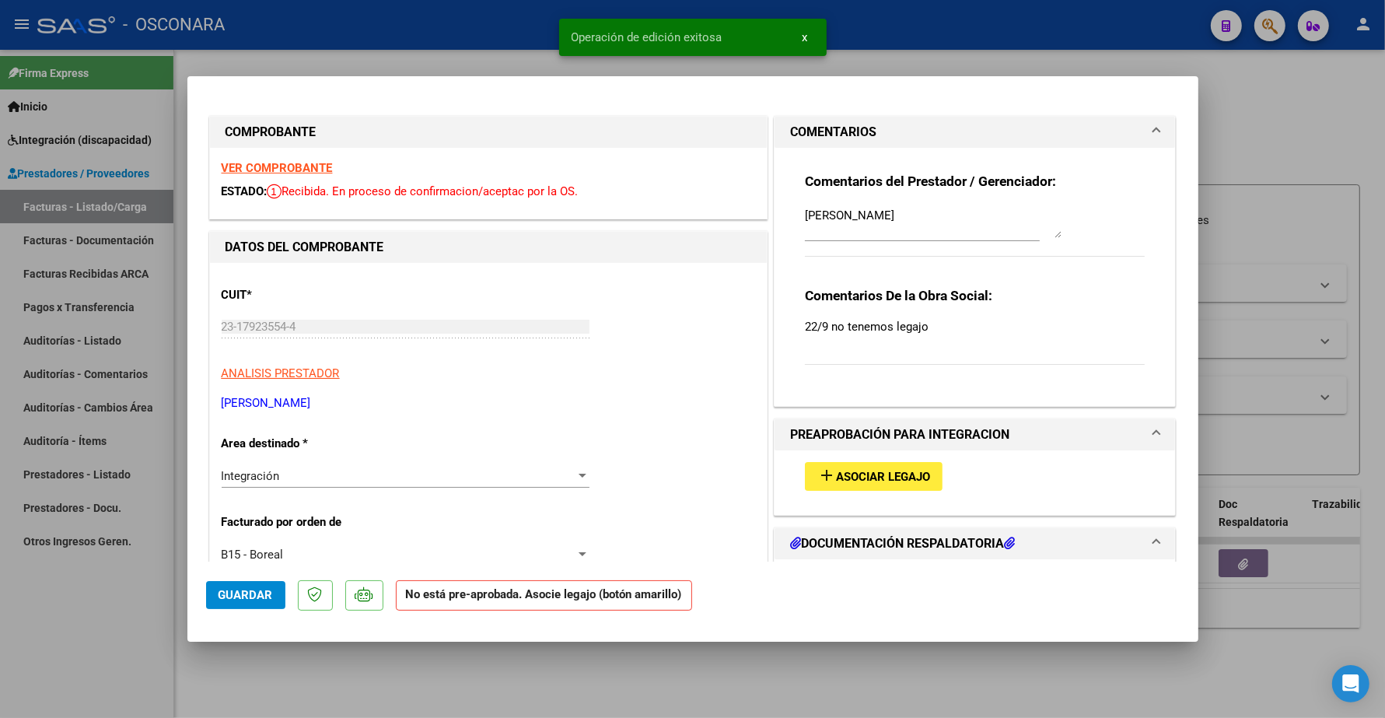
type input "$ 0,00"
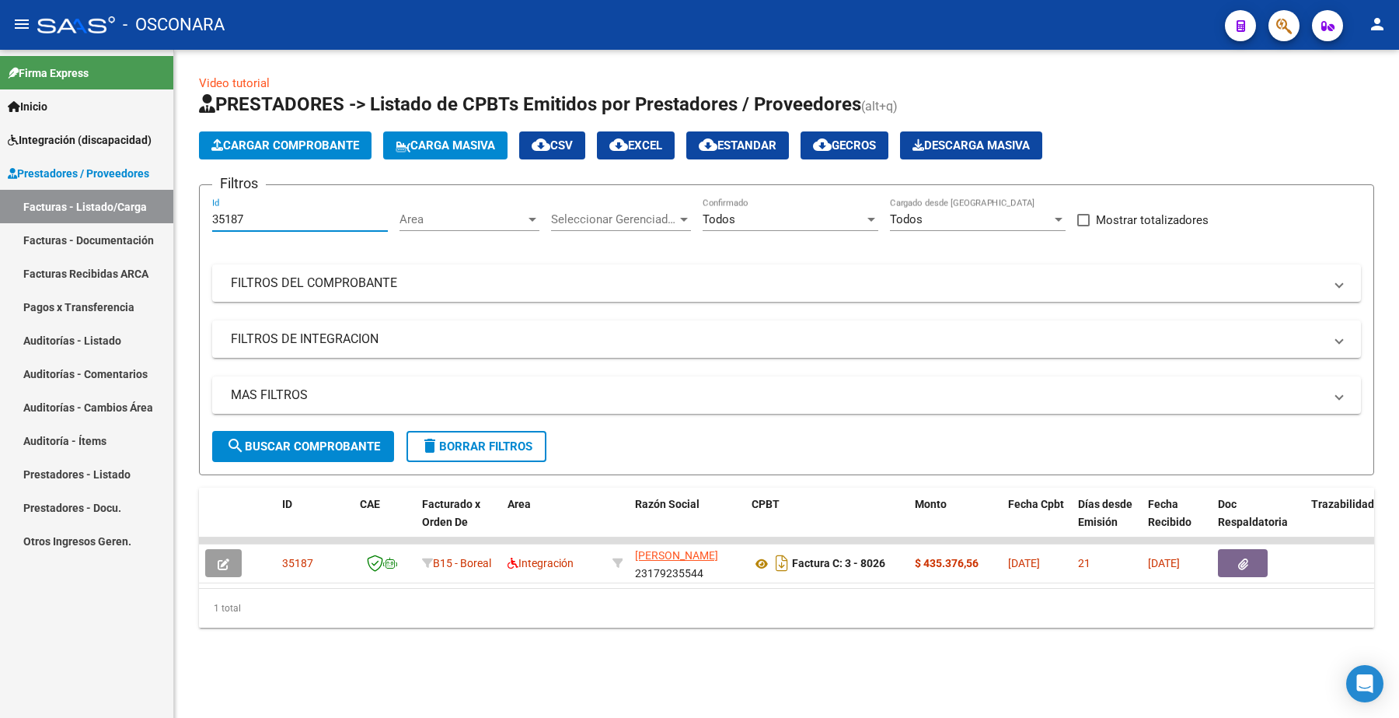
drag, startPoint x: 246, startPoint y: 218, endPoint x: 154, endPoint y: 211, distance: 92.8
click at [154, 211] on mat-sidenav-container "Firma Express Inicio Instructivos Contacto OS Integración (discapacidad) Certif…" at bounding box center [699, 384] width 1399 height 668
type input "34546"
click at [333, 441] on span "search Buscar Comprobante" at bounding box center [303, 446] width 154 height 14
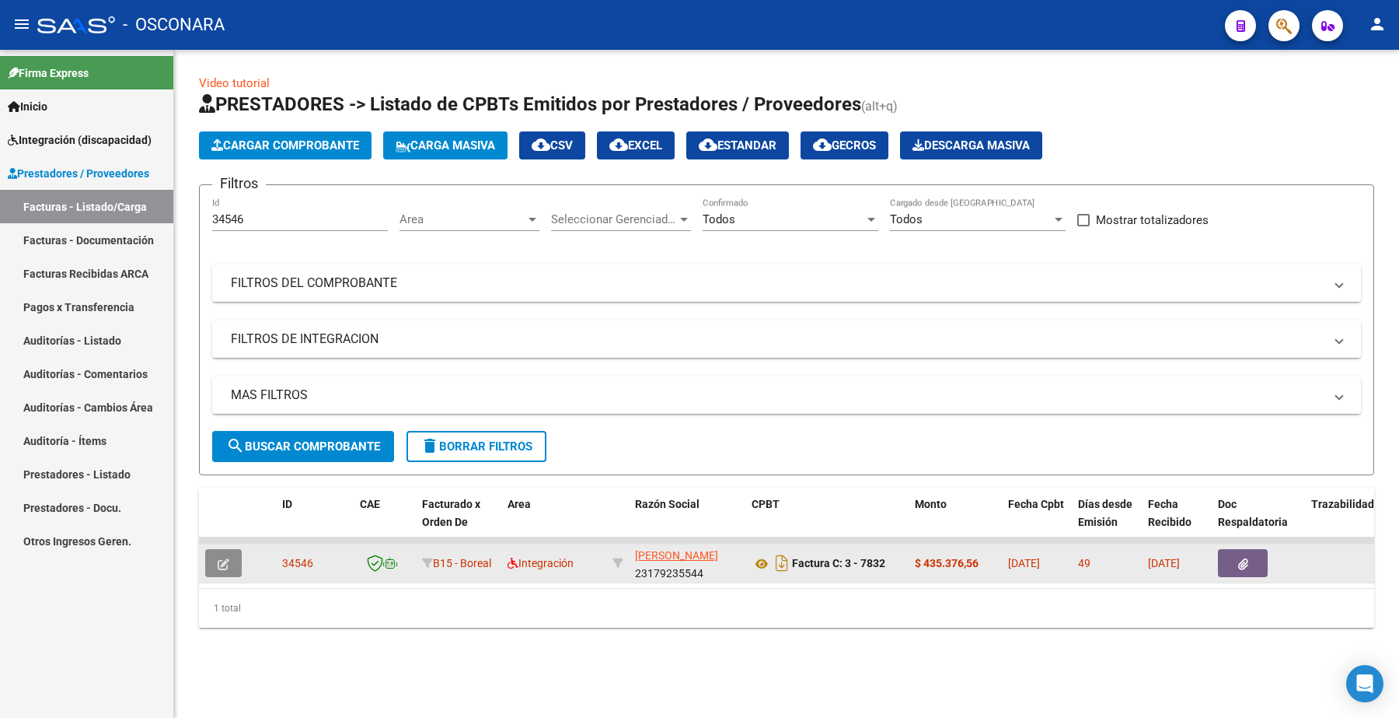
click at [224, 558] on icon "button" at bounding box center [224, 564] width 12 height 12
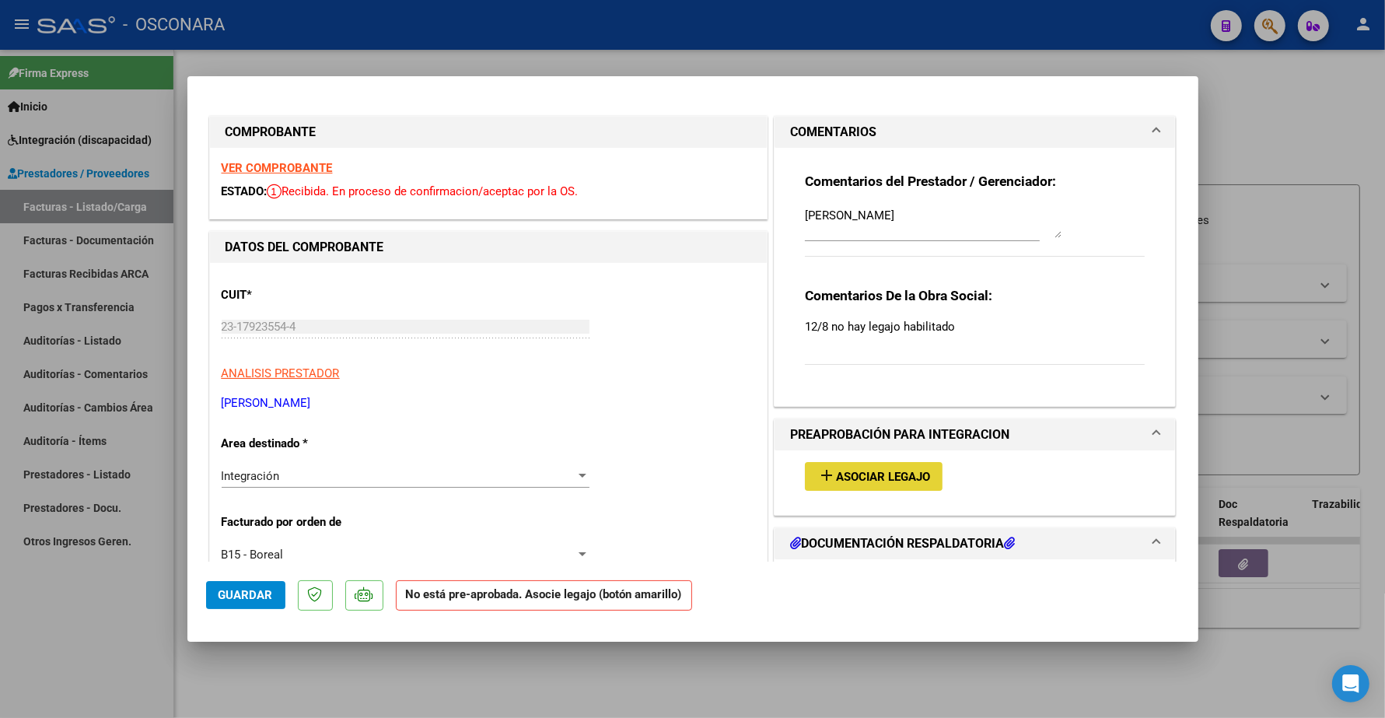
click at [871, 473] on span "Asociar Legajo" at bounding box center [883, 477] width 94 height 14
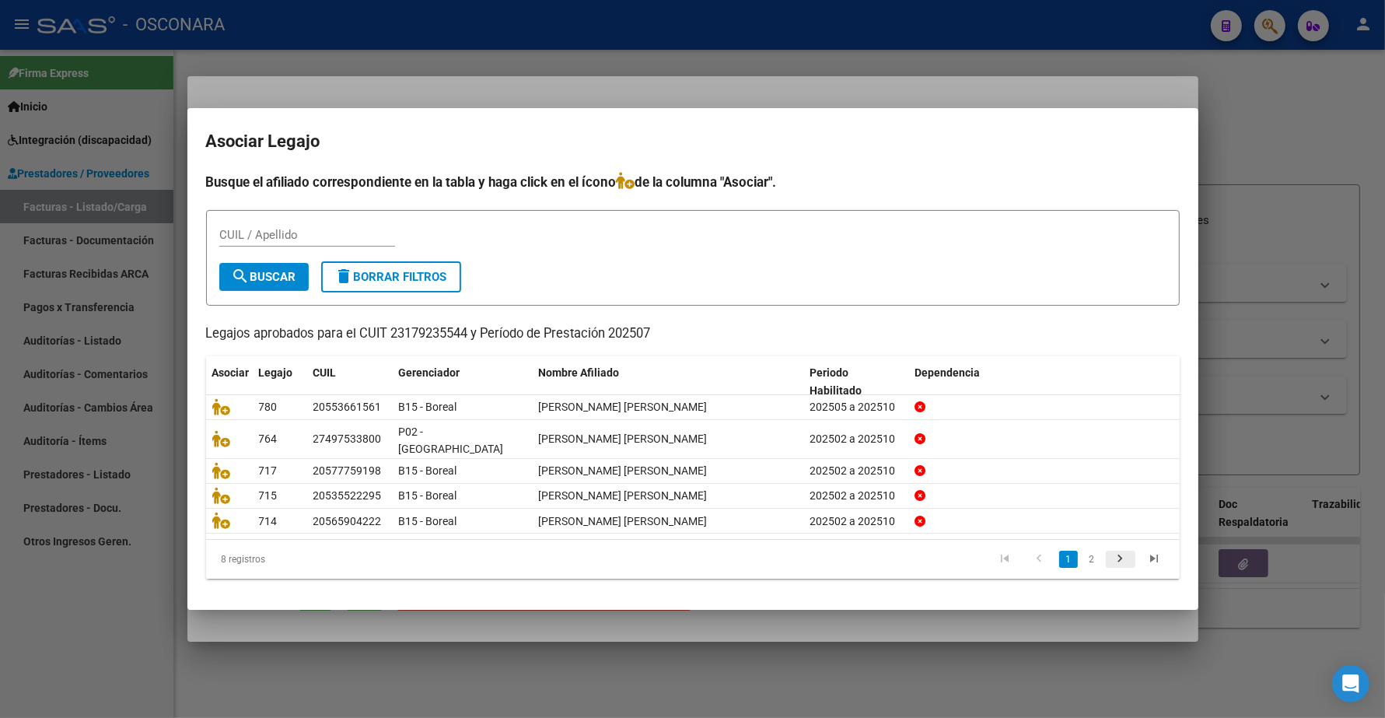
click at [1114, 551] on icon "go to next page" at bounding box center [1120, 560] width 20 height 19
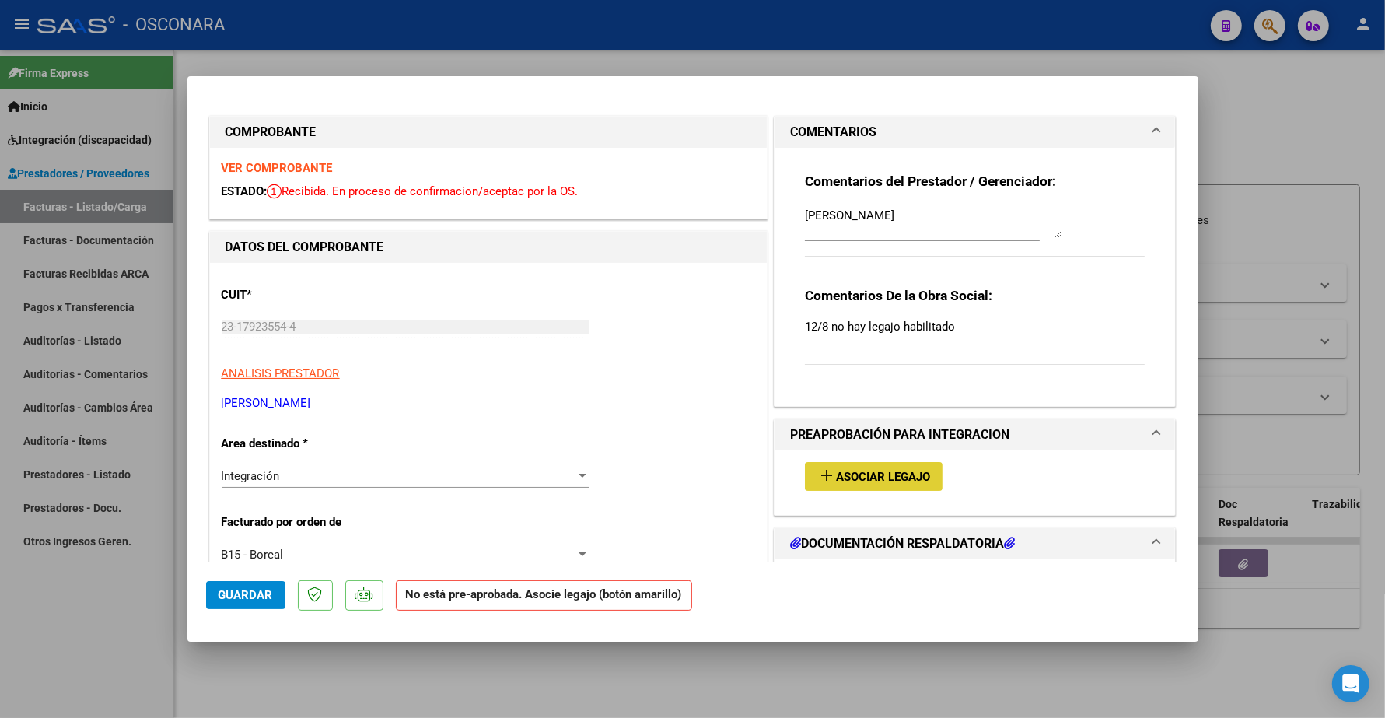
type input "$ 0,00"
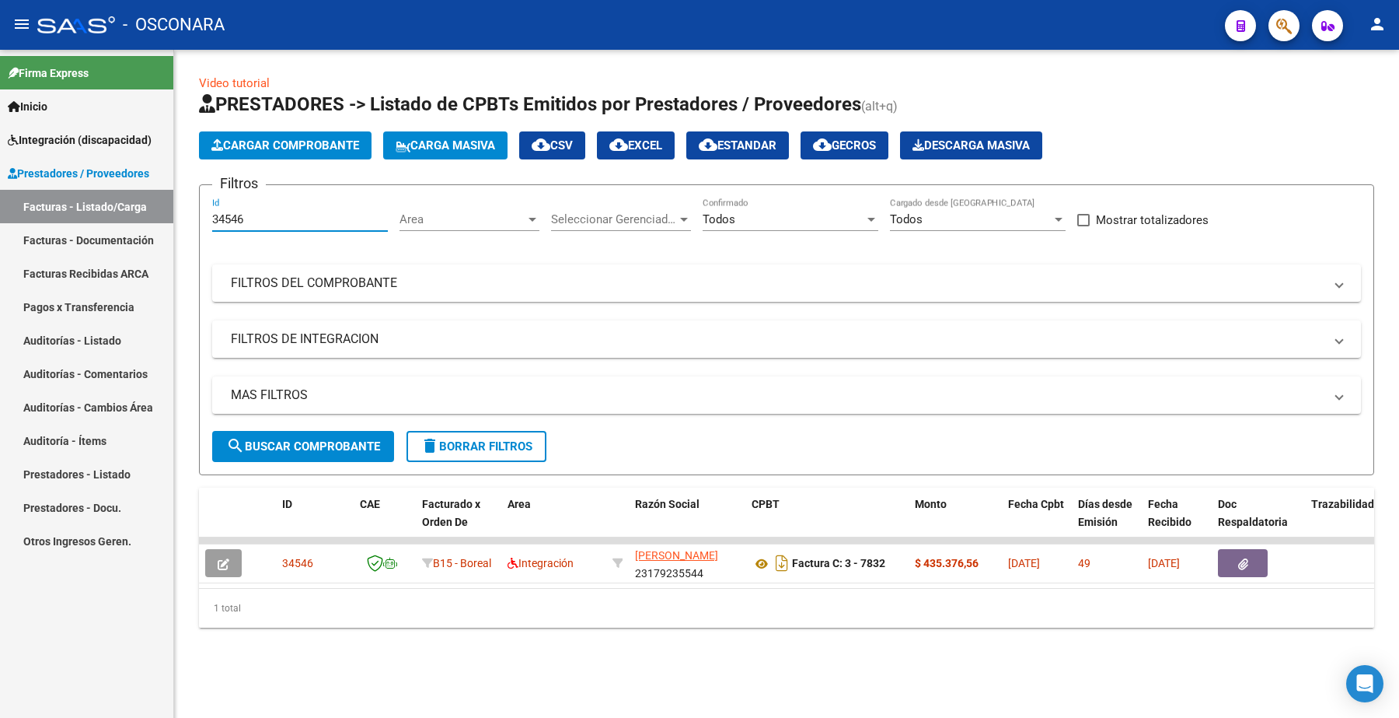
drag, startPoint x: 261, startPoint y: 215, endPoint x: 187, endPoint y: 223, distance: 75.1
click at [187, 223] on div "Video tutorial PRESTADORES -> Listado de CPBTs Emitidos por Prestadores / Prove…" at bounding box center [786, 363] width 1225 height 627
type input "34389"
click at [332, 449] on span "search Buscar Comprobante" at bounding box center [303, 446] width 154 height 14
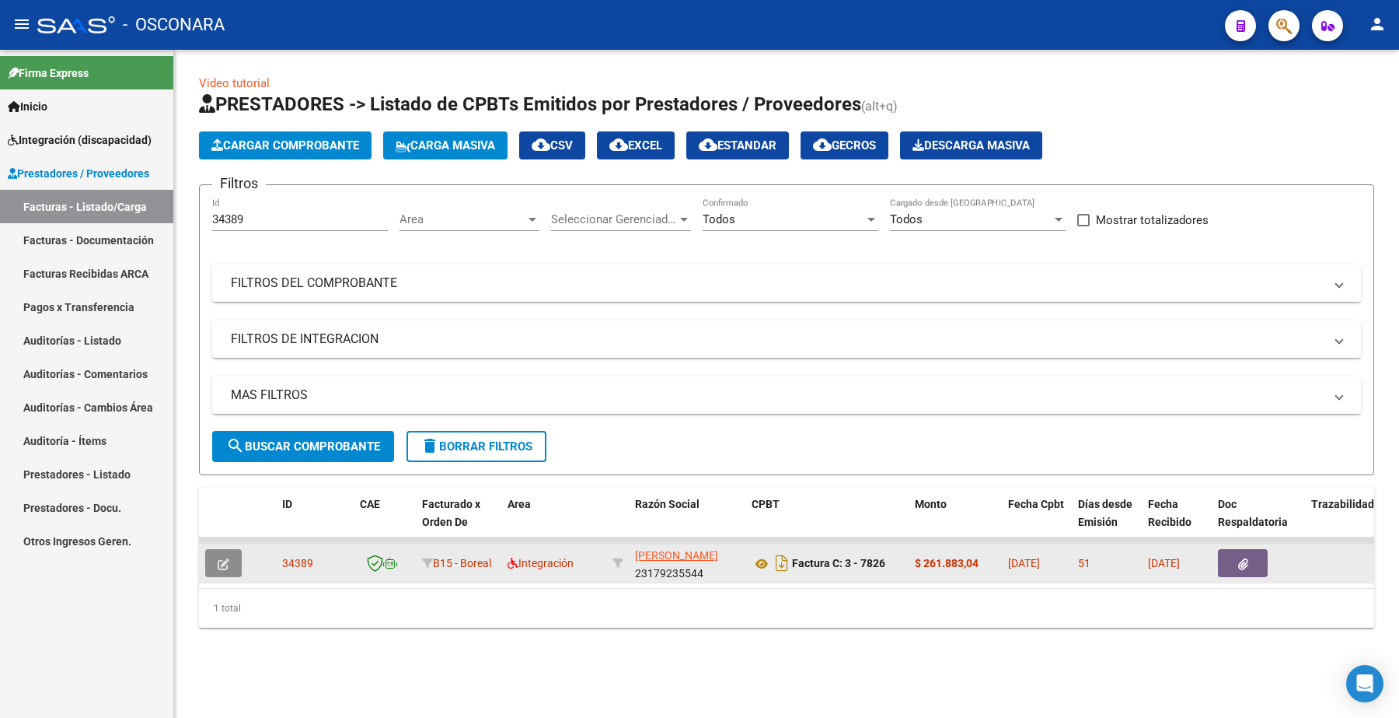
click at [215, 566] on button "button" at bounding box center [223, 563] width 37 height 28
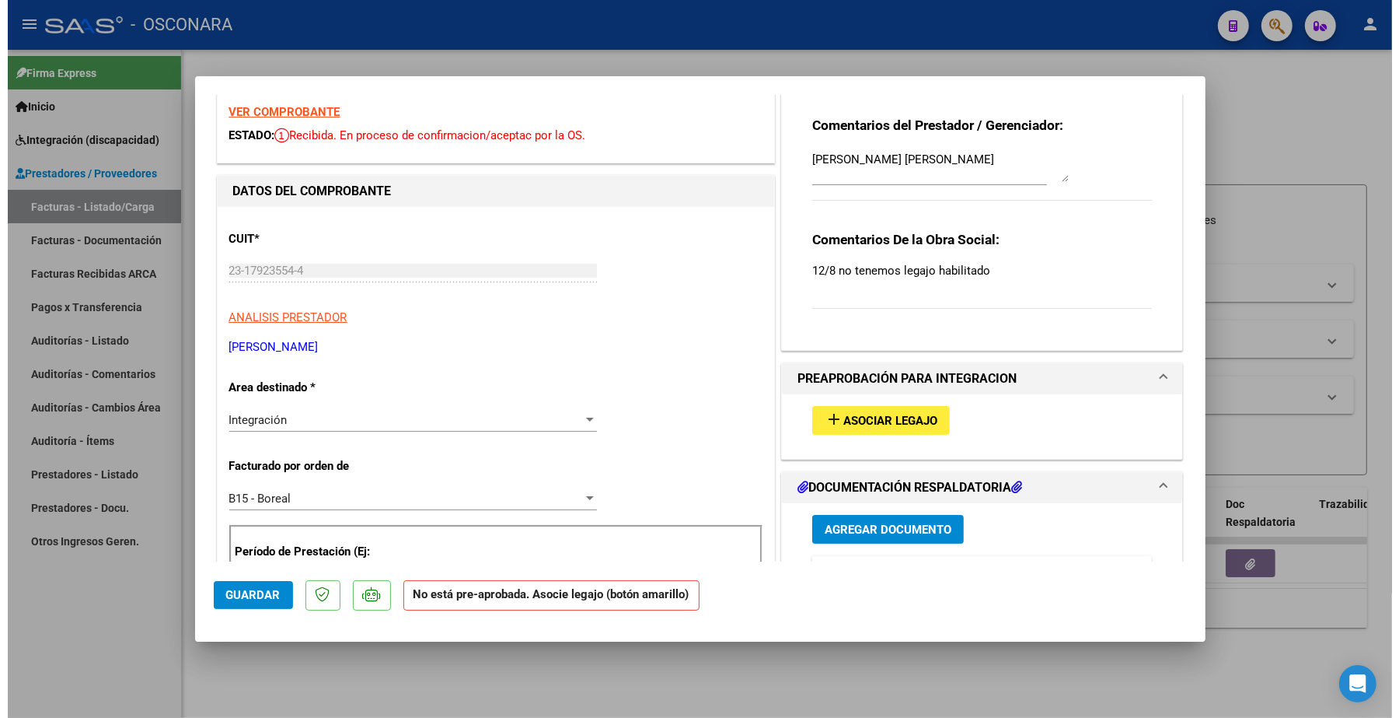
scroll to position [97, 0]
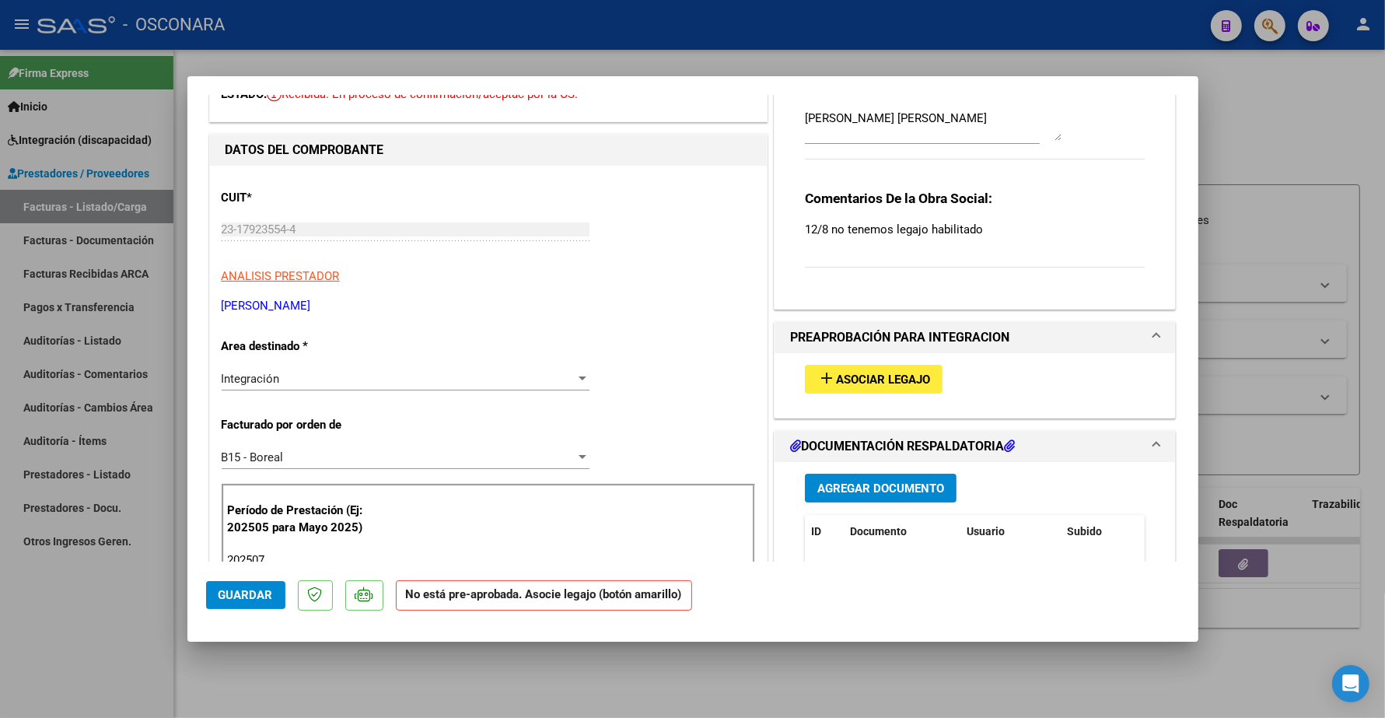
click at [879, 375] on span "Asociar Legajo" at bounding box center [883, 379] width 94 height 14
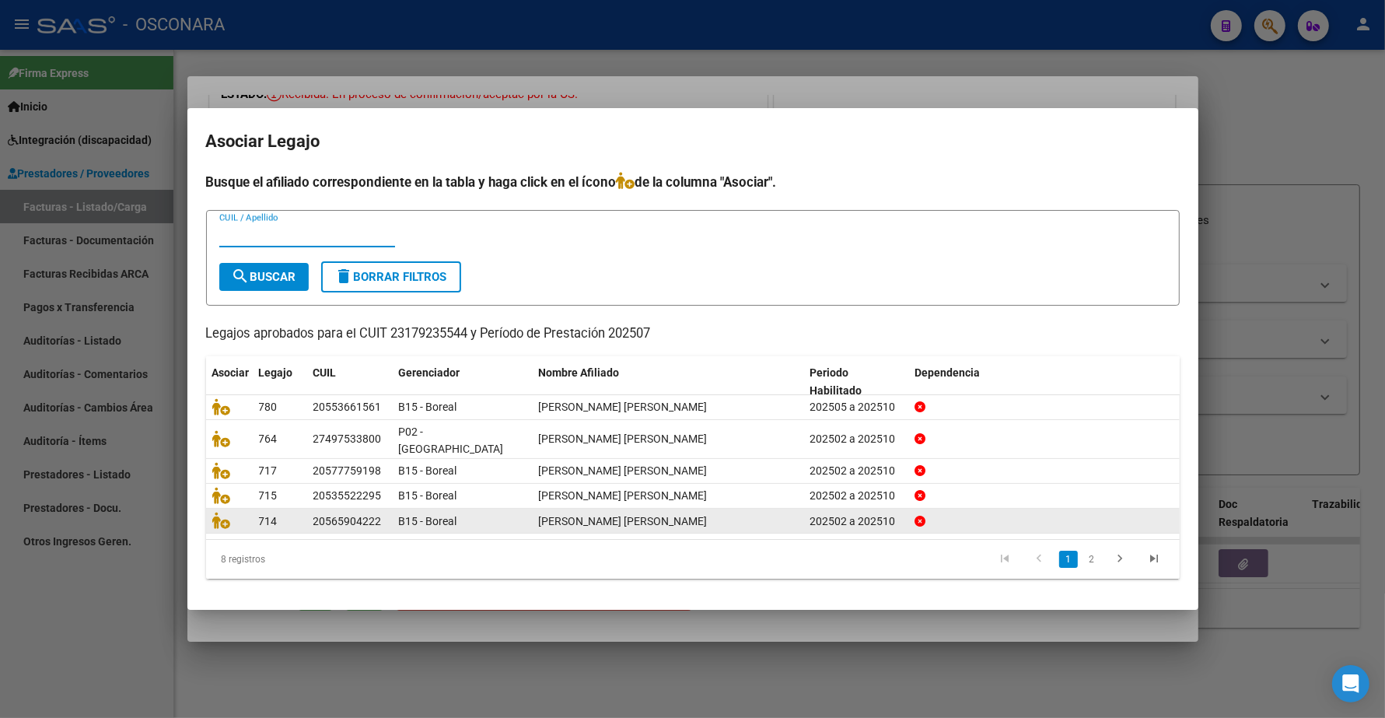
click at [1121, 551] on icon "go to next page" at bounding box center [1120, 560] width 20 height 19
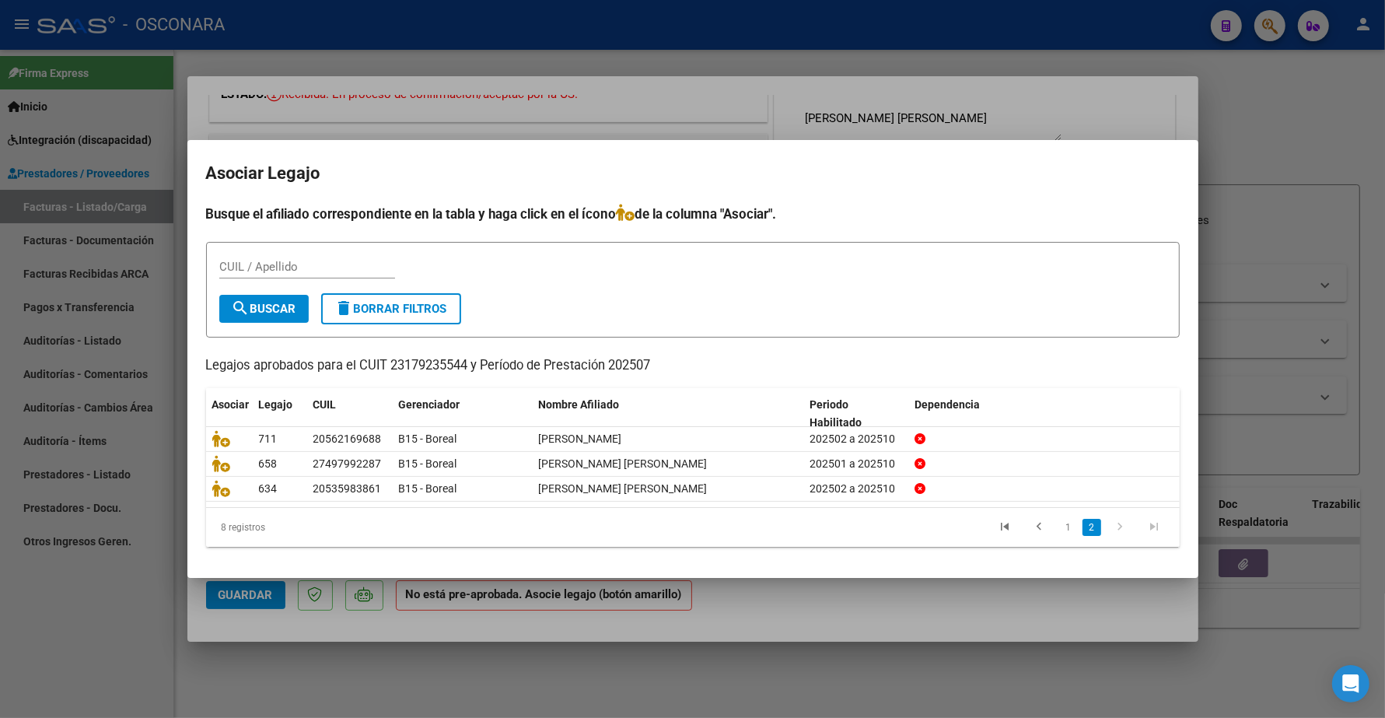
click at [1284, 187] on div at bounding box center [692, 359] width 1385 height 718
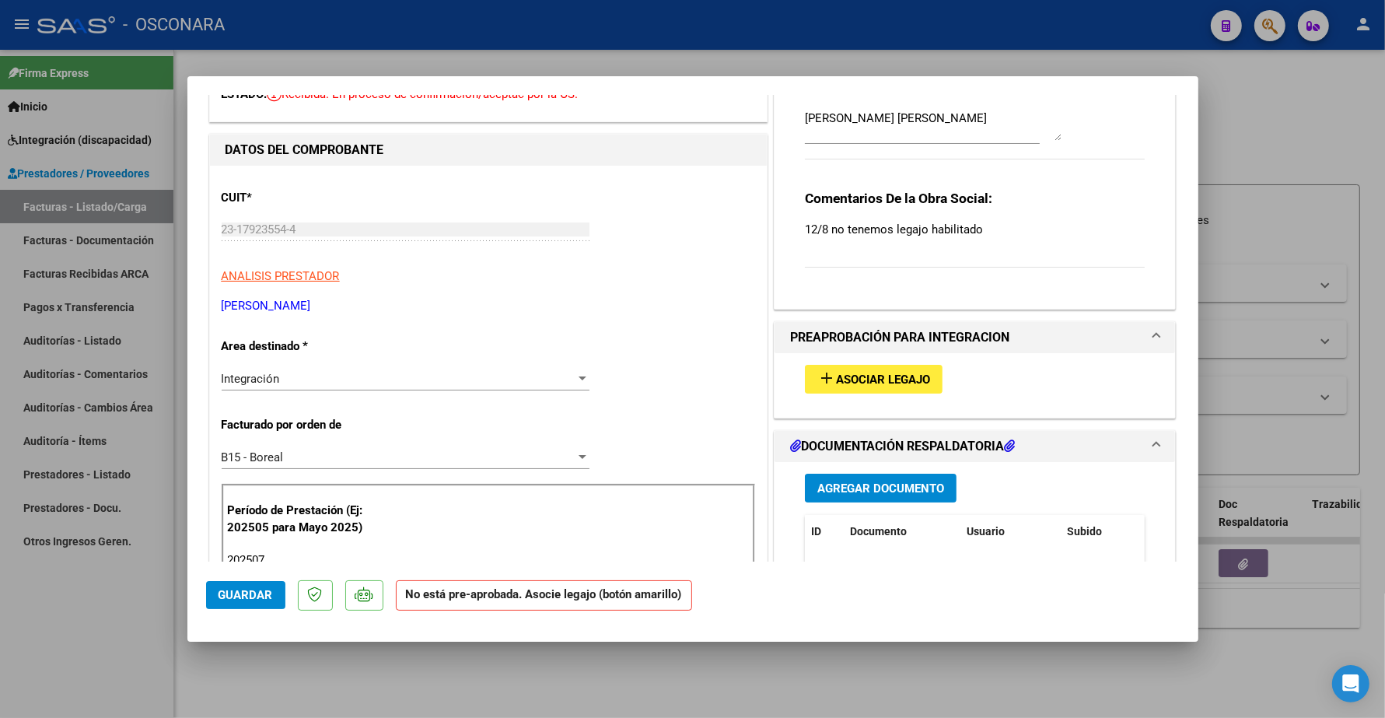
type input "$ 0,00"
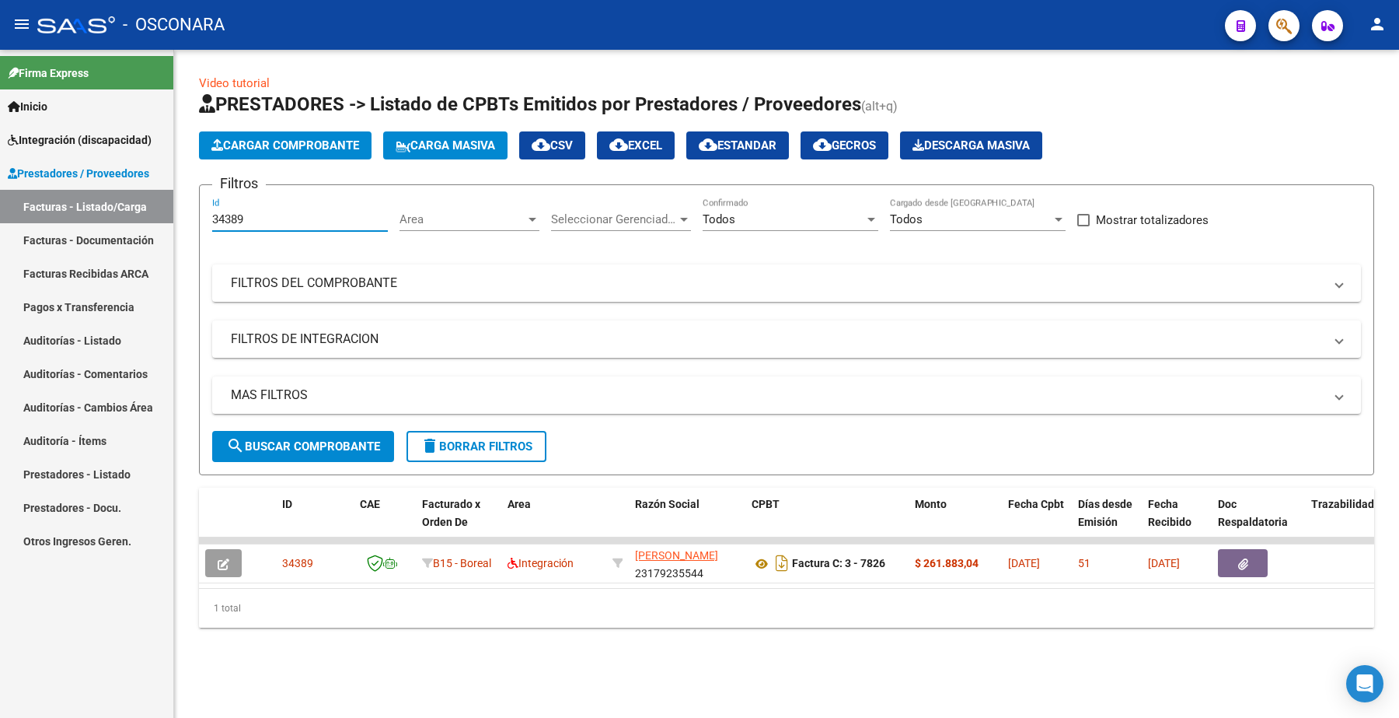
drag, startPoint x: 270, startPoint y: 222, endPoint x: 98, endPoint y: 228, distance: 171.9
click at [98, 228] on mat-sidenav-container "Firma Express Inicio Instructivos Contacto OS Integración (discapacidad) Certif…" at bounding box center [699, 384] width 1399 height 668
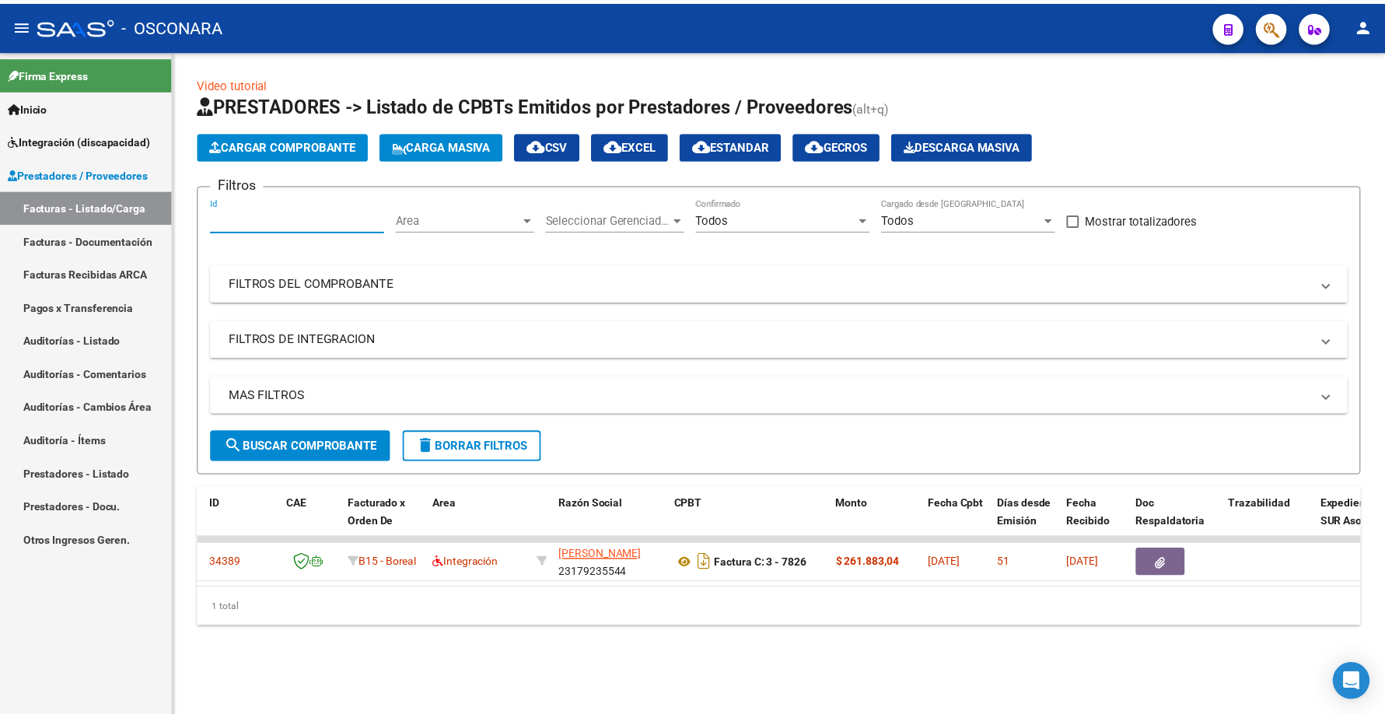
scroll to position [0, 0]
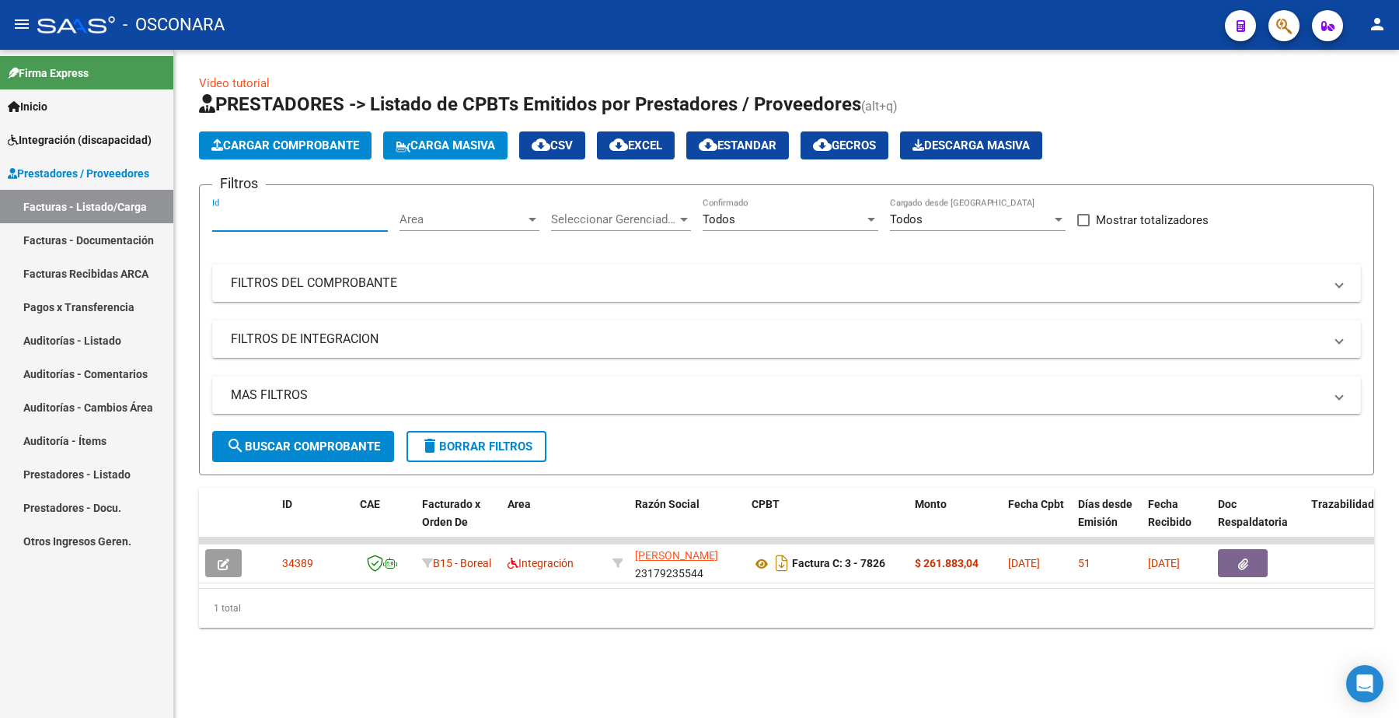
click at [271, 216] on input "Id" at bounding box center [300, 219] width 176 height 14
paste input "34573"
type input "34573"
click at [288, 443] on span "search Buscar Comprobante" at bounding box center [303, 446] width 154 height 14
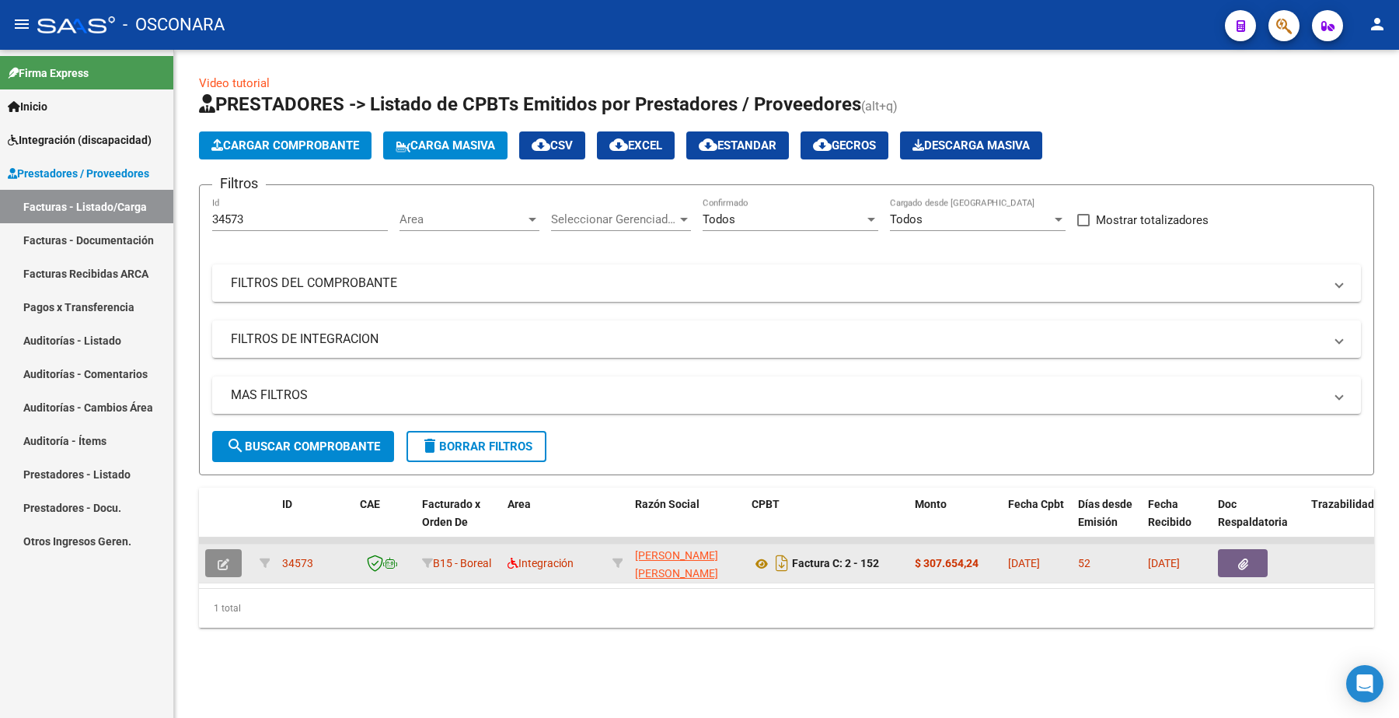
click at [238, 550] on button "button" at bounding box center [223, 563] width 37 height 28
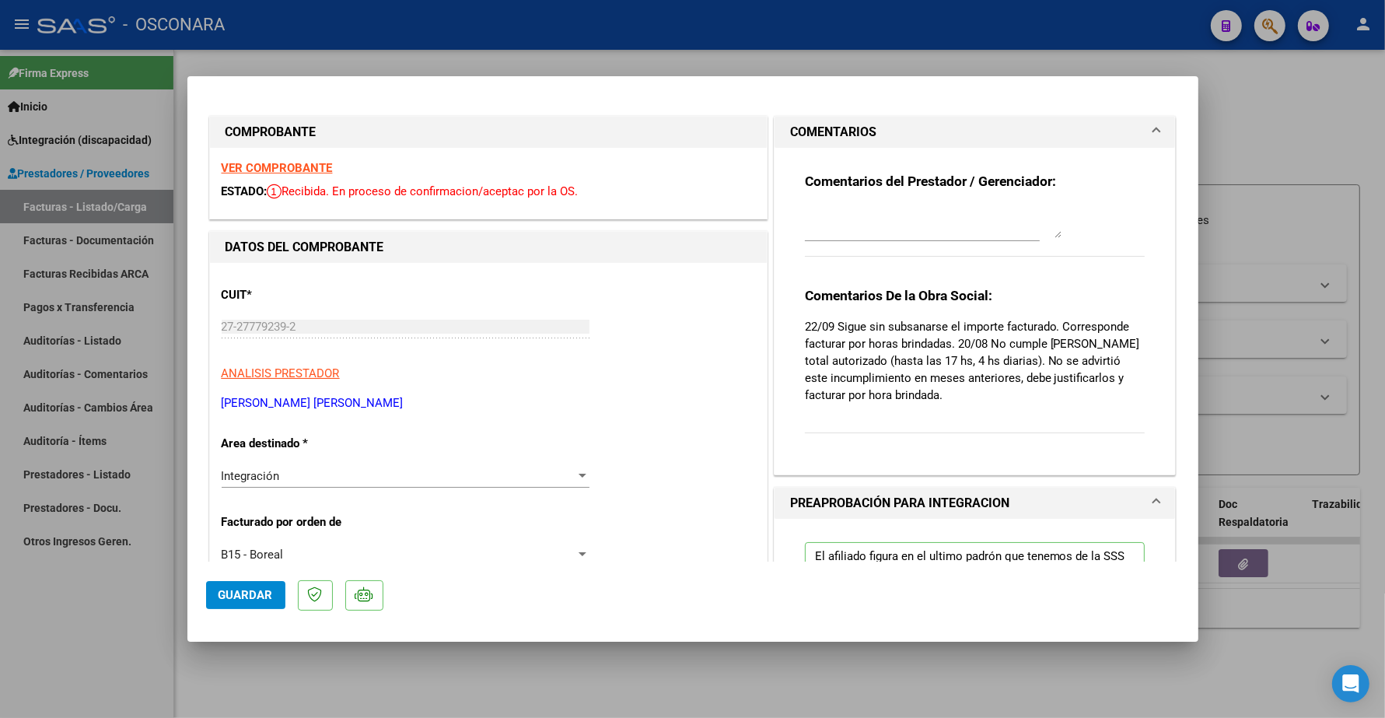
click at [284, 169] on strong "VER COMPROBANTE" at bounding box center [277, 168] width 111 height 14
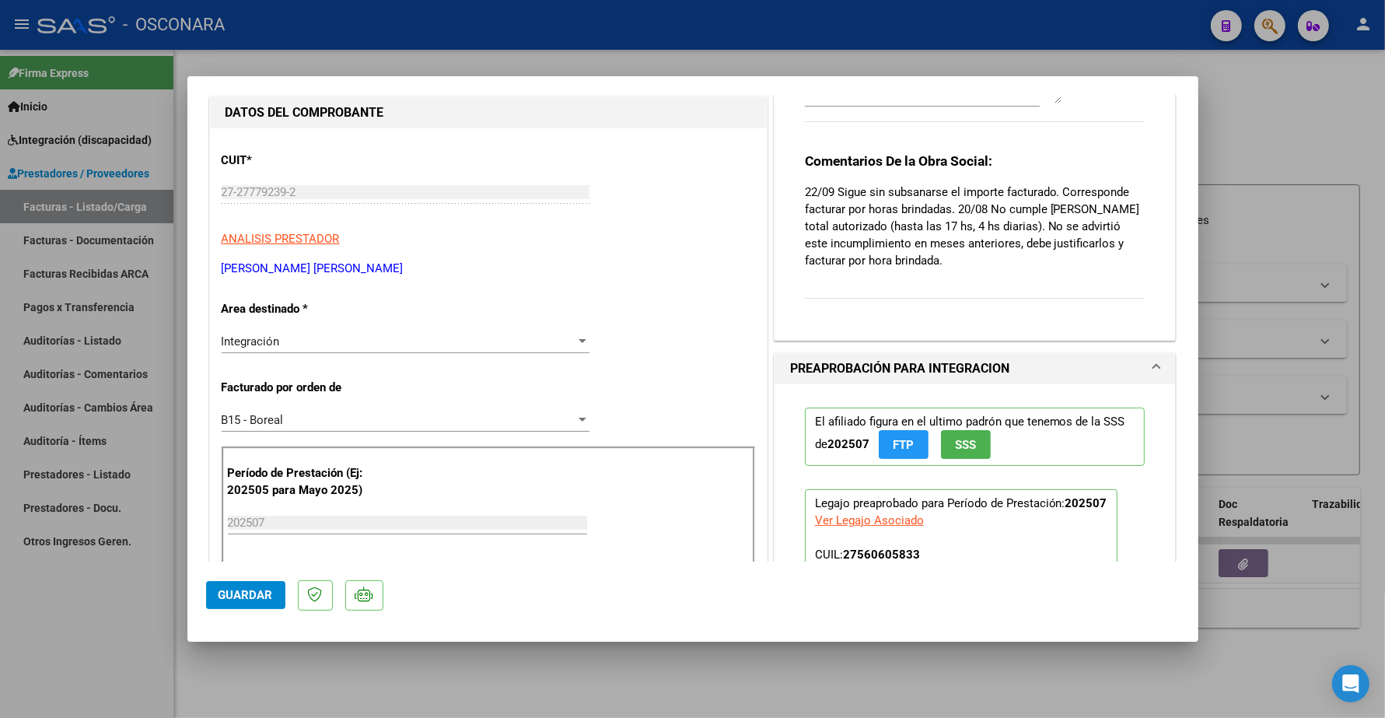
scroll to position [194, 0]
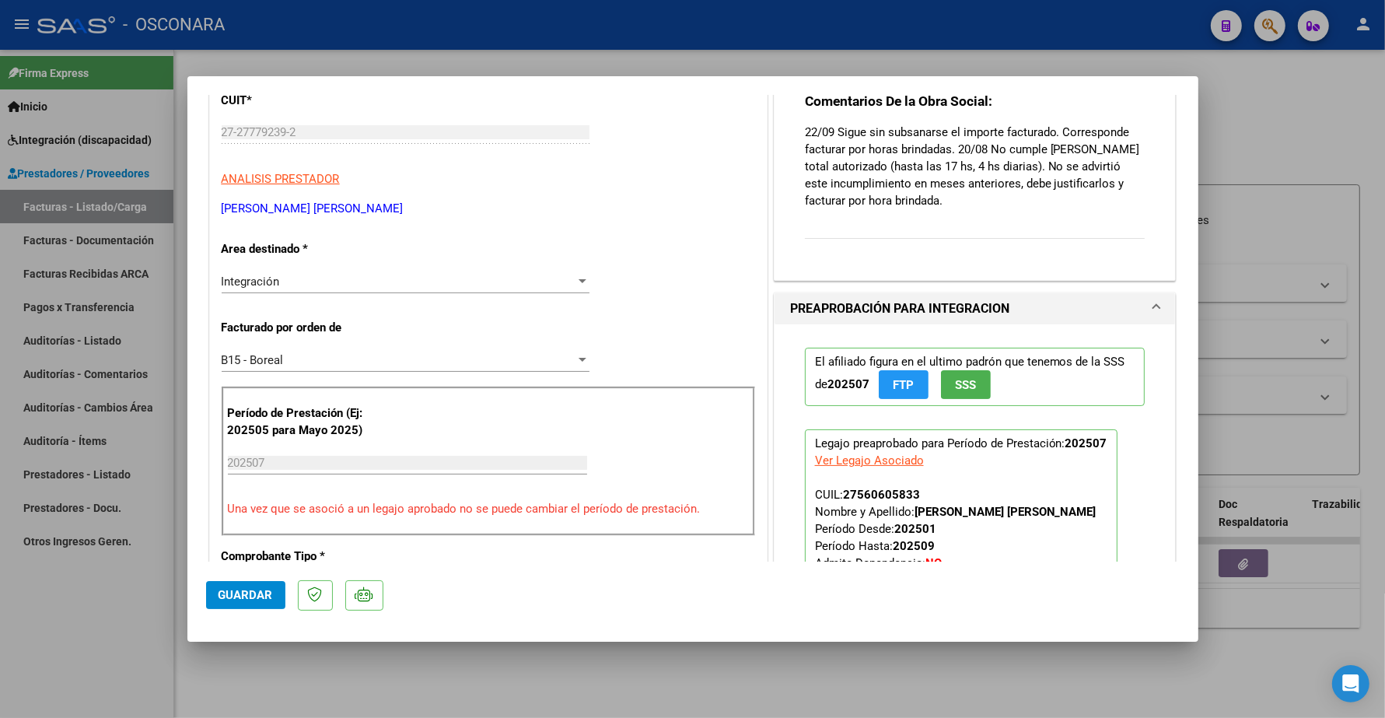
type input "$ 0,00"
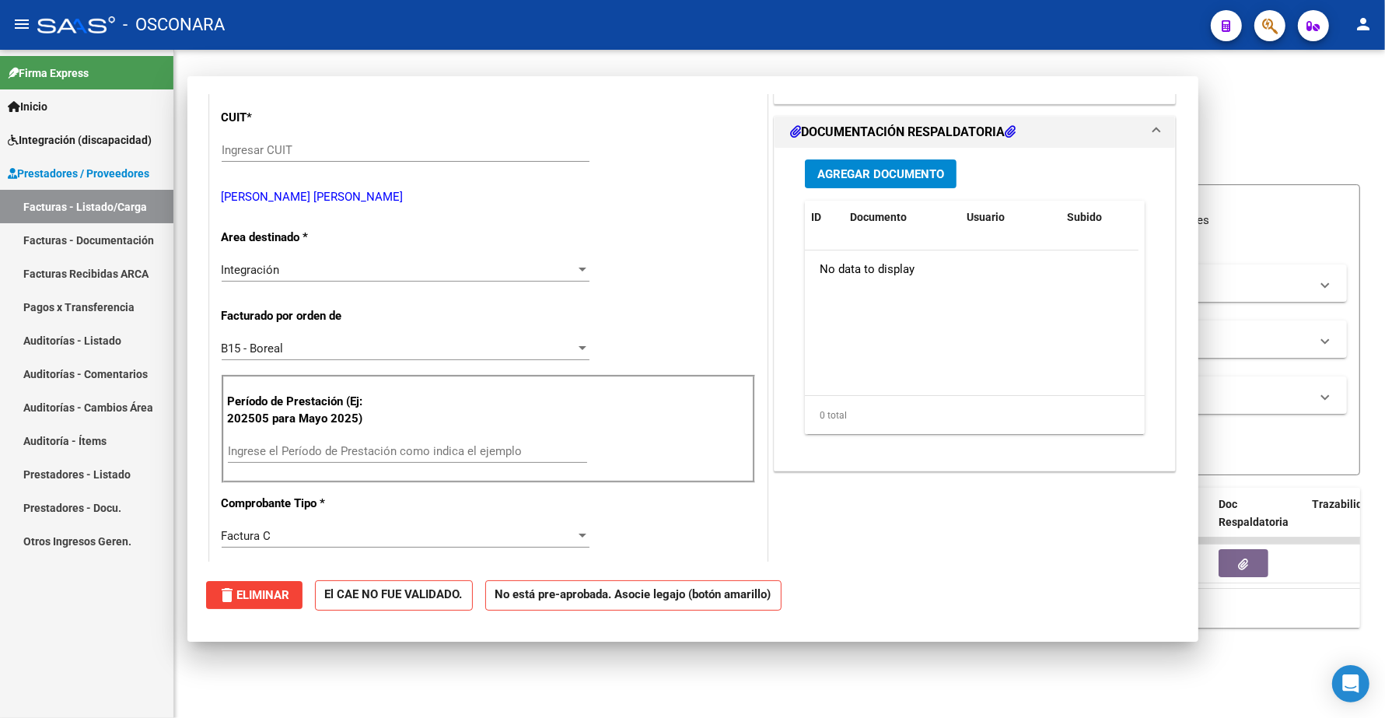
scroll to position [0, 0]
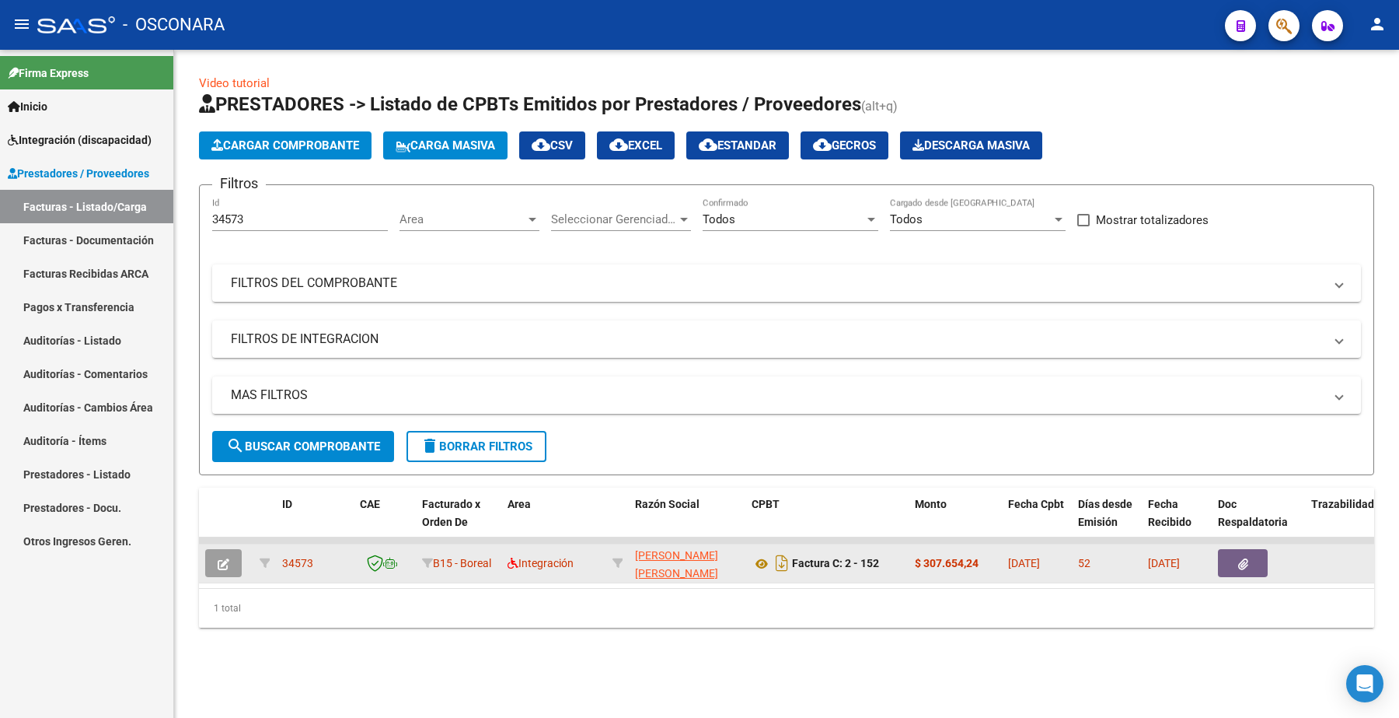
click at [229, 564] on button "button" at bounding box center [223, 563] width 37 height 28
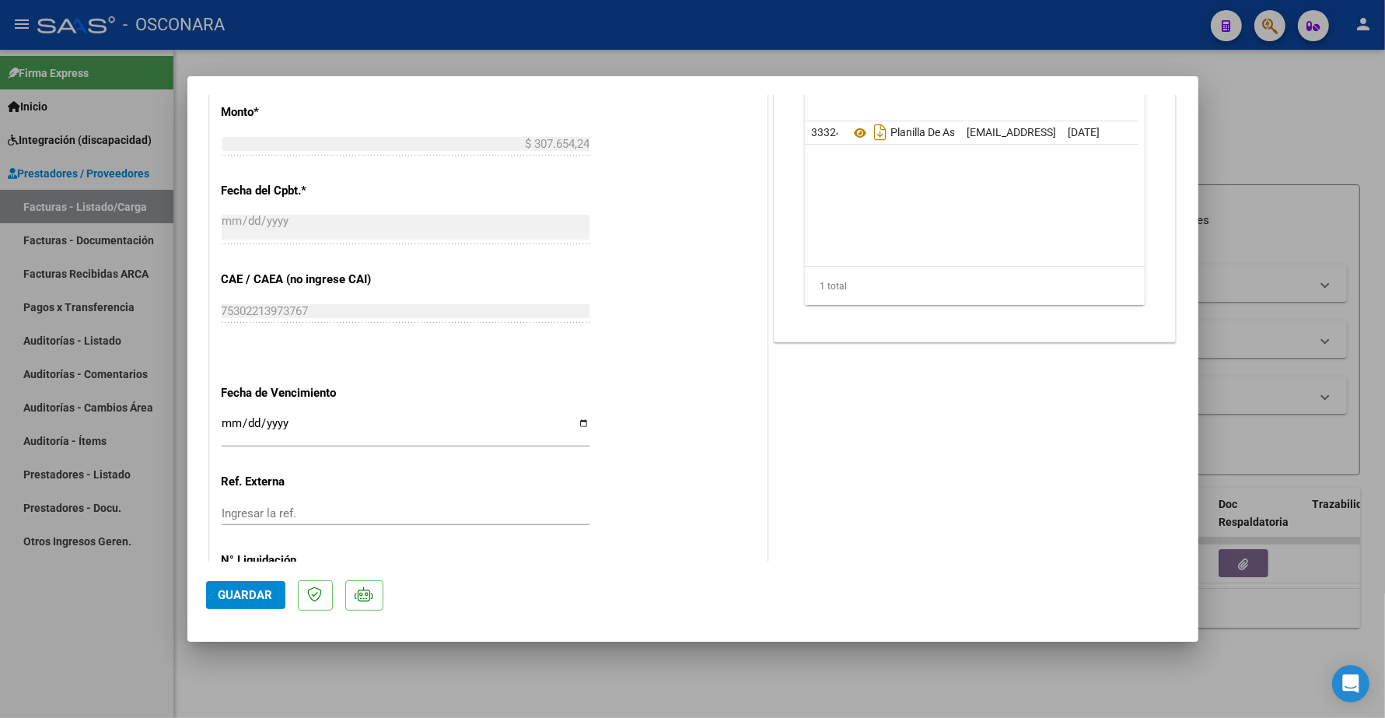
scroll to position [777, 0]
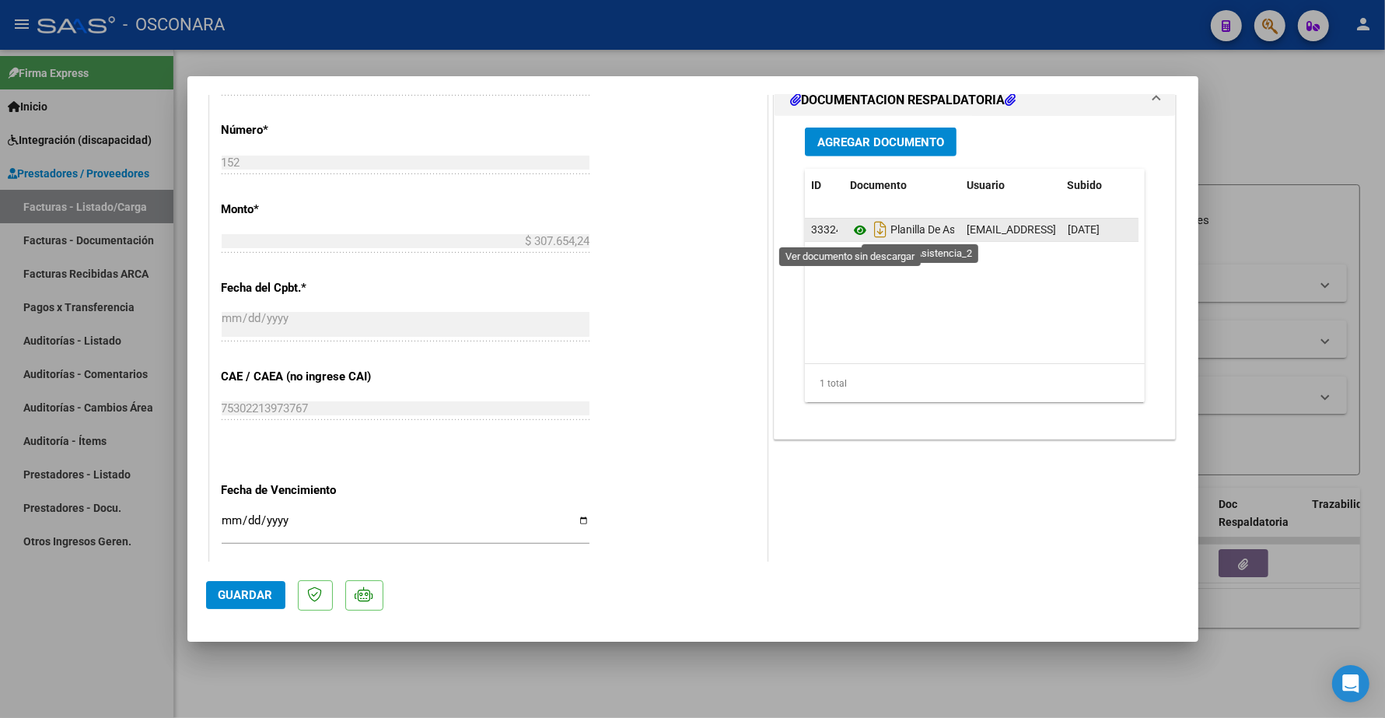
click at [850, 234] on icon at bounding box center [860, 230] width 20 height 19
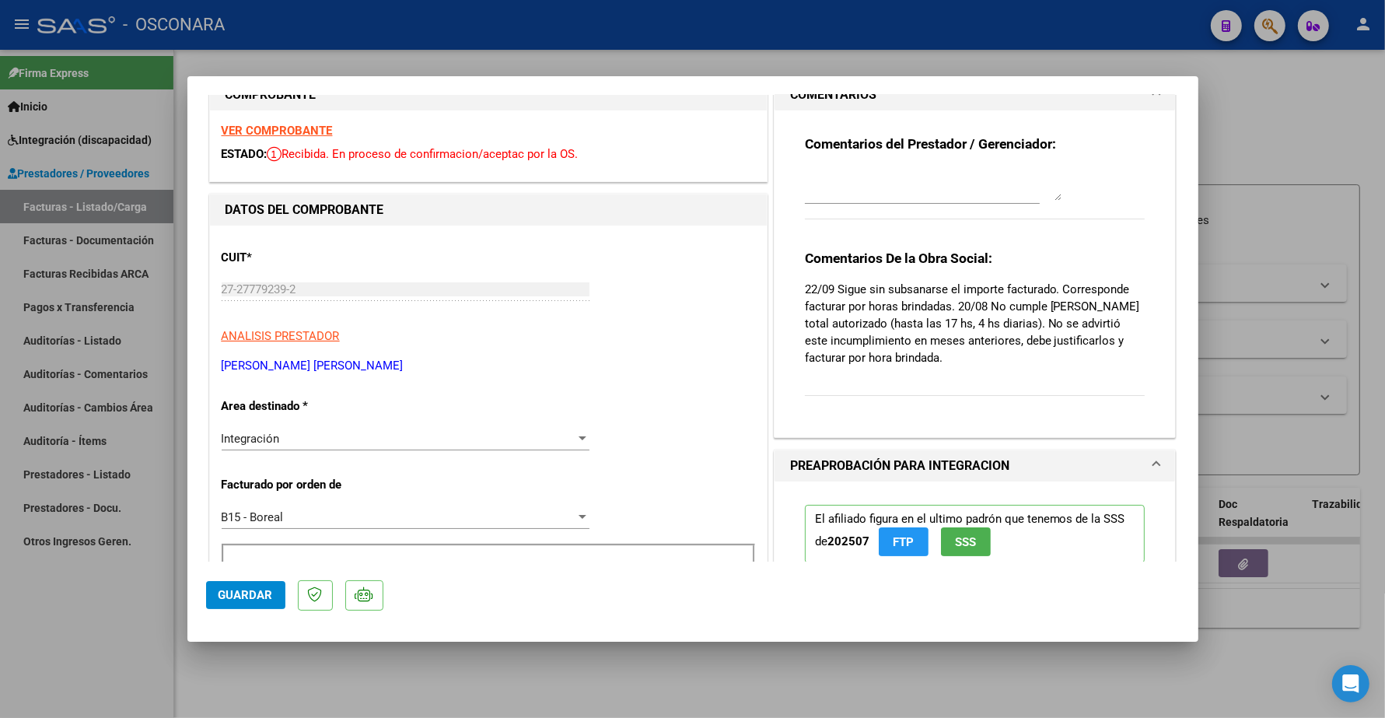
scroll to position [0, 0]
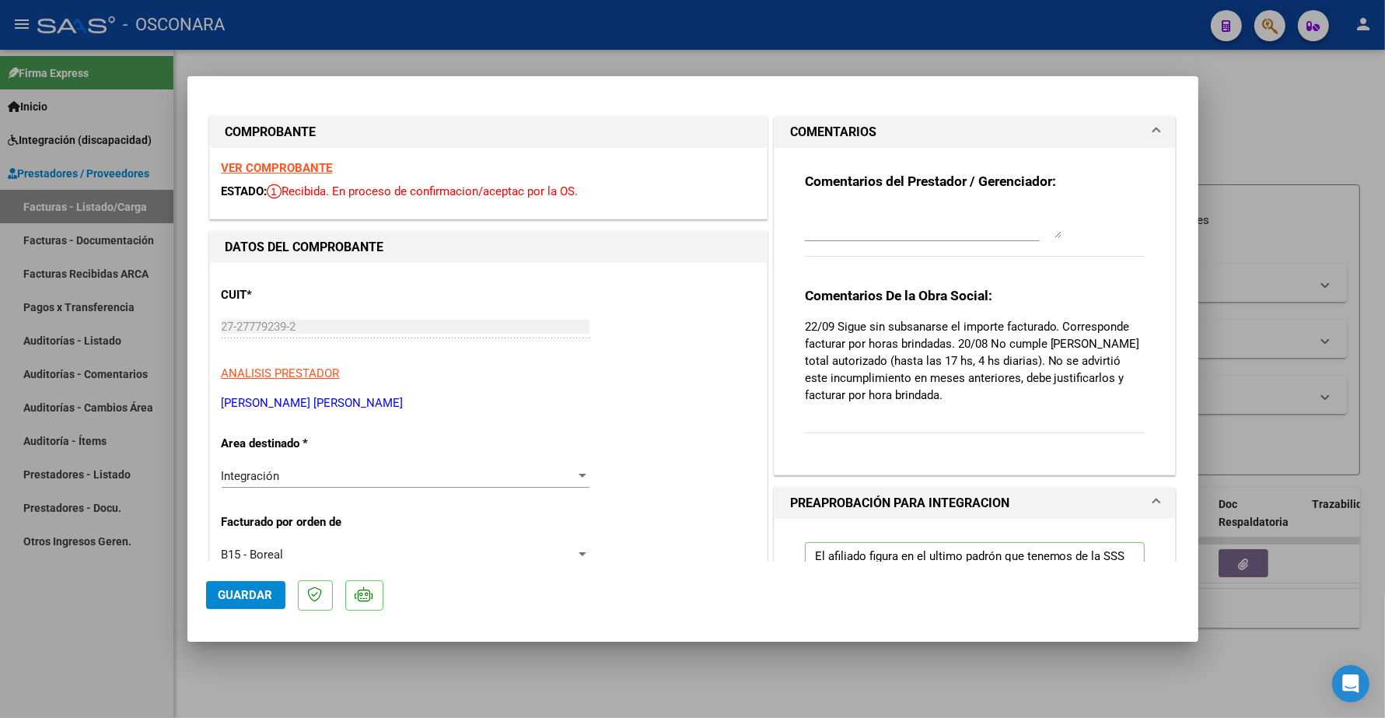
click at [294, 162] on strong "VER COMPROBANTE" at bounding box center [277, 168] width 111 height 14
type input "$ 0,00"
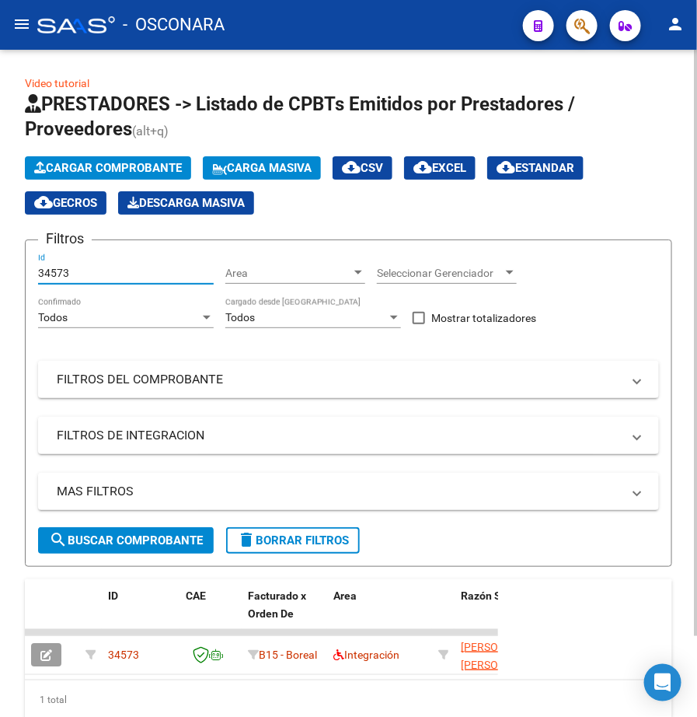
drag, startPoint x: 86, startPoint y: 278, endPoint x: 6, endPoint y: 281, distance: 80.2
click at [6, 281] on div "Video tutorial PRESTADORES -> Listado de CPBTs Emitidos por Prestadores / Prove…" at bounding box center [348, 422] width 697 height 744
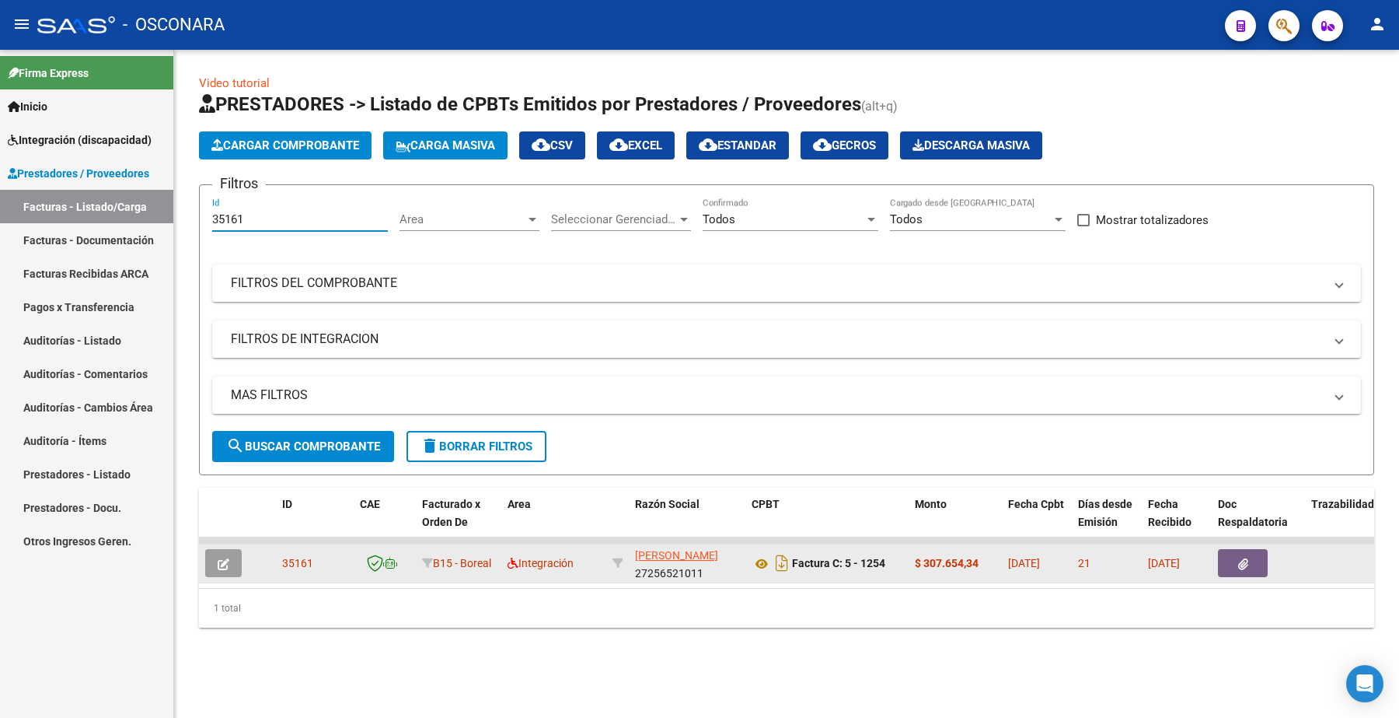
type input "35161"
click at [225, 560] on icon "button" at bounding box center [224, 564] width 12 height 12
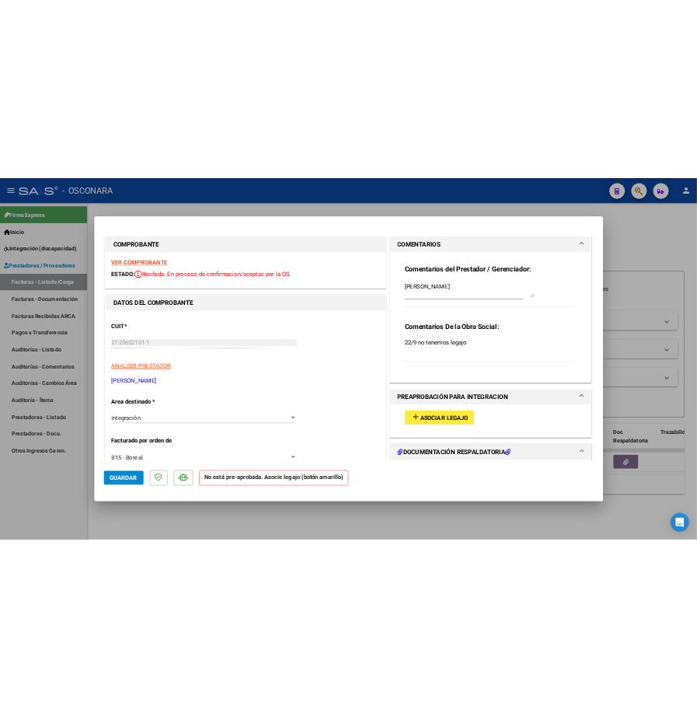
scroll to position [97, 0]
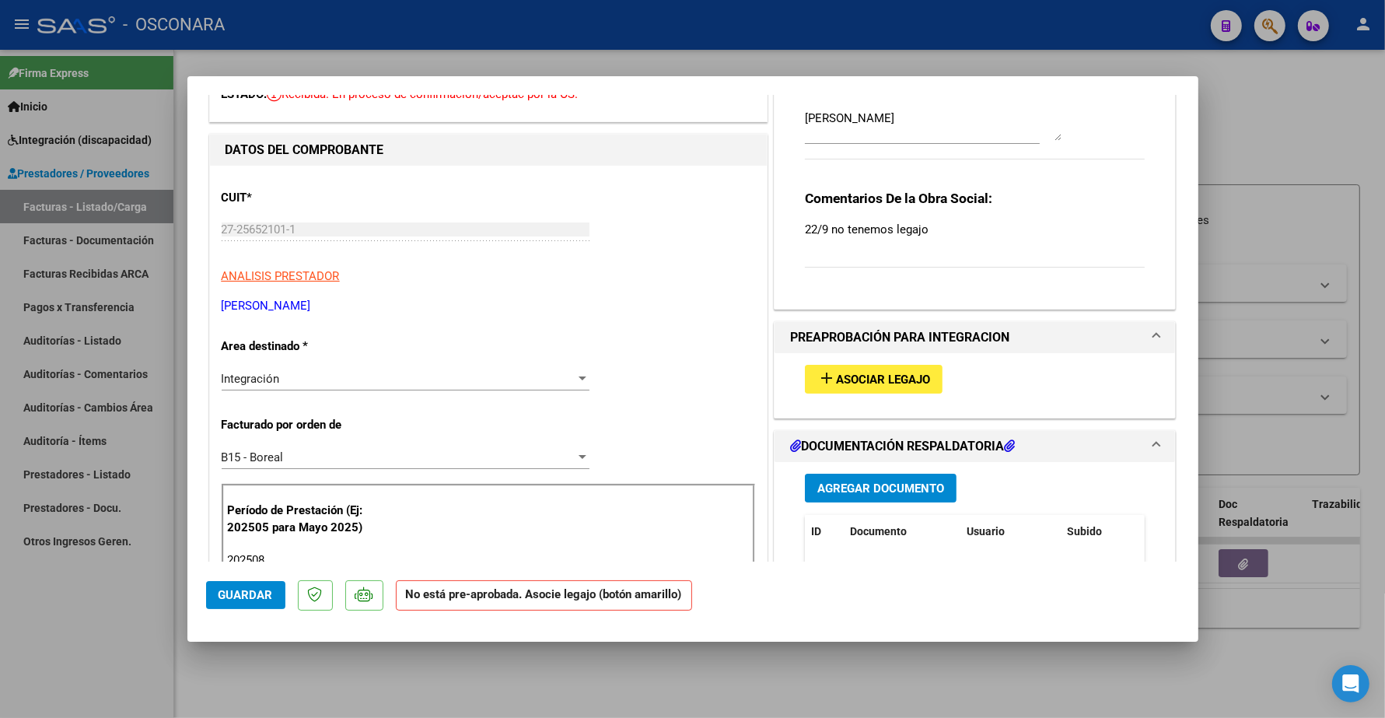
click at [868, 379] on span "Asociar Legajo" at bounding box center [883, 379] width 94 height 14
type input "$ 0,00"
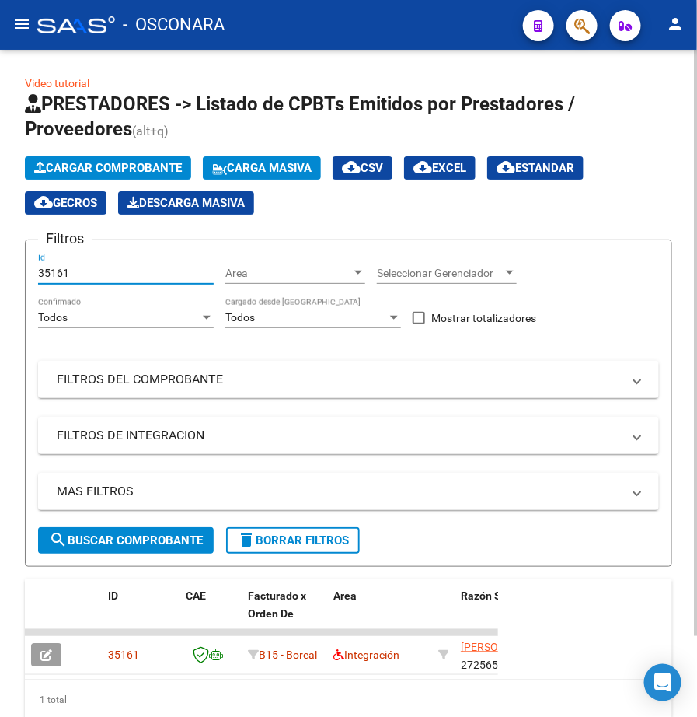
drag, startPoint x: 96, startPoint y: 269, endPoint x: 2, endPoint y: 273, distance: 94.1
click at [5, 273] on div "Video tutorial PRESTADORES -> Listado de CPBTs Emitidos por Prestadores / Prove…" at bounding box center [348, 422] width 697 height 744
type input "34389"
click at [172, 543] on span "search Buscar Comprobante" at bounding box center [126, 540] width 154 height 14
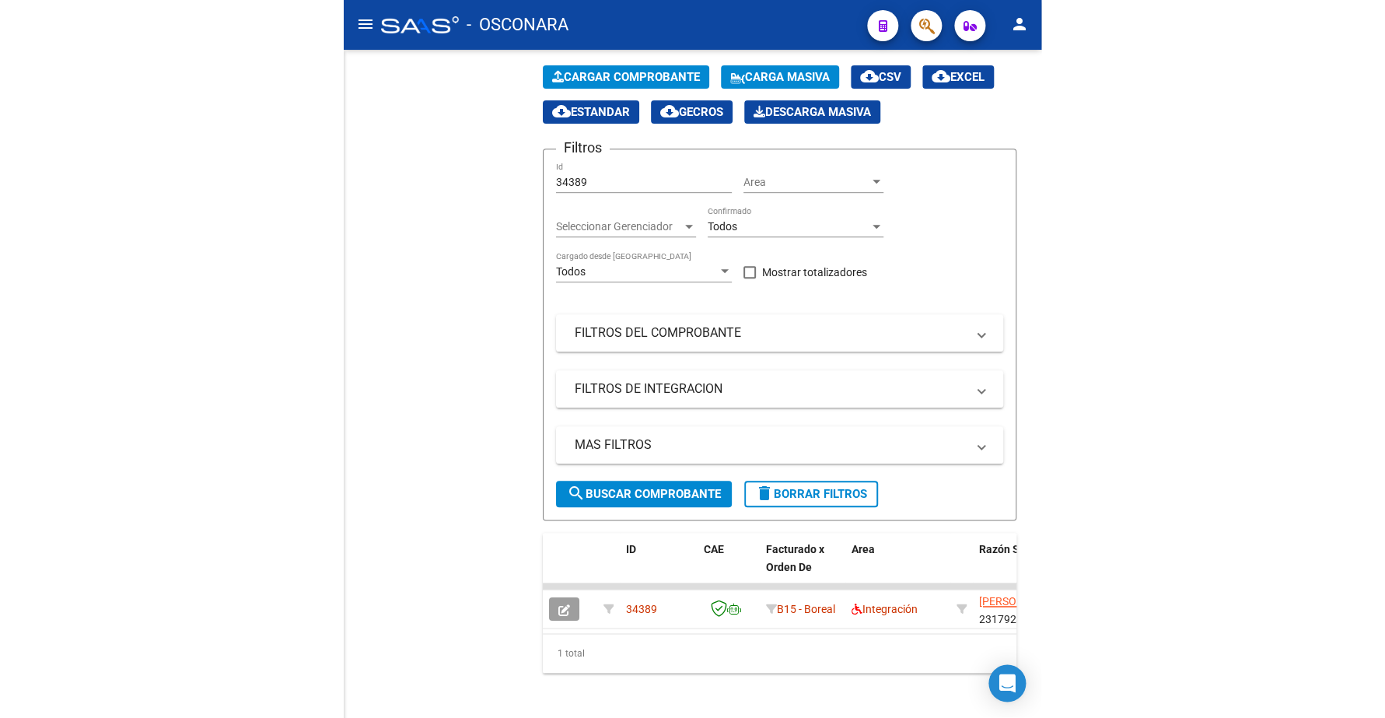
scroll to position [0, 0]
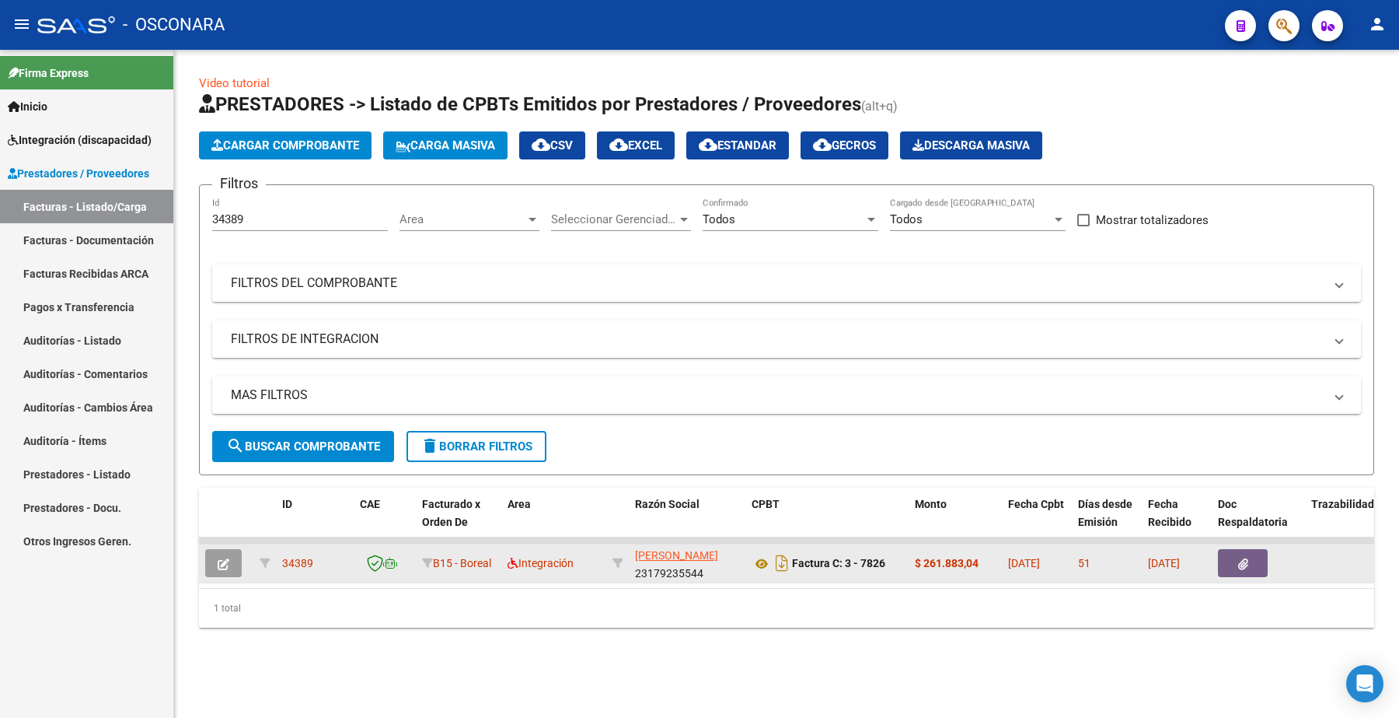
click at [229, 561] on button "button" at bounding box center [223, 563] width 37 height 28
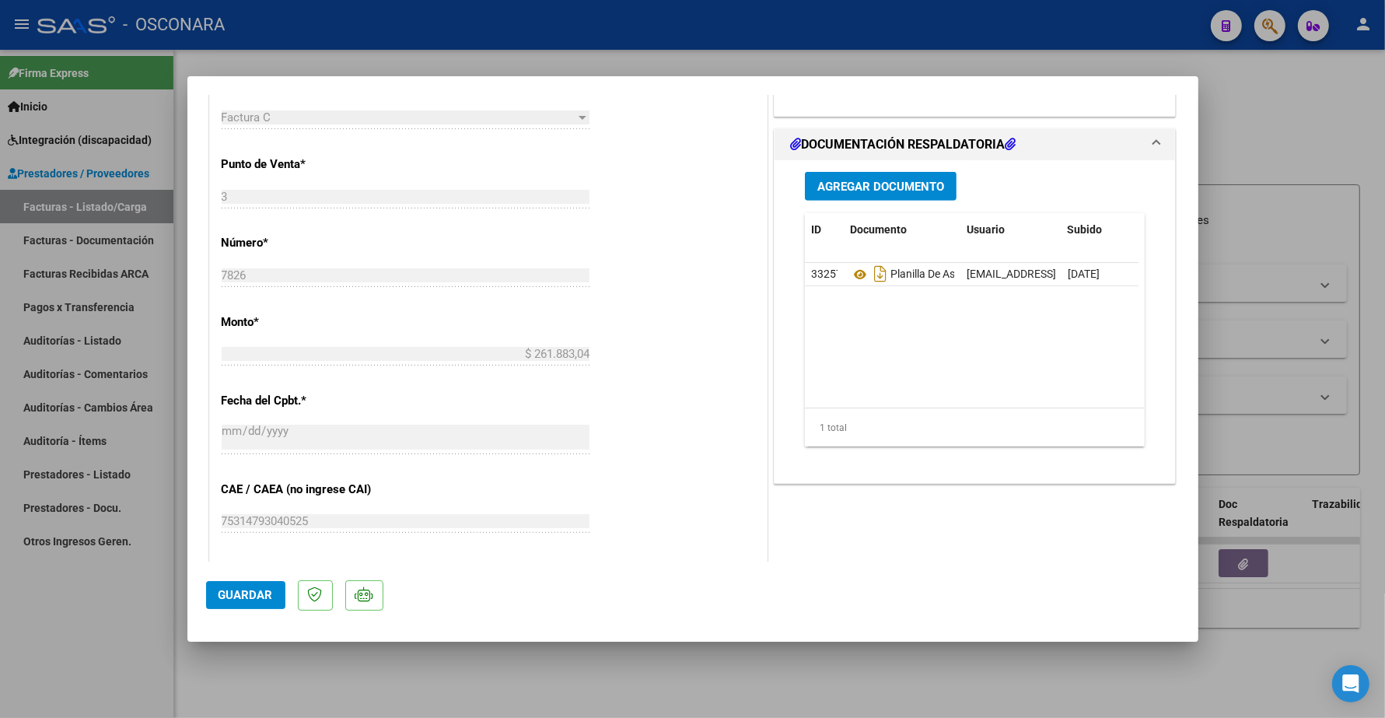
scroll to position [680, 0]
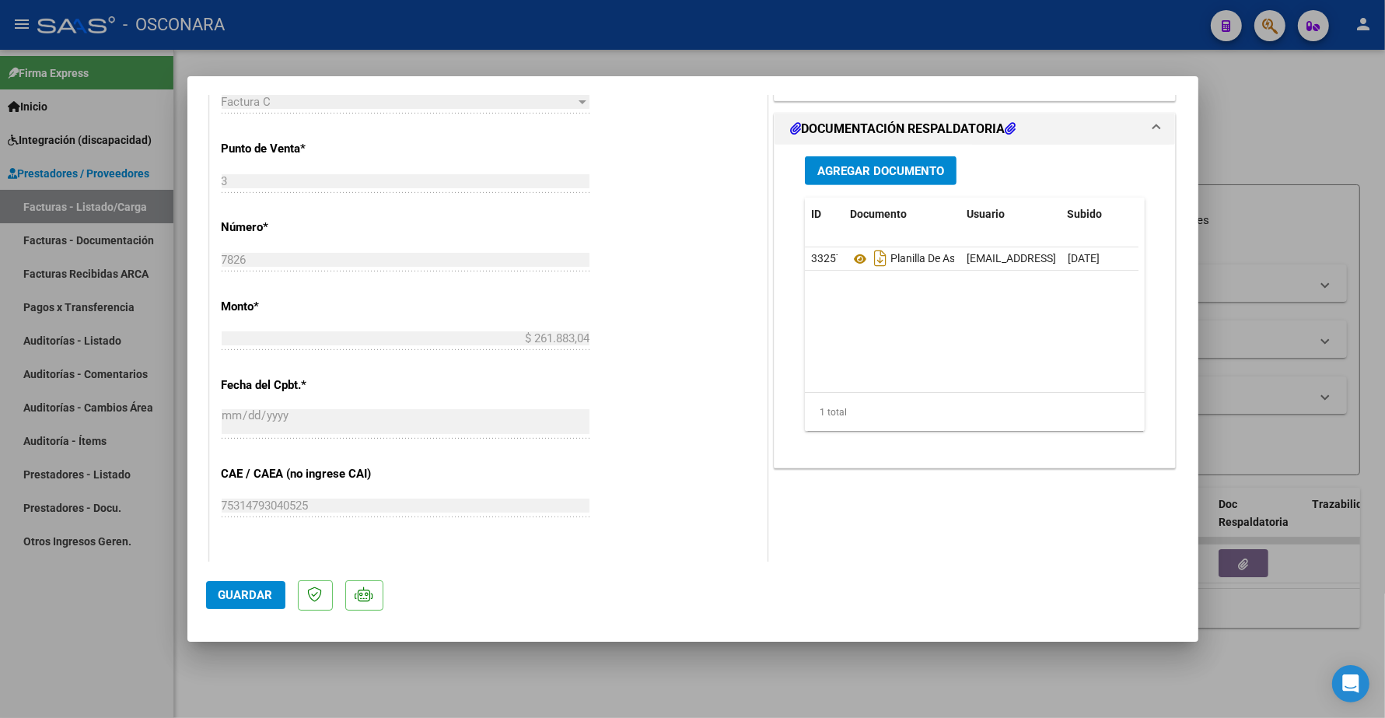
type input "$ 0,00"
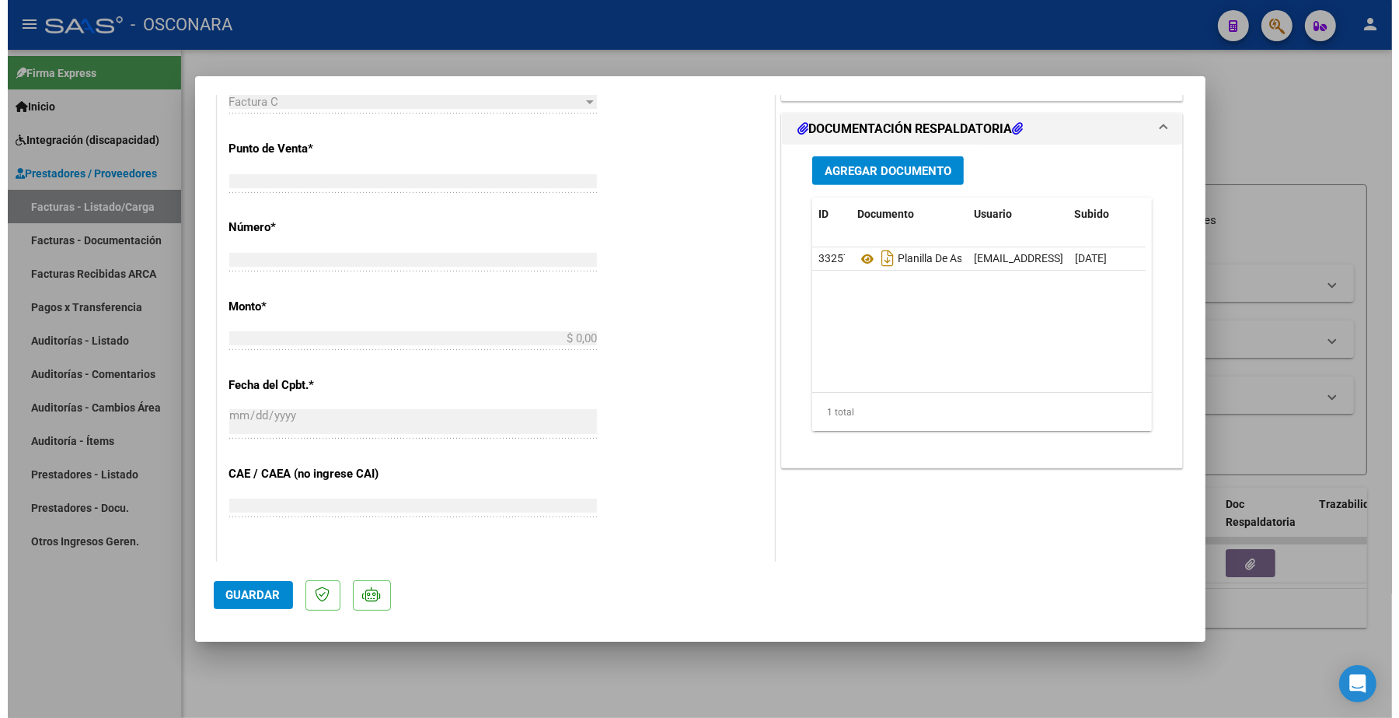
scroll to position [0, 0]
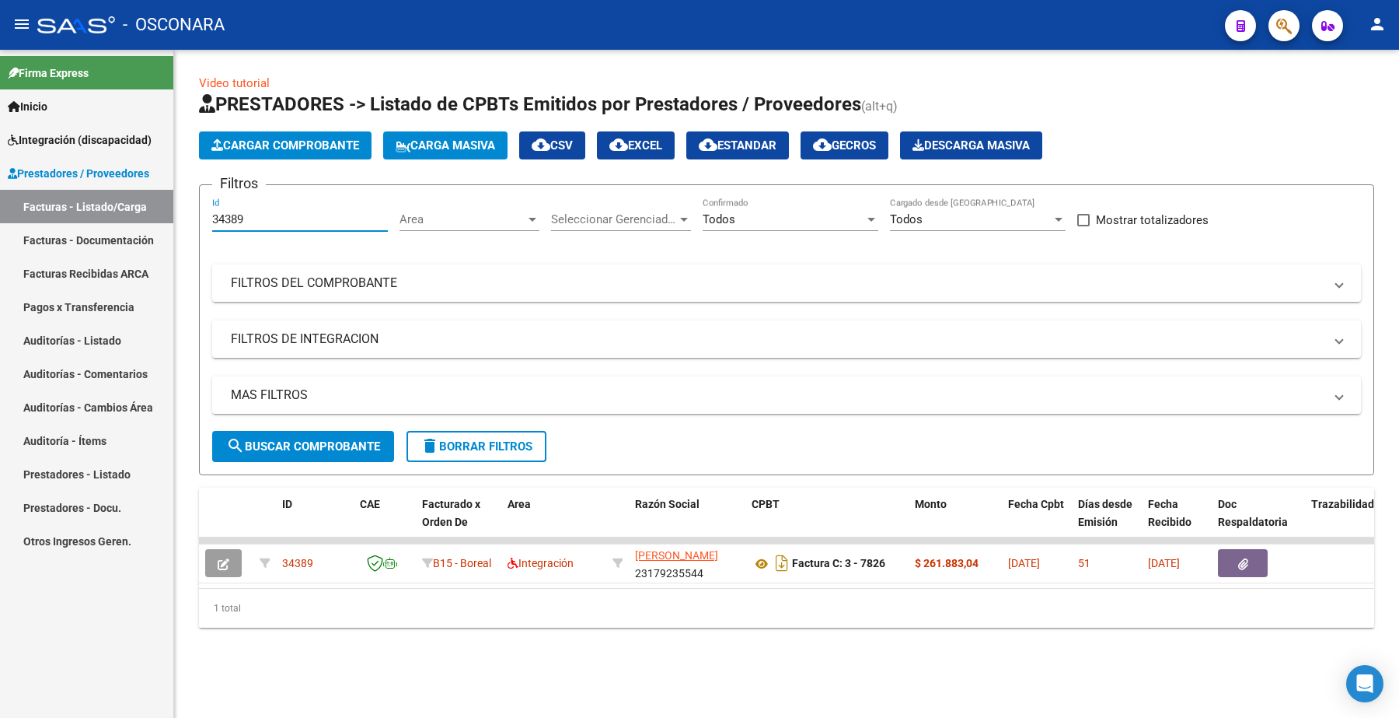
drag, startPoint x: 259, startPoint y: 219, endPoint x: 132, endPoint y: 215, distance: 126.8
click at [133, 224] on mat-sidenav-container "Firma Express Inicio Instructivos Contacto OS Integración (discapacidad) Certif…" at bounding box center [699, 384] width 1399 height 668
type input "34409"
click at [307, 441] on span "search Buscar Comprobante" at bounding box center [303, 446] width 154 height 14
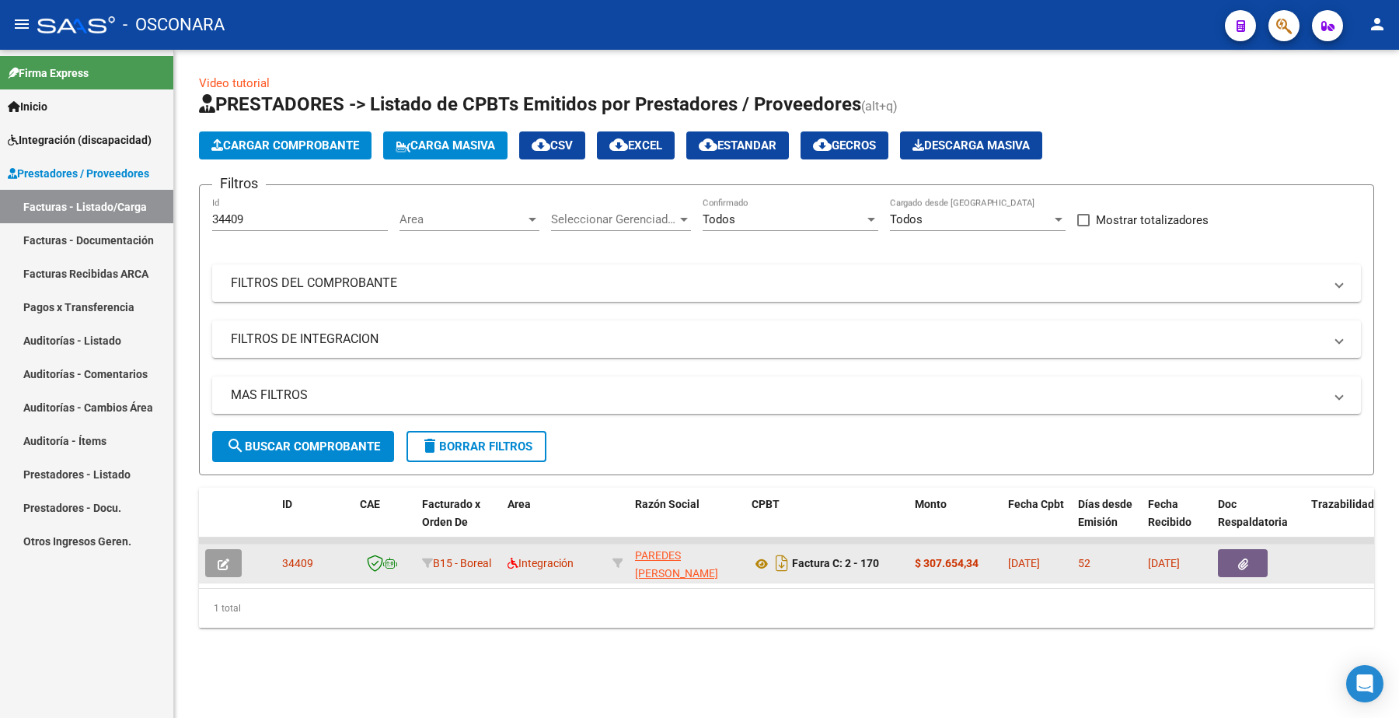
click at [227, 564] on icon "button" at bounding box center [224, 564] width 12 height 12
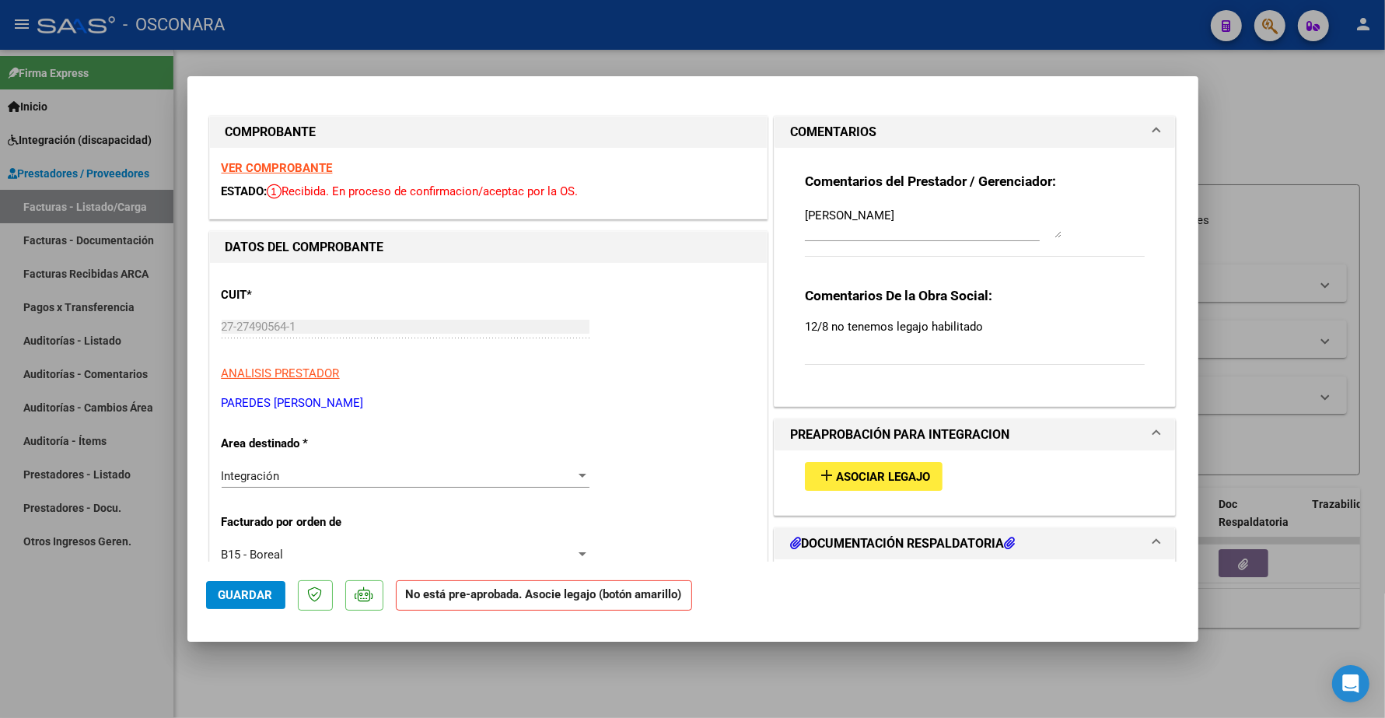
click at [875, 474] on span "Asociar Legajo" at bounding box center [883, 477] width 94 height 14
type input "$ 0,00"
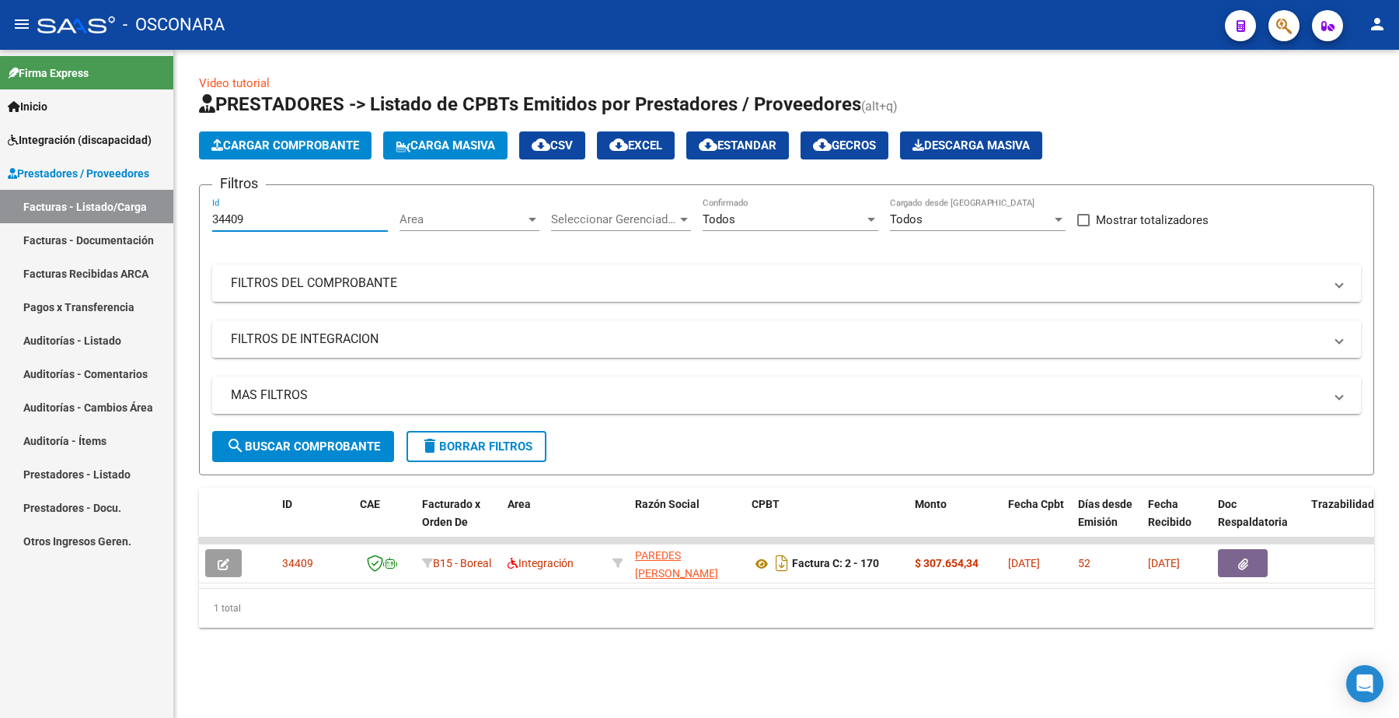
drag, startPoint x: 257, startPoint y: 215, endPoint x: 192, endPoint y: 215, distance: 64.5
click at [192, 215] on div "Video tutorial PRESTADORES -> Listado de CPBTs Emitidos por Prestadores / Prove…" at bounding box center [786, 363] width 1225 height 627
